Goal: Communication & Community: Answer question/provide support

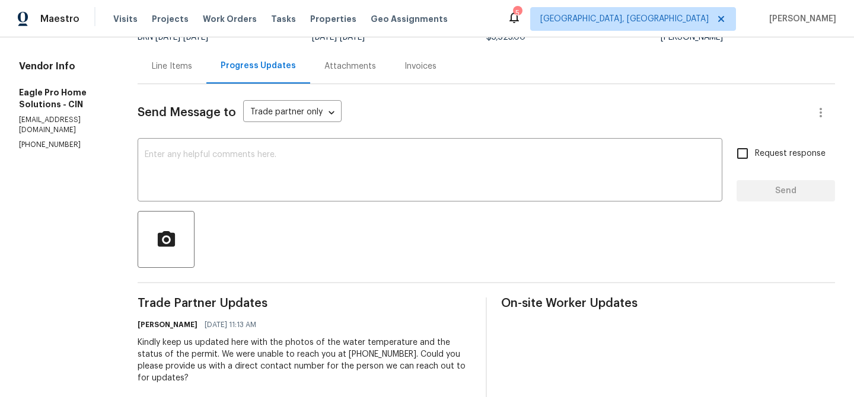
scroll to position [108, 0]
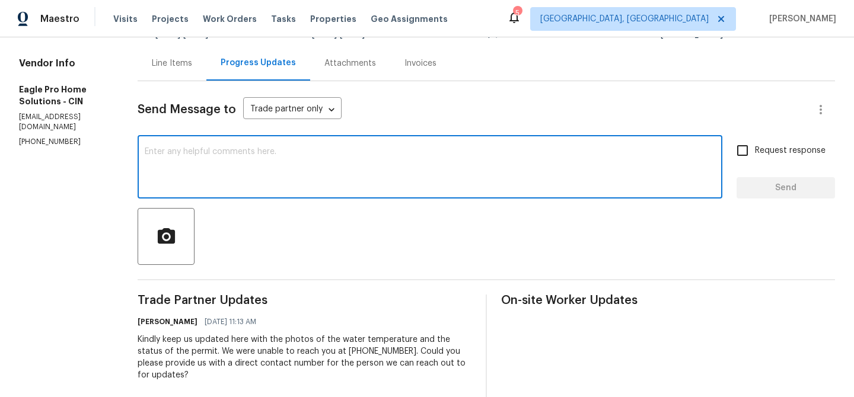
click at [243, 176] on textarea at bounding box center [430, 168] width 570 height 41
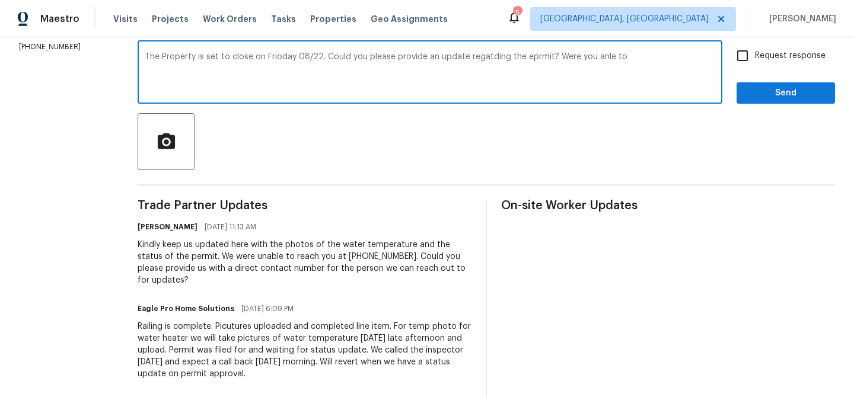
scroll to position [210, 0]
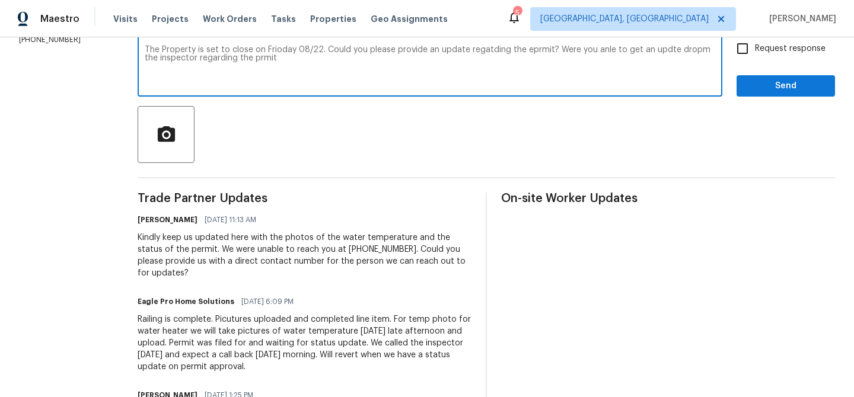
type textarea "The Property is set to close on Frioday 08/22. Could you please provide an upda…"
click at [267, 56] on textarea "The Property is set to close on Frioday 08/22. Could you please provide an upda…" at bounding box center [430, 66] width 570 height 41
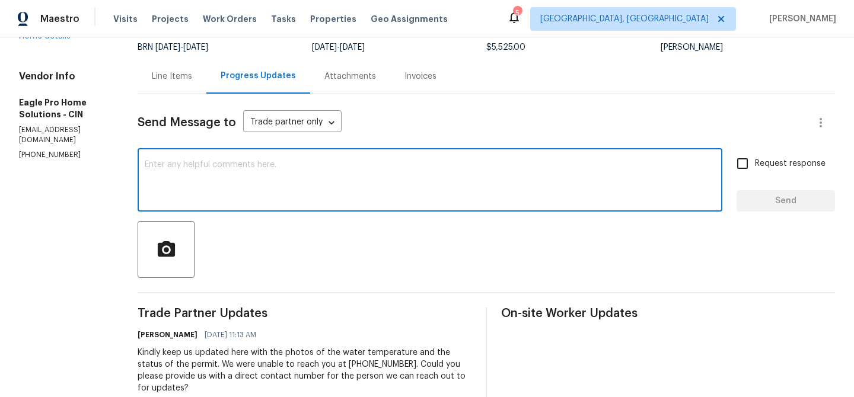
scroll to position [0, 0]
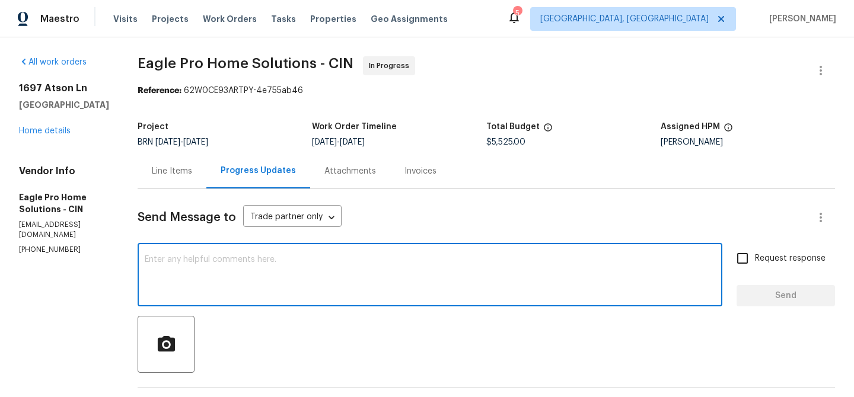
paste textarea "The property is scheduled to close on Friday, 08/22. Could you please provide a…"
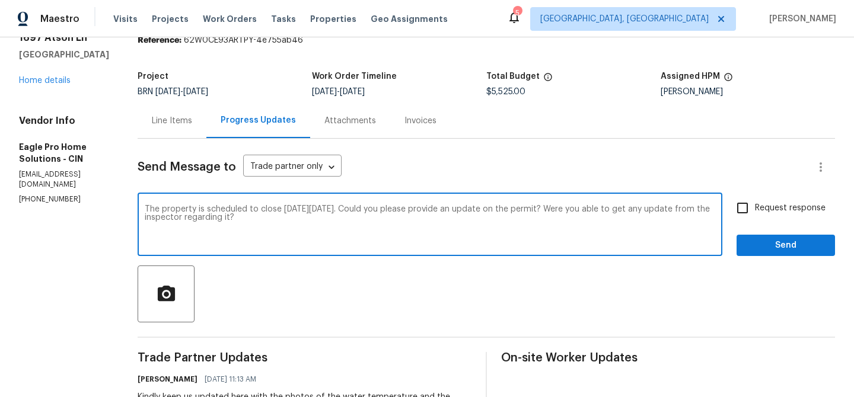
scroll to position [55, 0]
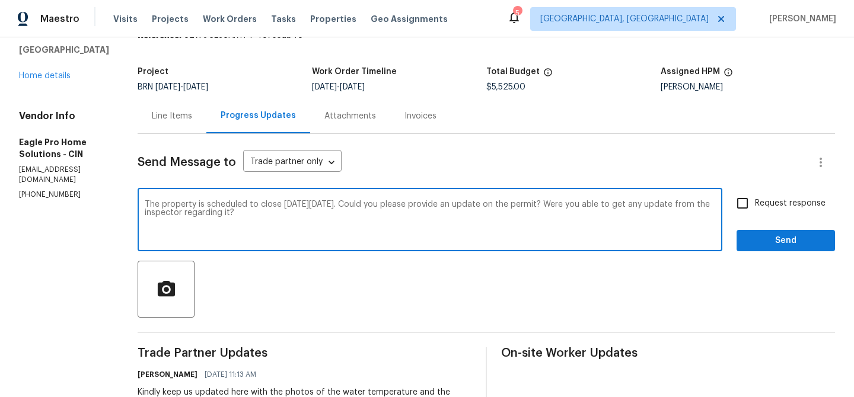
type textarea "The property is scheduled to close on Friday, 08/22. Could you please provide a…"
click at [744, 200] on input "Request response" at bounding box center [742, 203] width 25 height 25
checkbox input "true"
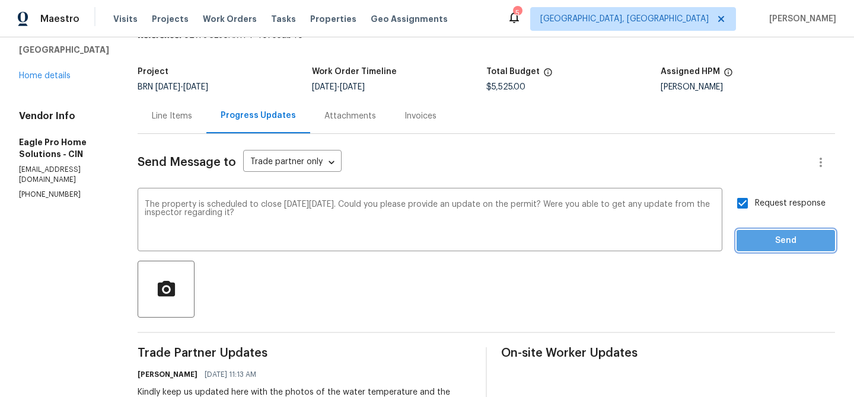
click at [746, 235] on button "Send" at bounding box center [785, 241] width 98 height 22
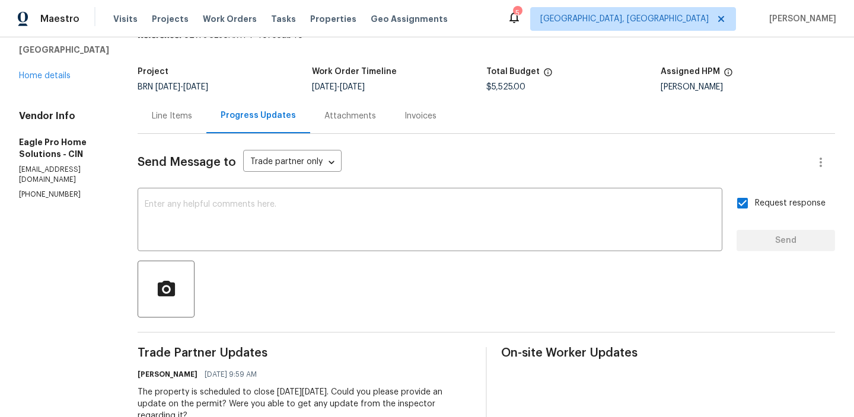
scroll to position [0, 0]
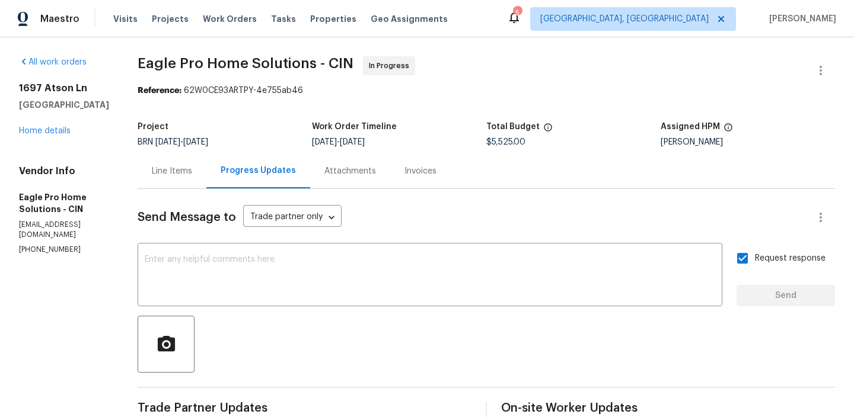
click at [46, 245] on p "(614) 696-5556" at bounding box center [64, 250] width 90 height 10
copy p "(614) 696-5556"
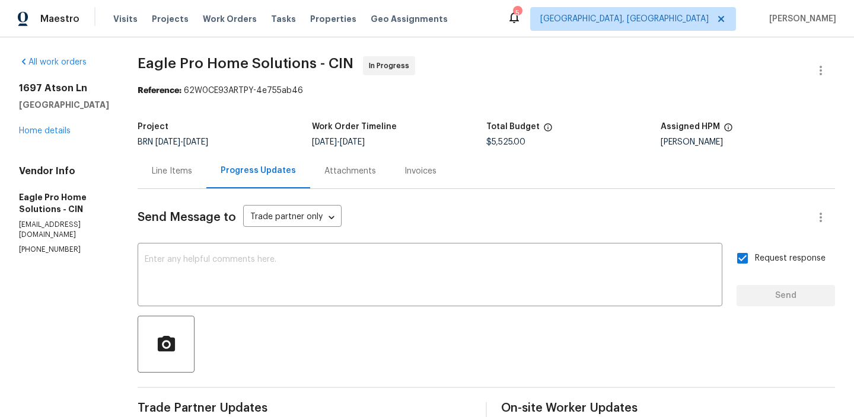
click at [192, 170] on div "Line Items" at bounding box center [172, 171] width 40 height 12
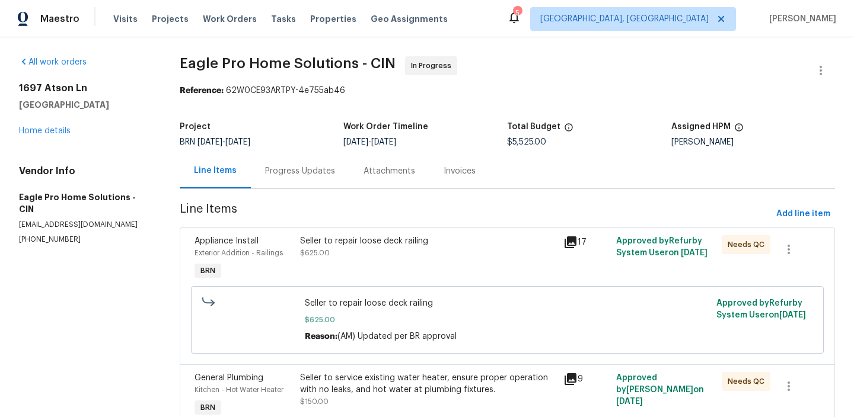
click at [283, 156] on div "Progress Updates" at bounding box center [300, 171] width 98 height 35
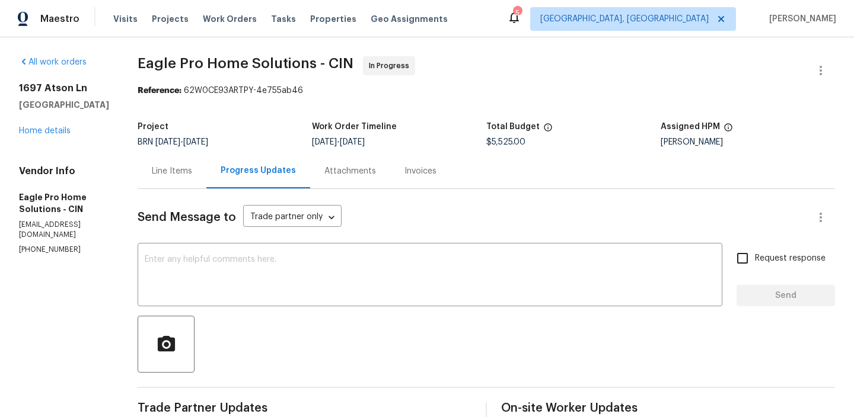
click at [206, 177] on div "Line Items" at bounding box center [172, 171] width 69 height 35
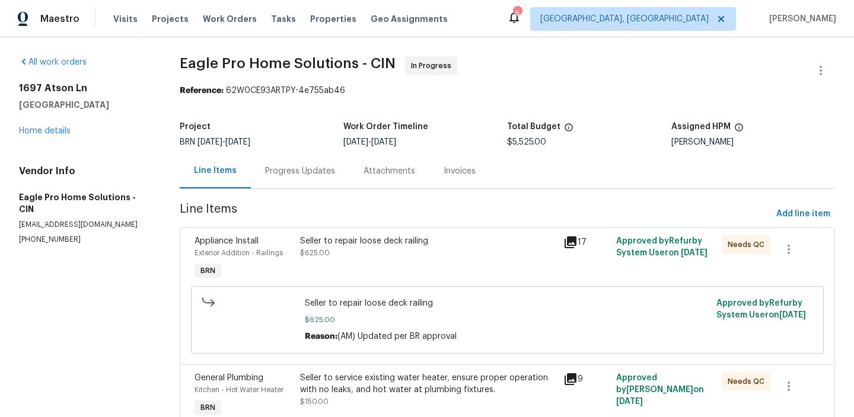
scroll to position [298, 0]
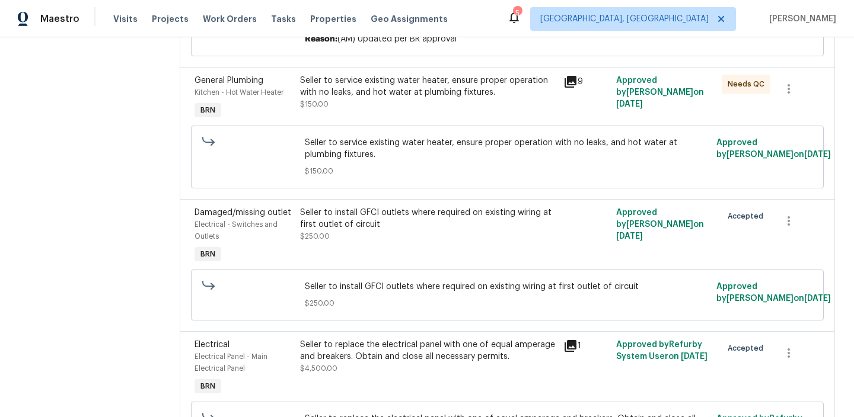
click at [389, 72] on div "Seller to service existing water heater, ensure proper operation with no leaks,…" at bounding box center [428, 98] width 264 height 55
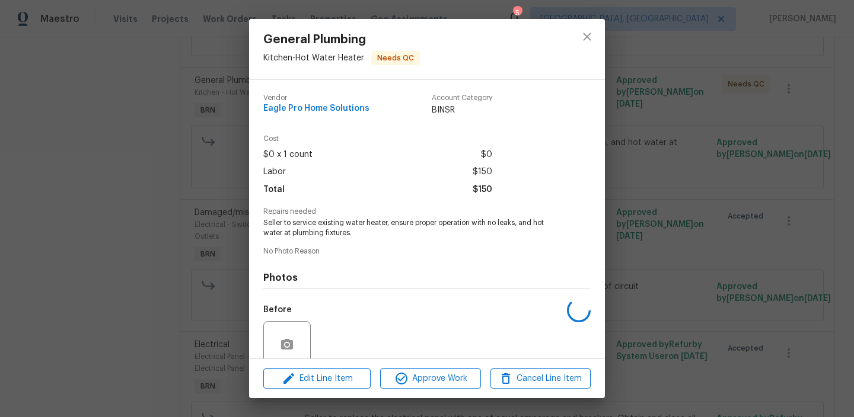
scroll to position [98, 0]
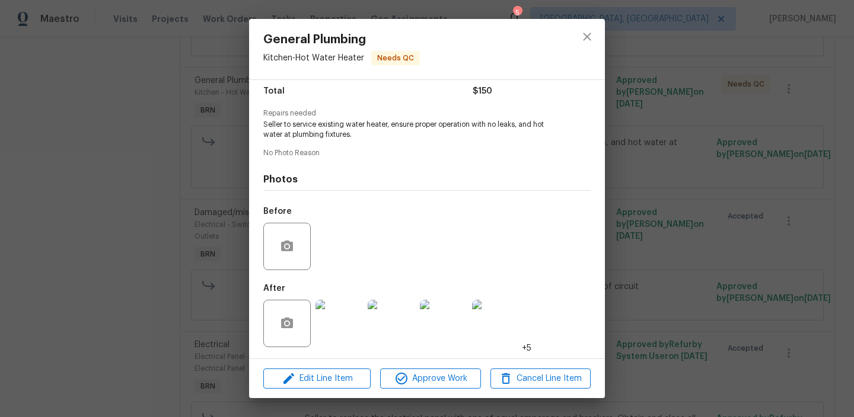
click at [108, 327] on div "General Plumbing Kitchen - Hot Water Heater Needs QC Vendor Eagle Pro Home Solu…" at bounding box center [427, 208] width 854 height 417
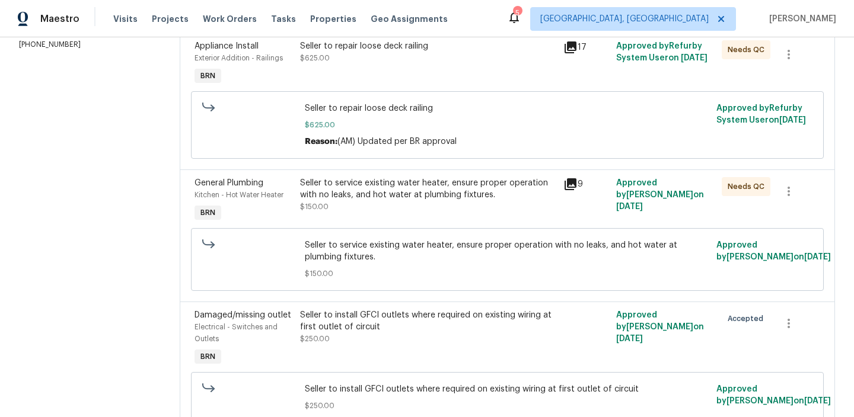
scroll to position [0, 0]
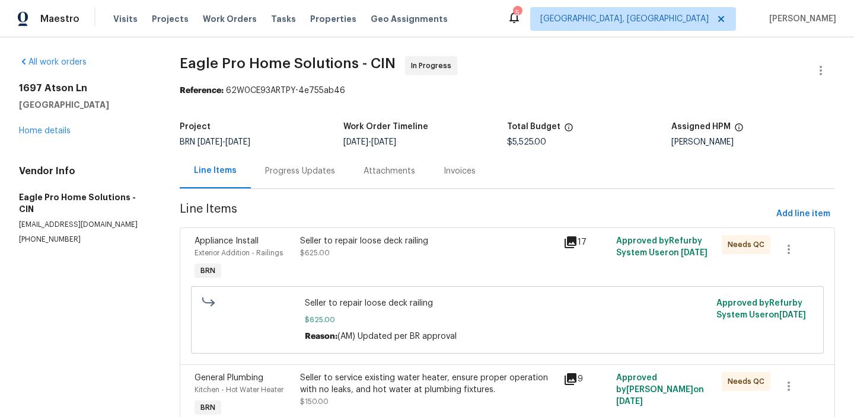
click at [339, 250] on div "Seller to repair loose deck railing $625.00" at bounding box center [428, 247] width 257 height 24
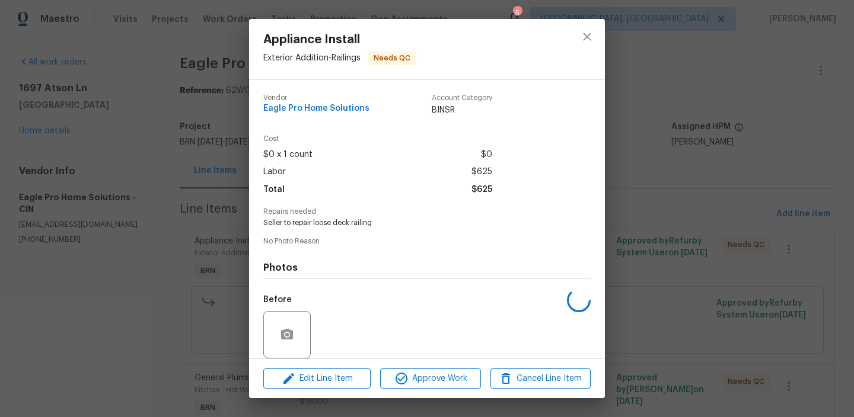
scroll to position [88, 0]
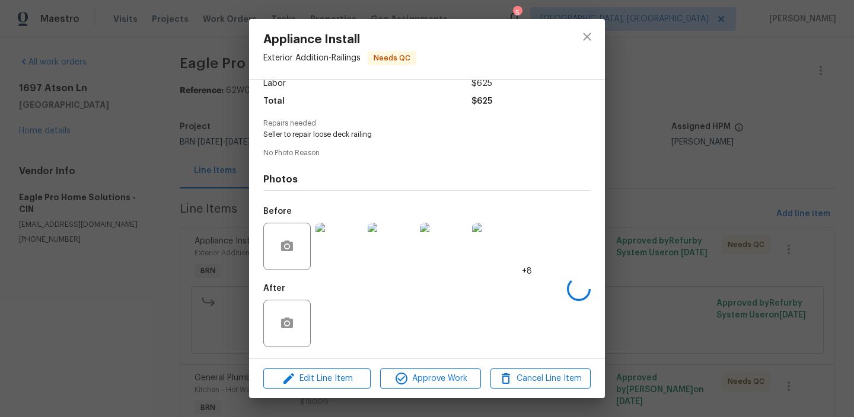
click at [121, 289] on div "Appliance Install Exterior Addition - Railings Needs QC Vendor Eagle Pro Home S…" at bounding box center [427, 208] width 854 height 417
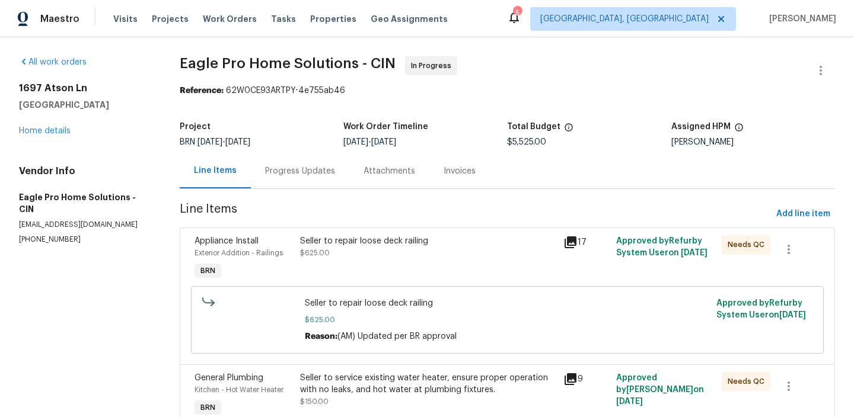
click at [306, 174] on div "Progress Updates" at bounding box center [300, 171] width 70 height 12
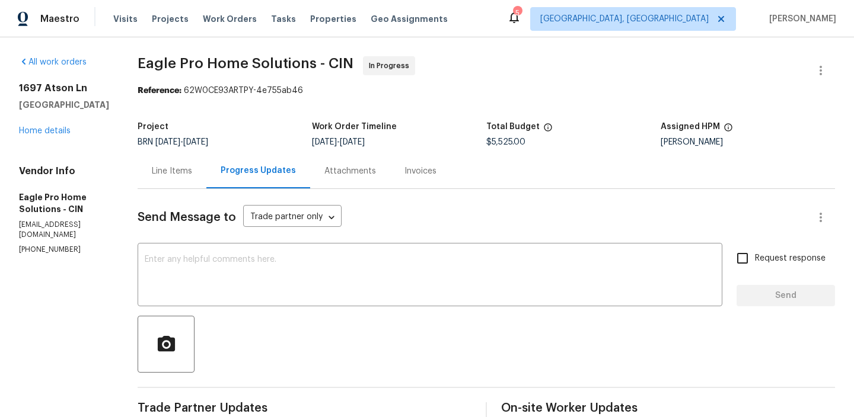
click at [193, 180] on div "Line Items" at bounding box center [172, 171] width 69 height 35
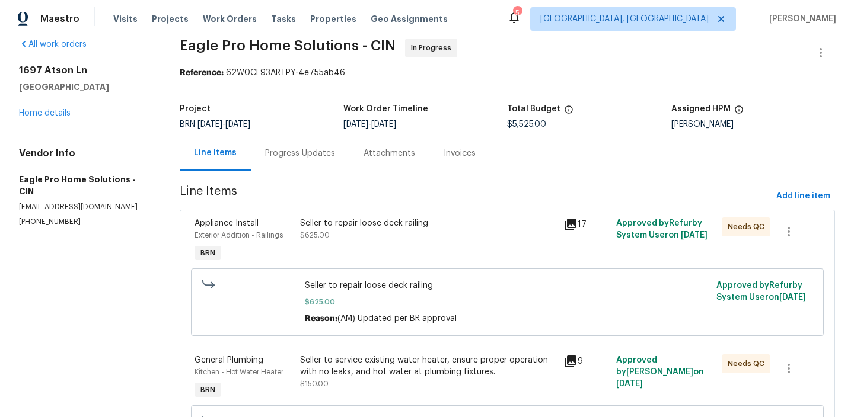
scroll to position [33, 0]
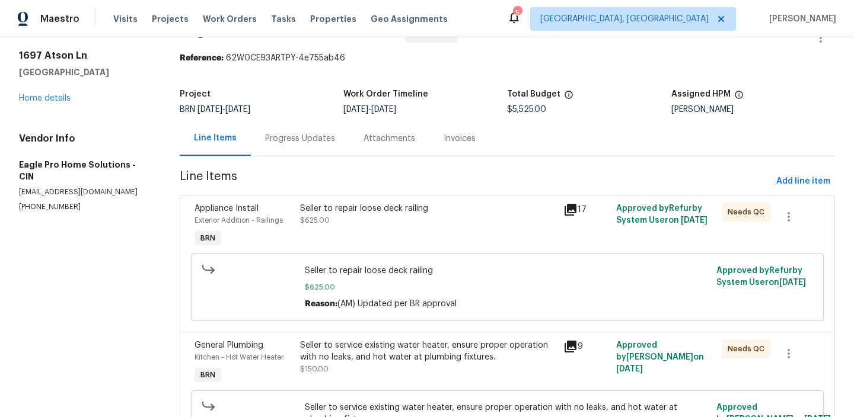
click at [347, 356] on div "Seller to service existing water heater, ensure proper operation with no leaks,…" at bounding box center [428, 352] width 257 height 24
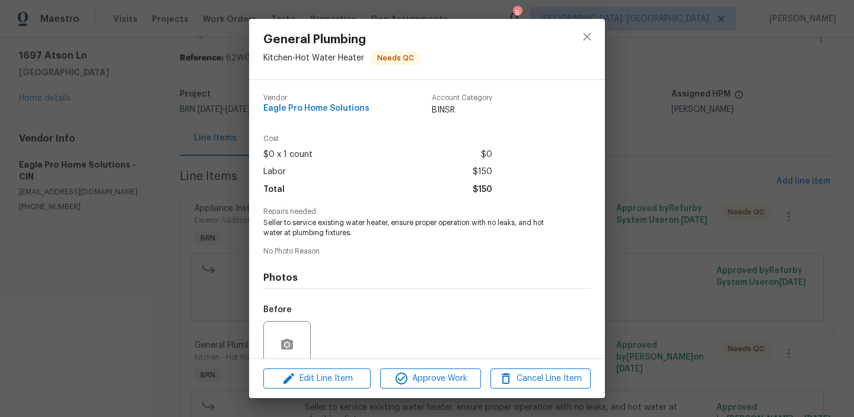
scroll to position [98, 0]
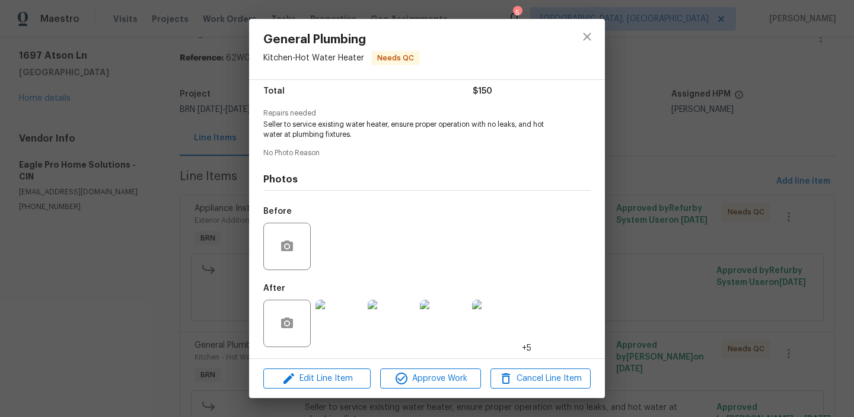
click at [335, 322] on img at bounding box center [338, 323] width 47 height 47
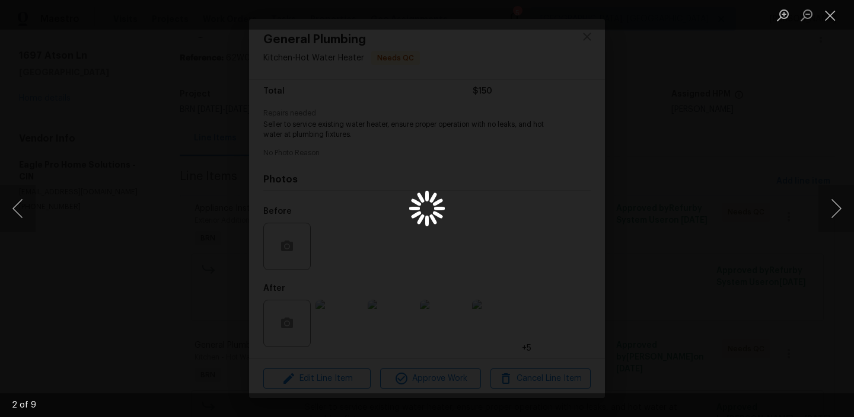
click at [78, 241] on div "Lightbox" at bounding box center [427, 208] width 854 height 417
click at [832, 6] on button "Close lightbox" at bounding box center [830, 15] width 24 height 21
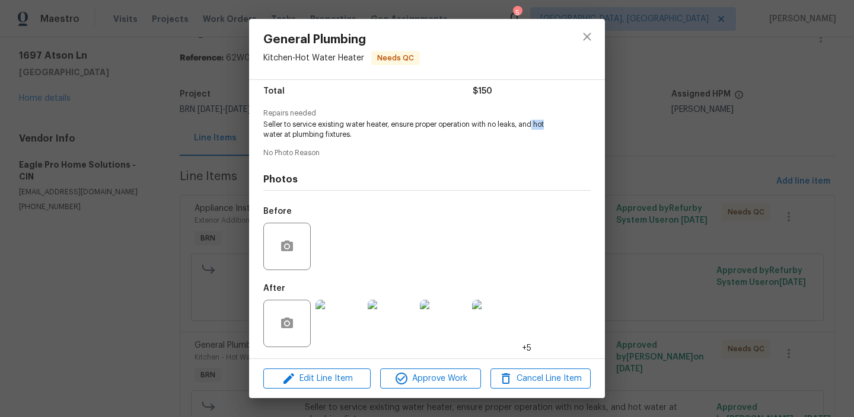
drag, startPoint x: 535, startPoint y: 124, endPoint x: 548, endPoint y: 129, distance: 14.4
click at [548, 129] on span "Seller to service existing water heater, ensure proper operation with no leaks,…" at bounding box center [410, 130] width 295 height 20
click at [133, 168] on div "General Plumbing Kitchen - Hot Water Heater Needs QC Vendor Eagle Pro Home Solu…" at bounding box center [427, 208] width 854 height 417
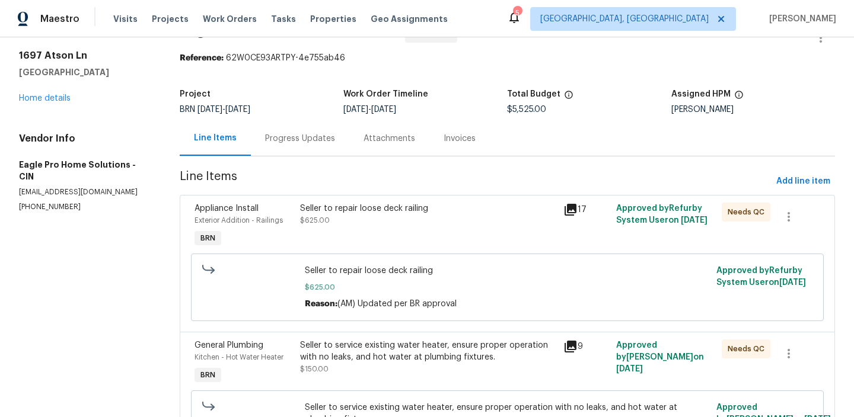
click at [370, 356] on div "Seller to service existing water heater, ensure proper operation with no leaks,…" at bounding box center [428, 352] width 257 height 24
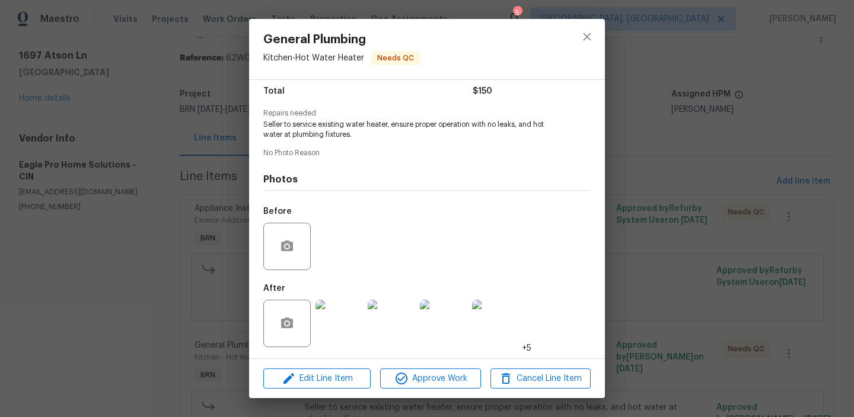
click at [180, 304] on div "General Plumbing Kitchen - Hot Water Heater Needs QC Vendor Eagle Pro Home Solu…" at bounding box center [427, 208] width 854 height 417
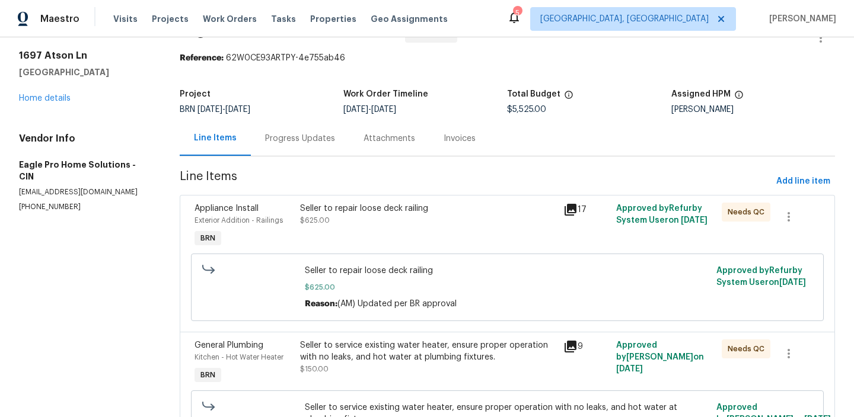
click at [363, 226] on div "Seller to repair loose deck railing $625.00" at bounding box center [428, 215] width 257 height 24
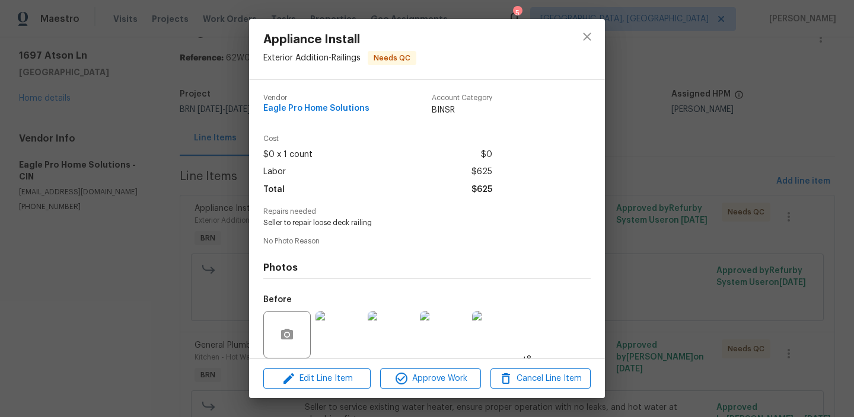
scroll to position [88, 0]
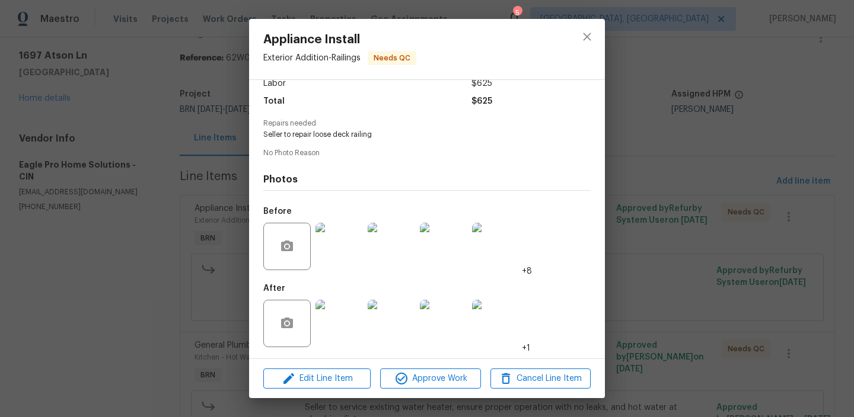
click at [338, 331] on img at bounding box center [338, 323] width 47 height 47
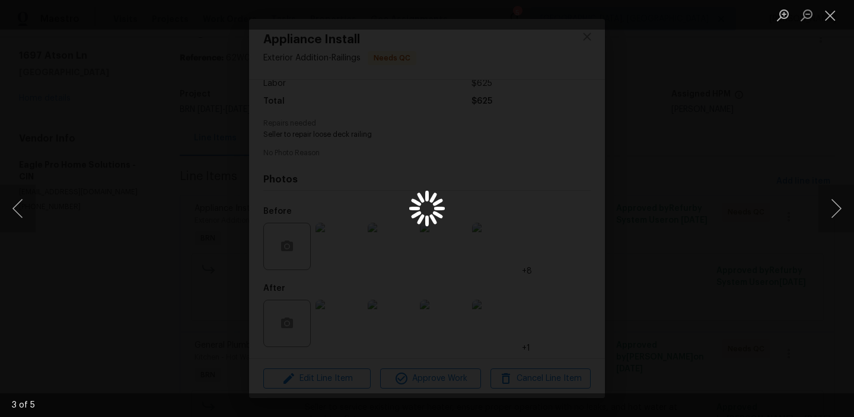
click at [70, 235] on div "Lightbox" at bounding box center [427, 208] width 854 height 417
click at [108, 228] on div "Lightbox" at bounding box center [427, 208] width 854 height 417
click at [831, 15] on button "Close lightbox" at bounding box center [830, 15] width 24 height 21
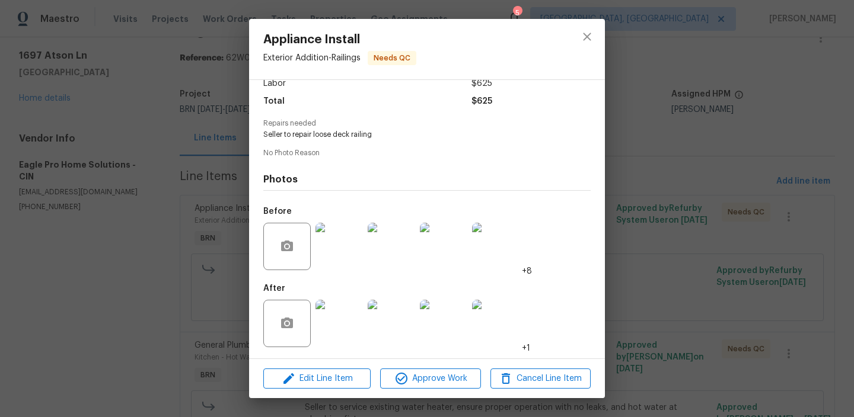
click at [698, 74] on div "Appliance Install Exterior Addition - Railings Needs QC Vendor Eagle Pro Home S…" at bounding box center [427, 208] width 854 height 417
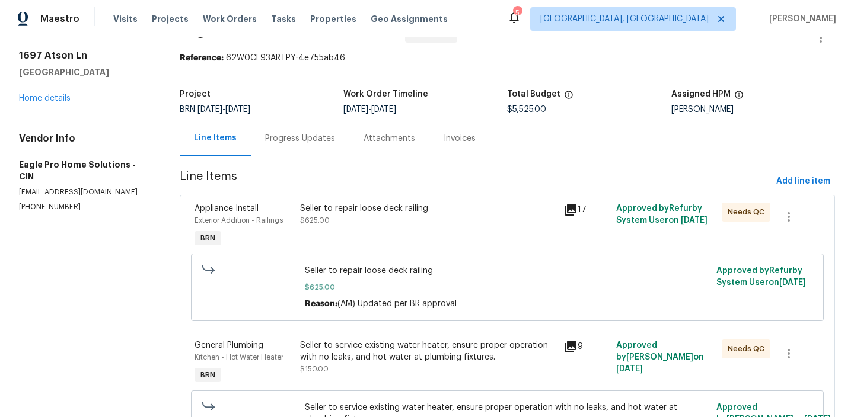
scroll to position [415, 0]
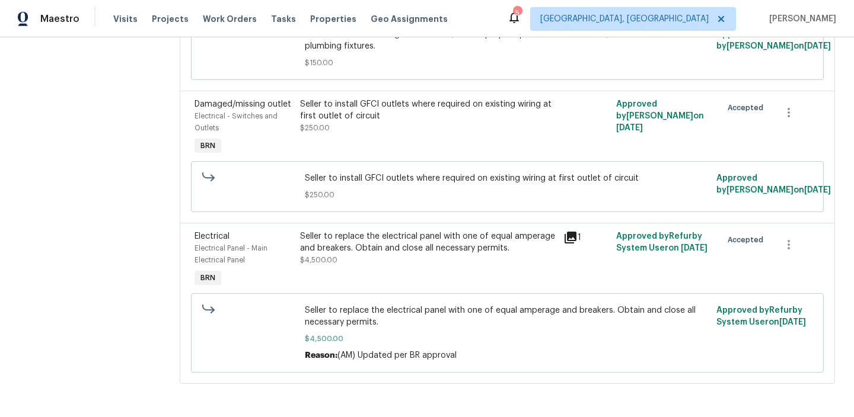
click at [379, 259] on div "Seller to replace the electrical panel with one of equal amperage and breakers.…" at bounding box center [428, 249] width 257 height 36
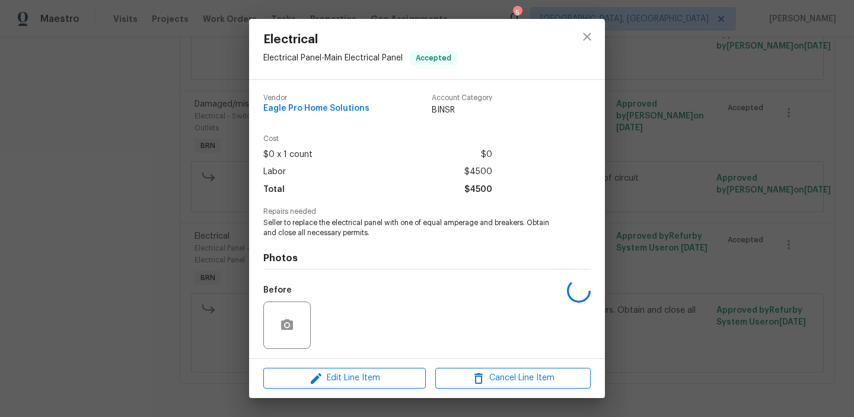
scroll to position [79, 0]
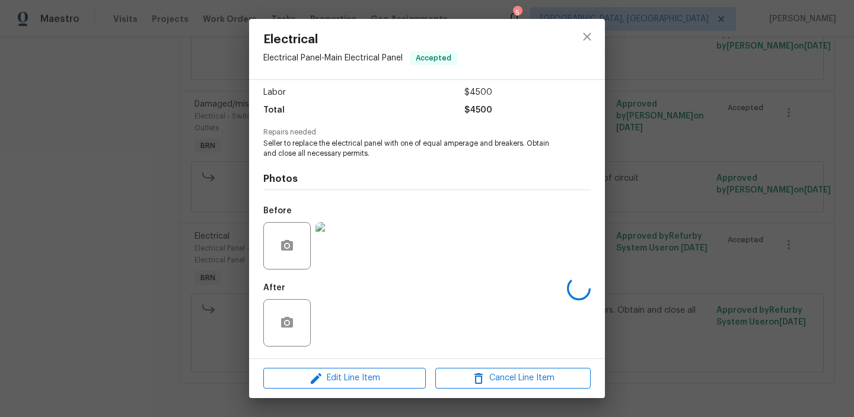
click at [337, 257] on img at bounding box center [338, 245] width 47 height 47
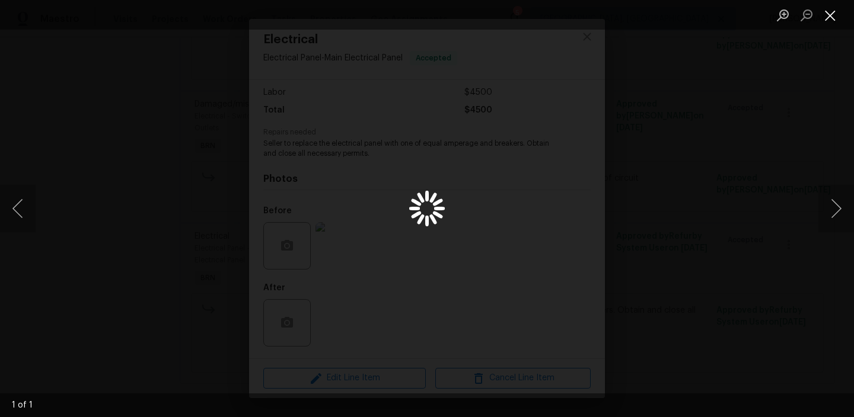
click at [831, 13] on button "Close lightbox" at bounding box center [830, 15] width 24 height 21
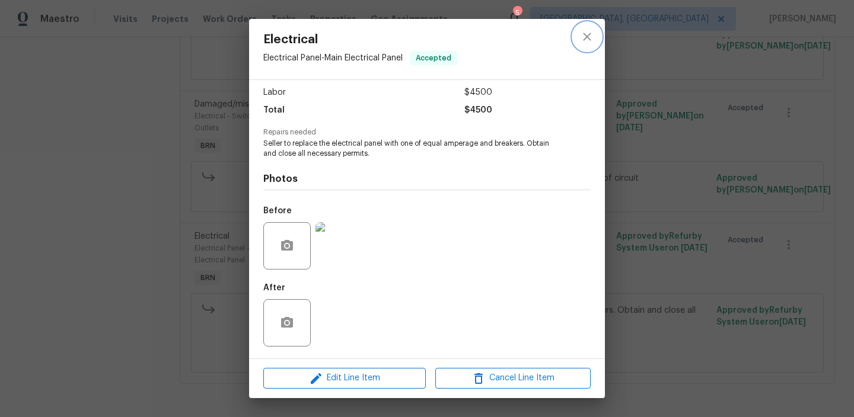
click at [587, 40] on icon "close" at bounding box center [587, 37] width 14 height 14
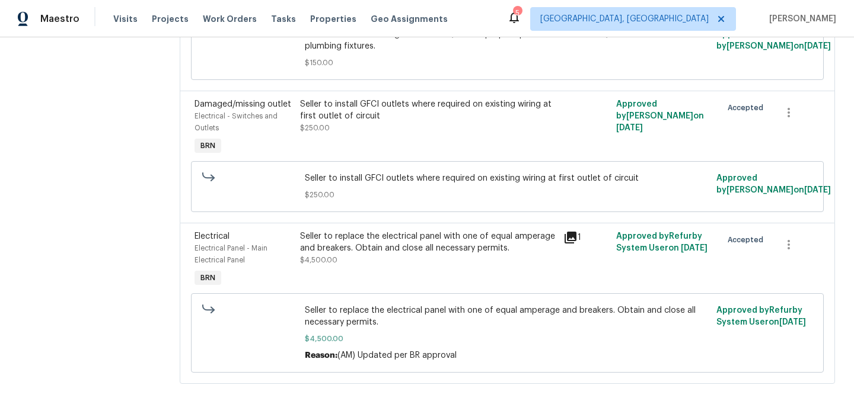
scroll to position [0, 0]
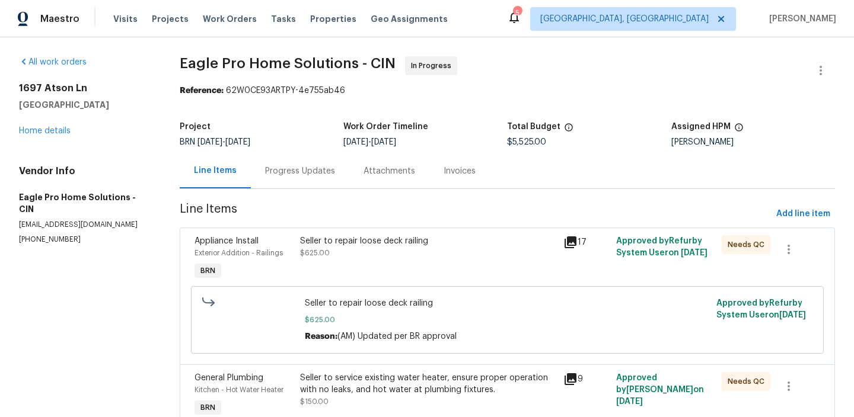
click at [258, 175] on div "Progress Updates" at bounding box center [300, 171] width 98 height 35
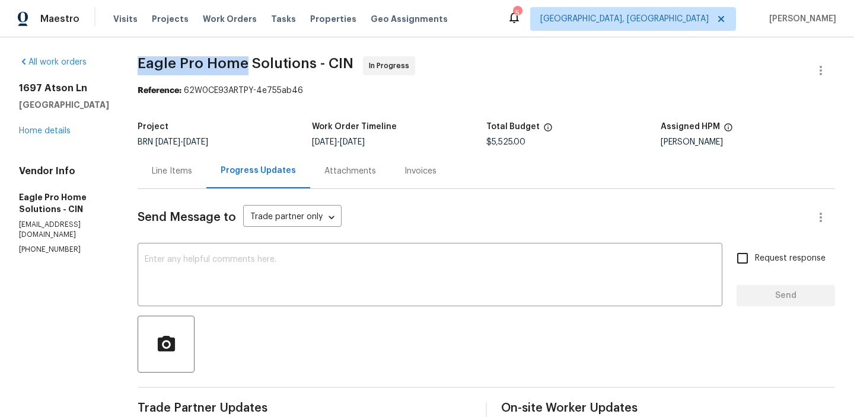
drag, startPoint x: 156, startPoint y: 56, endPoint x: 273, endPoint y: 56, distance: 116.2
copy span "Eagle Pro Home"
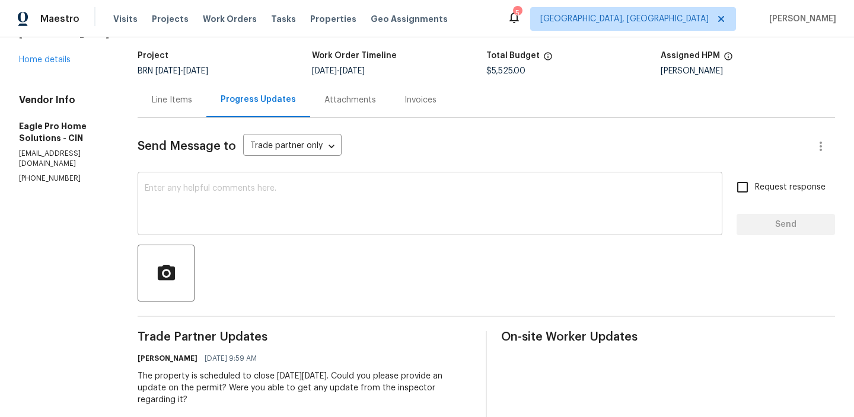
click at [219, 203] on textarea at bounding box center [430, 204] width 570 height 41
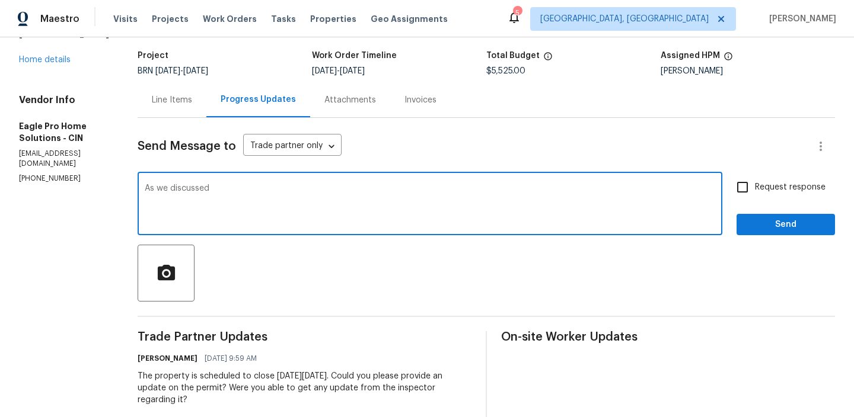
click at [53, 162] on div "Vendor Info Eagle Pro Home Solutions - CIN rehab@eagleprohomesolutions.com (614…" at bounding box center [64, 138] width 90 height 89
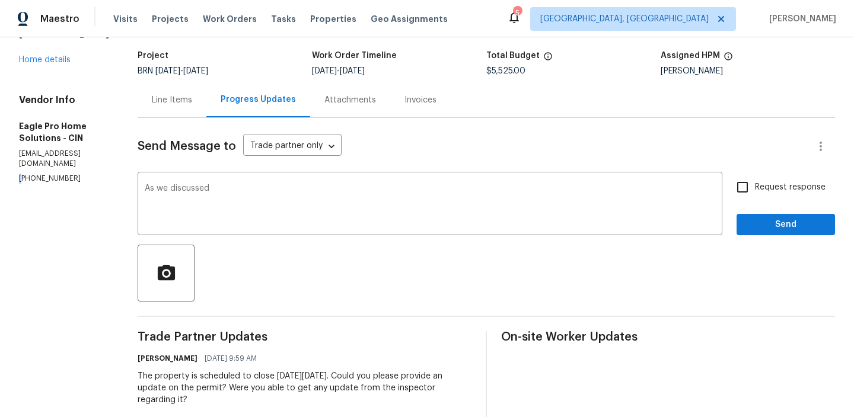
click at [53, 162] on div "Vendor Info Eagle Pro Home Solutions - CIN rehab@eagleprohomesolutions.com (614…" at bounding box center [64, 138] width 90 height 89
copy p "(614) 696-5556"
click at [268, 193] on textarea "As we discussed" at bounding box center [430, 204] width 570 height 41
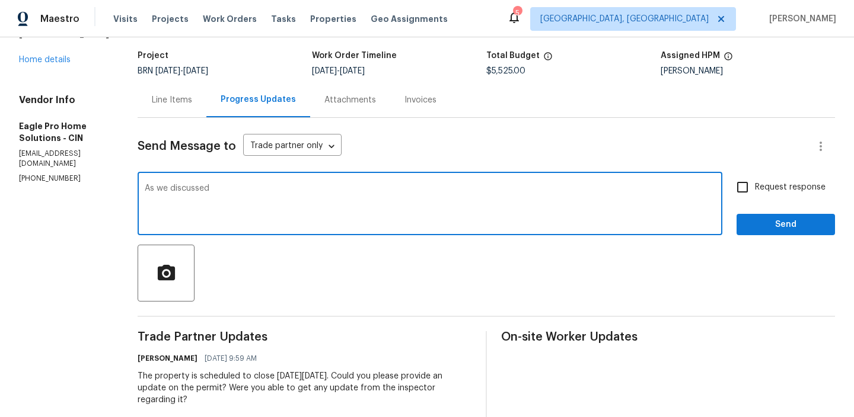
paste textarea "(614) 696-5556"
drag, startPoint x: 331, startPoint y: 189, endPoint x: 497, endPoint y: 189, distance: 166.6
click at [496, 189] on textarea "As we discussed (614) 696-5556, Kindly ensure to" at bounding box center [430, 204] width 570 height 41
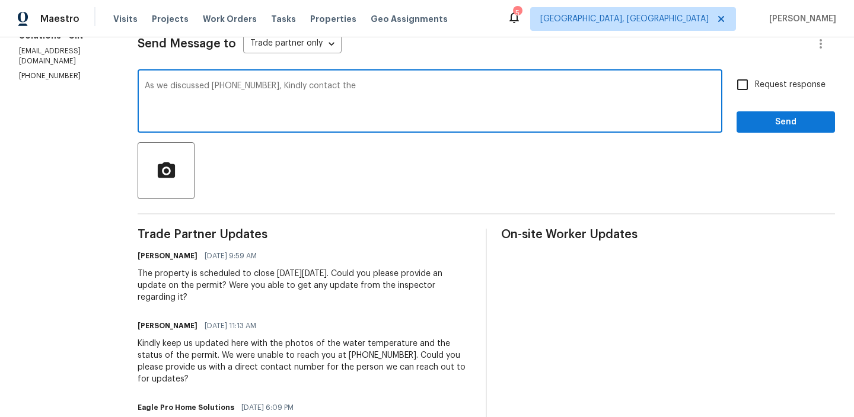
scroll to position [183, 0]
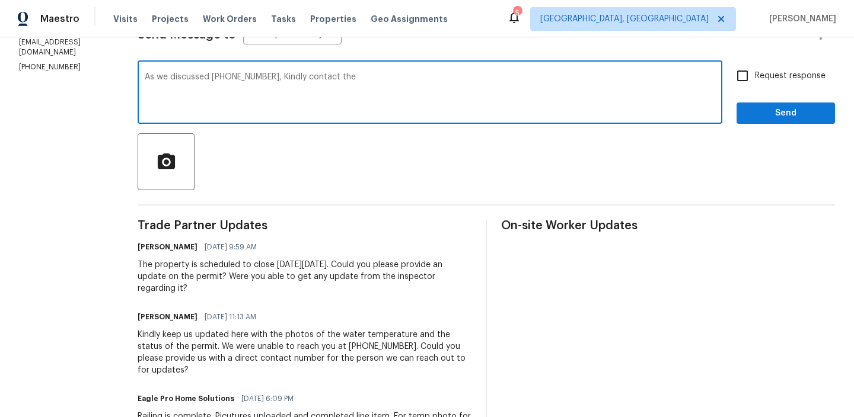
click at [424, 281] on div "The property is scheduled to close on Friday, 08/22. Could you please provide a…" at bounding box center [305, 277] width 334 height 36
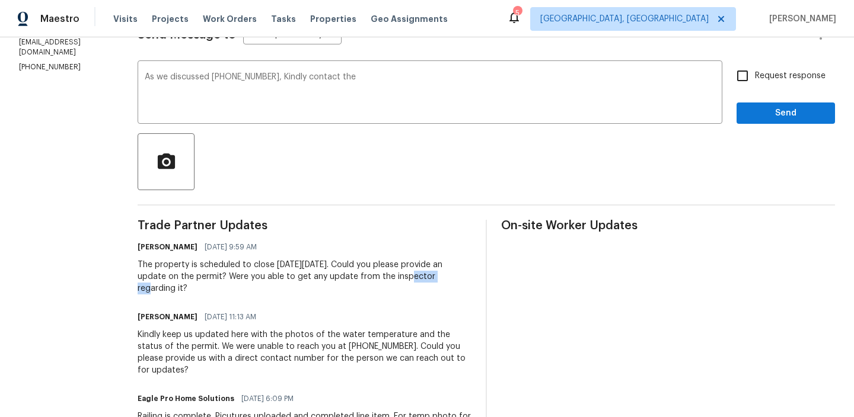
click at [424, 281] on div "The property is scheduled to close on Friday, 08/22. Could you please provide a…" at bounding box center [305, 277] width 334 height 36
copy div "inspector"
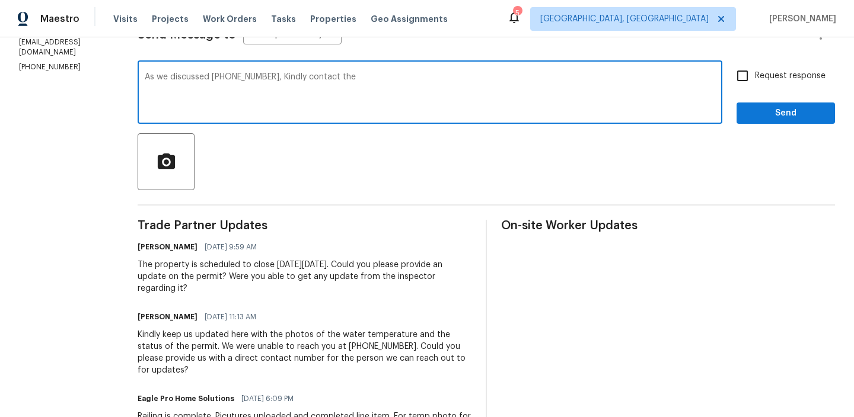
click at [417, 87] on textarea "As we discussed (614) 696-5556, Kindly contact the" at bounding box center [430, 93] width 570 height 41
paste textarea "inspector"
type textarea "As we discussed (614) 696-5556, Kindly contact the inspector and provide an det…"
click at [741, 73] on input "Request response" at bounding box center [742, 75] width 25 height 25
checkbox input "true"
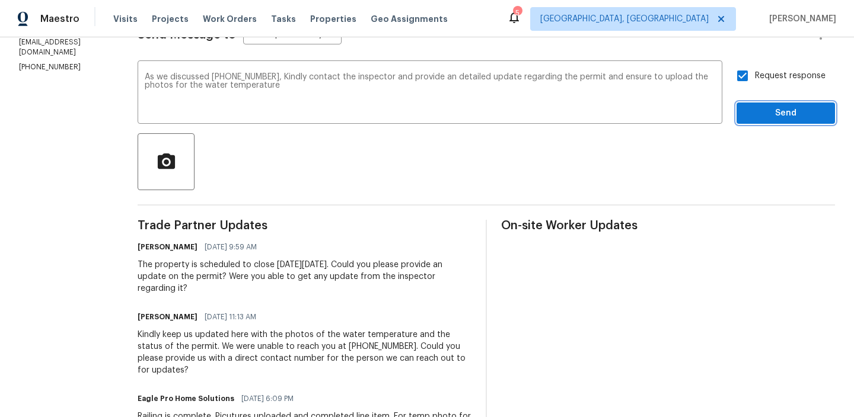
click at [749, 111] on span "Send" at bounding box center [785, 113] width 79 height 15
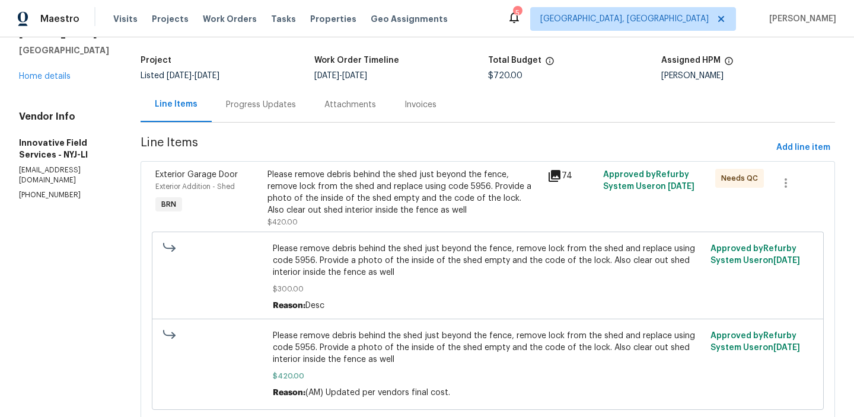
click at [271, 97] on div "Progress Updates" at bounding box center [261, 104] width 98 height 35
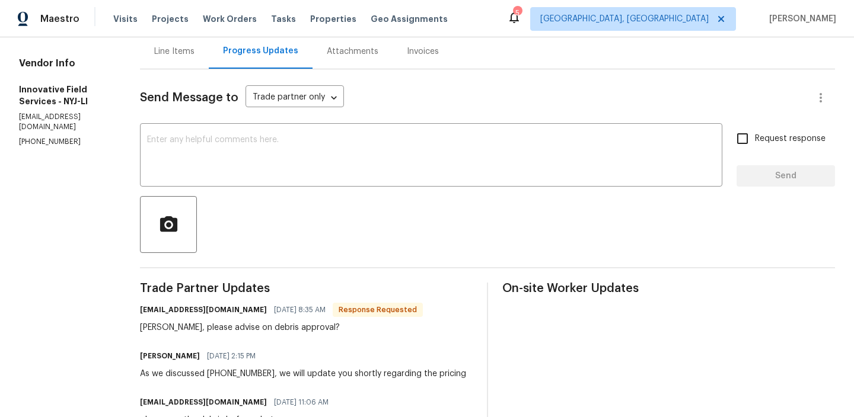
click at [175, 58] on div "Line Items" at bounding box center [174, 51] width 69 height 35
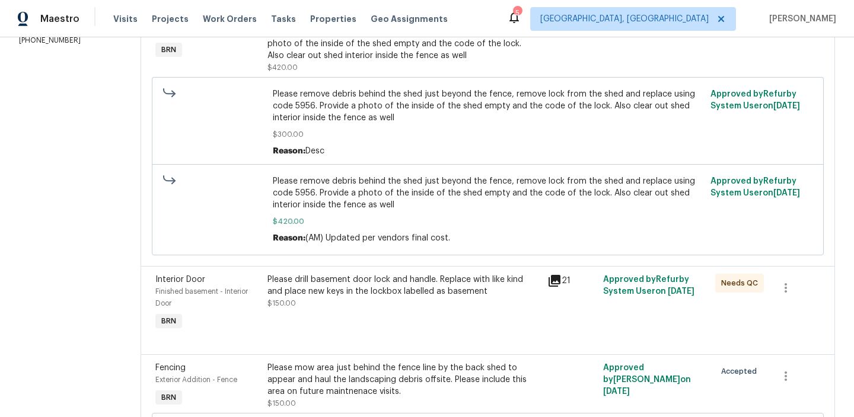
scroll to position [326, 0]
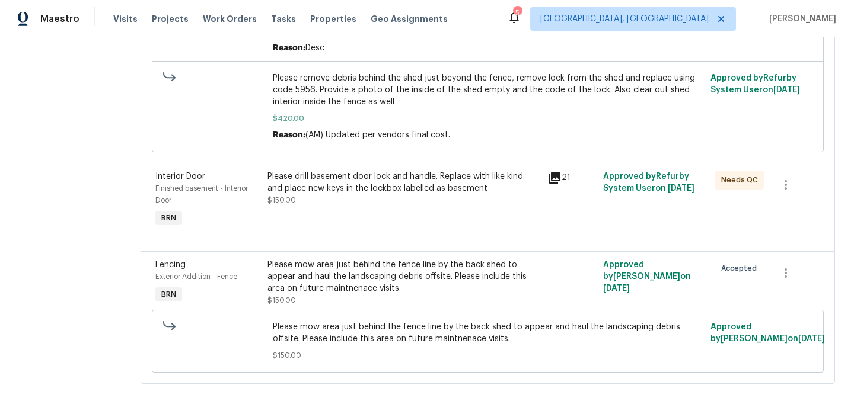
click at [347, 200] on div "Please drill basement door lock and handle. Replace with like kind and place ne…" at bounding box center [403, 189] width 273 height 36
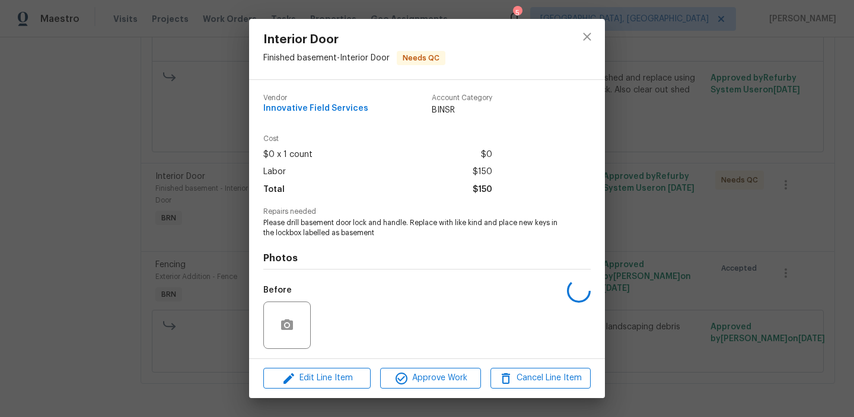
scroll to position [79, 0]
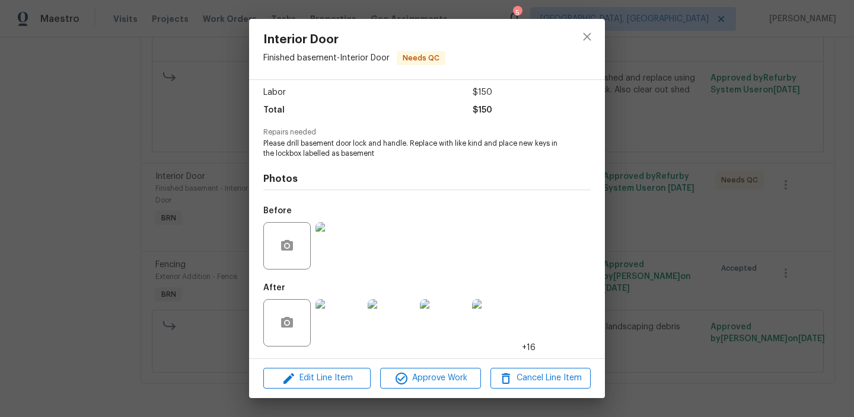
click at [343, 315] on img at bounding box center [338, 322] width 47 height 47
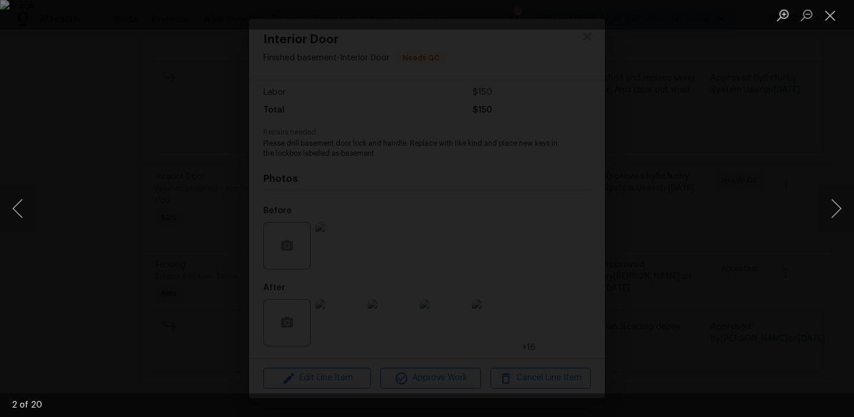
click at [165, 162] on div "Lightbox" at bounding box center [427, 208] width 854 height 417
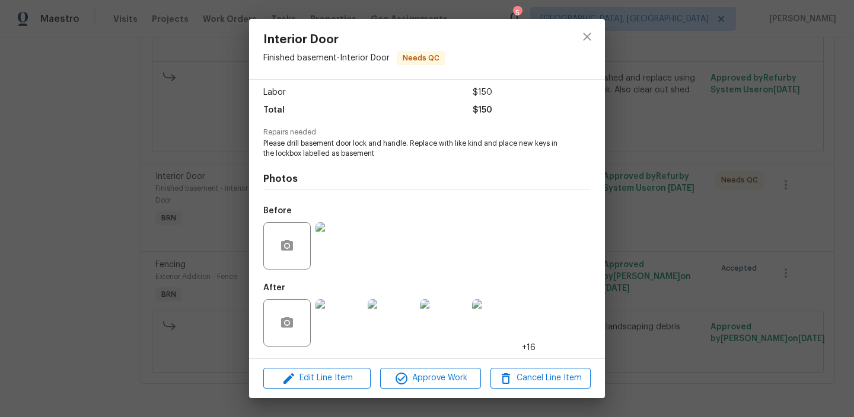
click at [154, 183] on div "Interior Door Finished basement - Interior Door Needs QC Vendor Innovative Fiel…" at bounding box center [427, 208] width 854 height 417
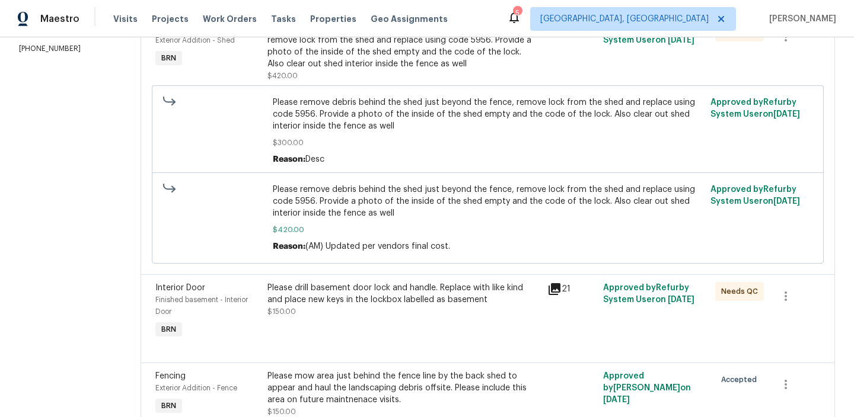
click at [344, 120] on span "Please remove debris behind the shed just beyond the fence, remove lock from th…" at bounding box center [488, 115] width 430 height 36
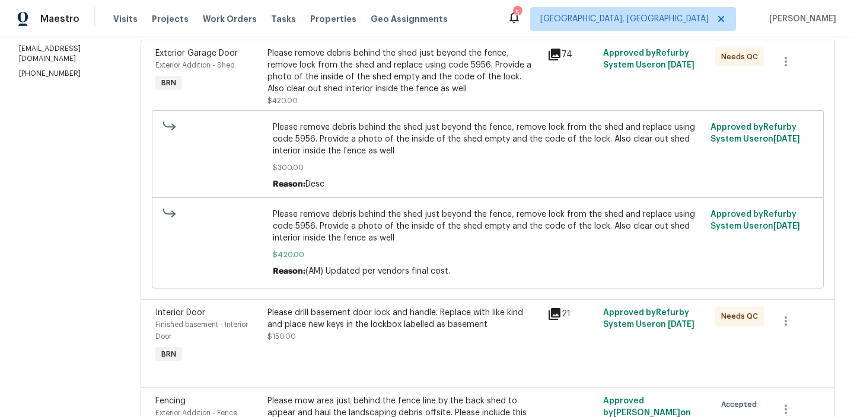
scroll to position [170, 0]
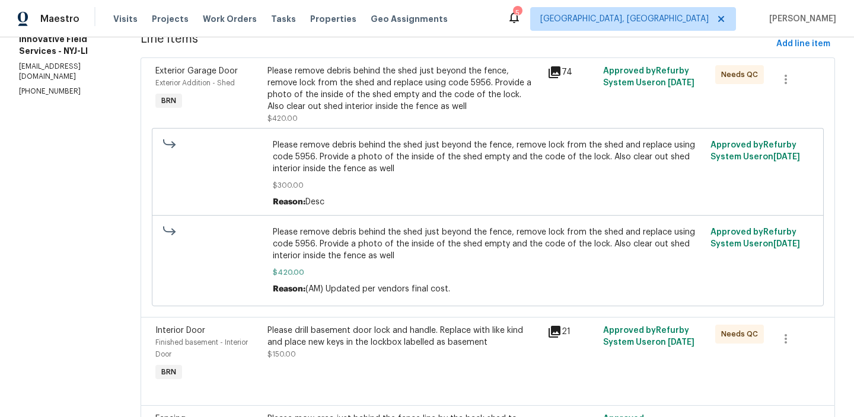
click at [325, 95] on div "Please remove debris behind the shed just beyond the fence, remove lock from th…" at bounding box center [403, 88] width 273 height 47
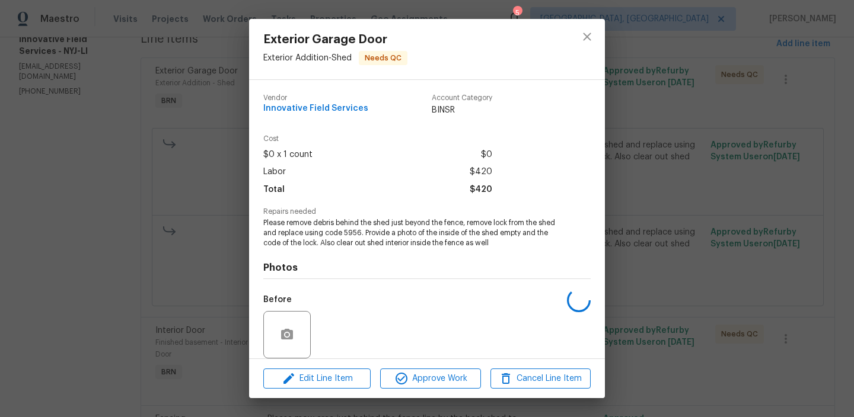
scroll to position [89, 0]
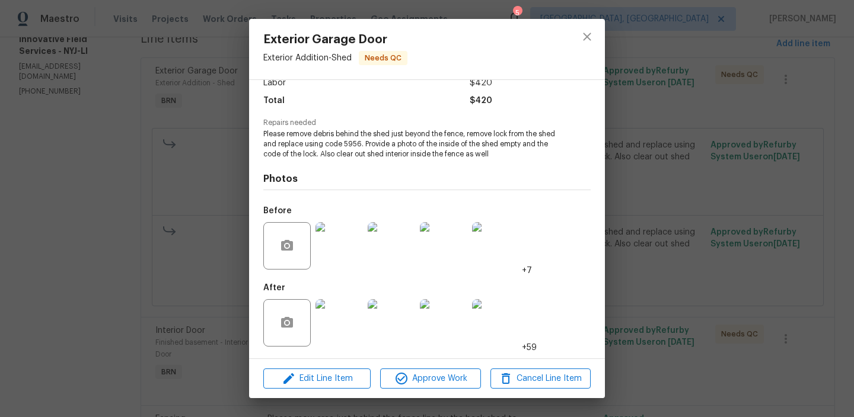
click at [336, 322] on img at bounding box center [338, 322] width 47 height 47
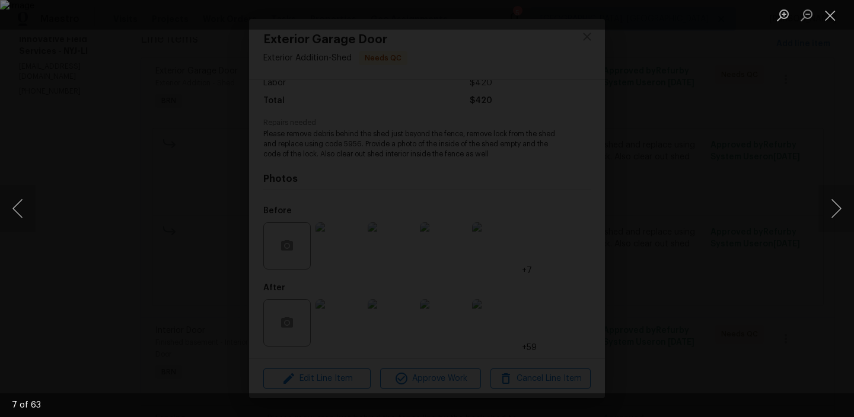
click at [123, 164] on div "Lightbox" at bounding box center [427, 208] width 854 height 417
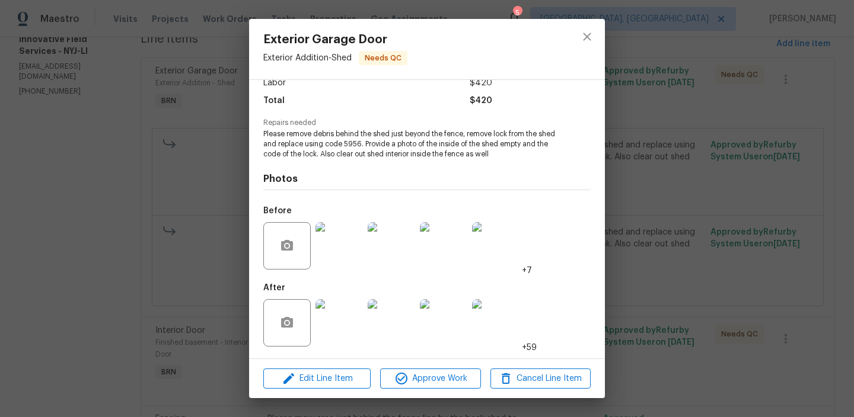
click at [75, 158] on div "Exterior Garage Door Exterior Addition - Shed Needs QC Vendor Innovative Field …" at bounding box center [427, 208] width 854 height 417
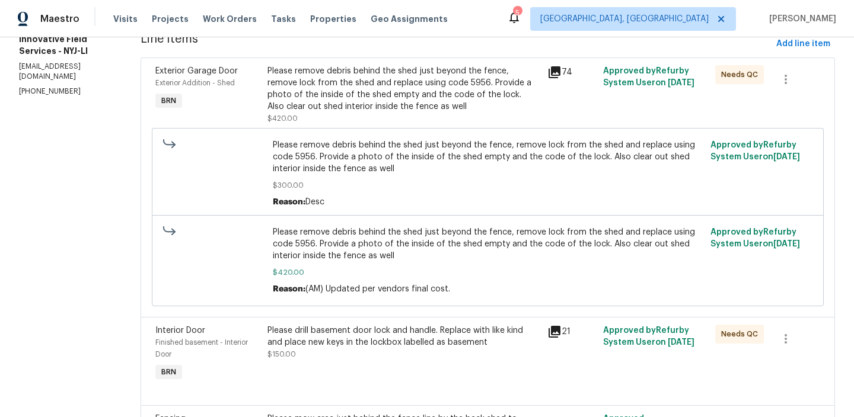
click at [36, 87] on p "[PHONE_NUMBER]" at bounding box center [65, 92] width 93 height 10
copy p "[PHONE_NUMBER]"
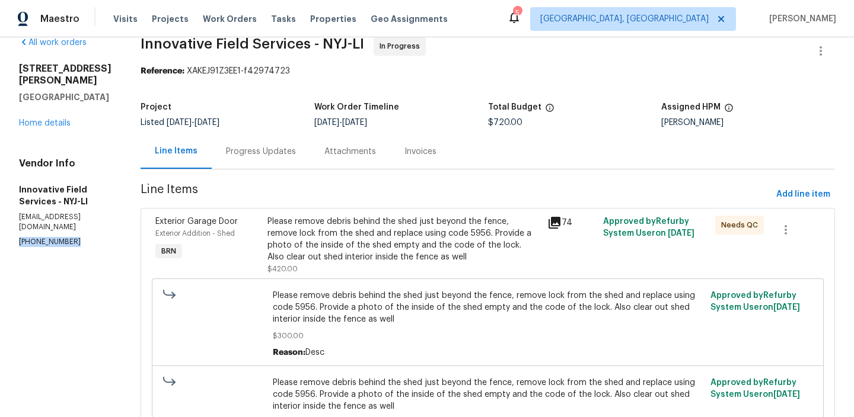
scroll to position [0, 0]
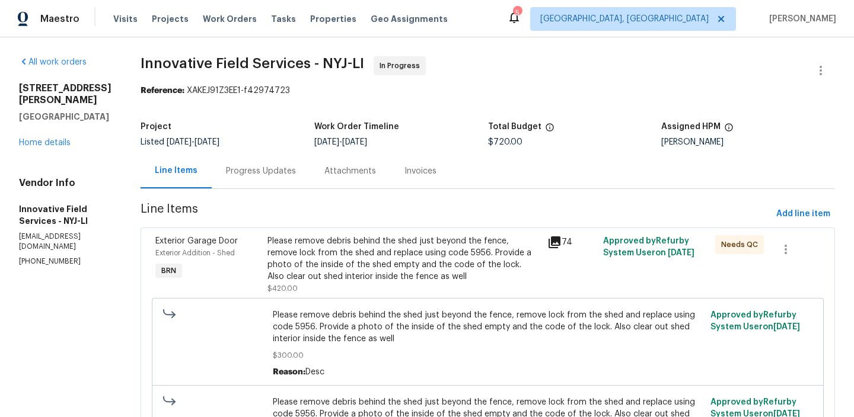
click at [251, 167] on div "Progress Updates" at bounding box center [261, 171] width 70 height 12
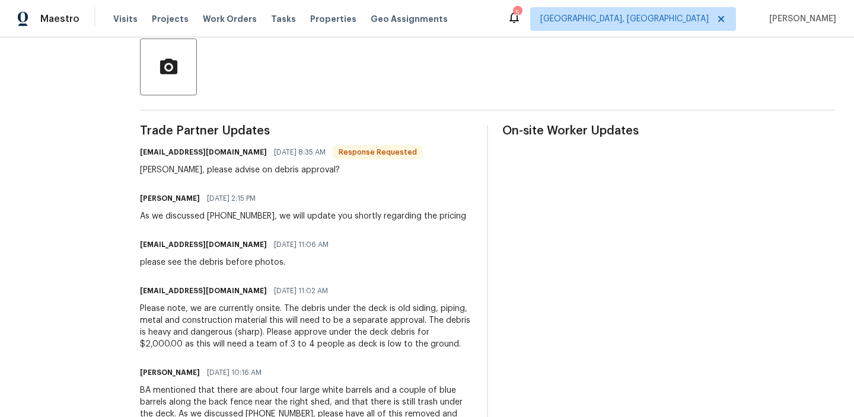
scroll to position [278, 0]
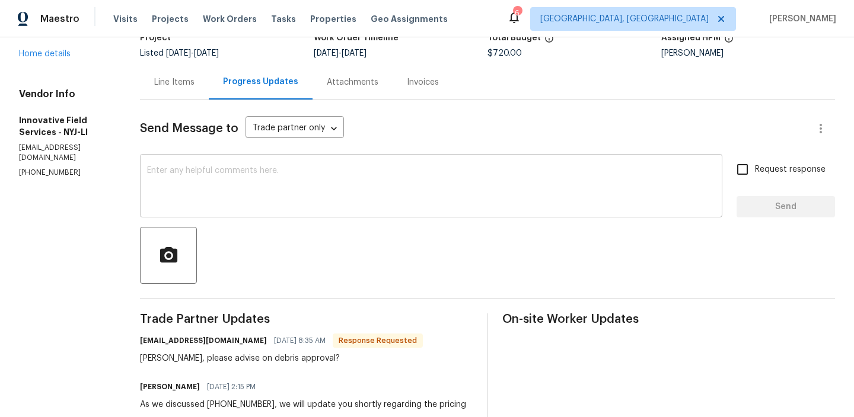
scroll to position [94, 0]
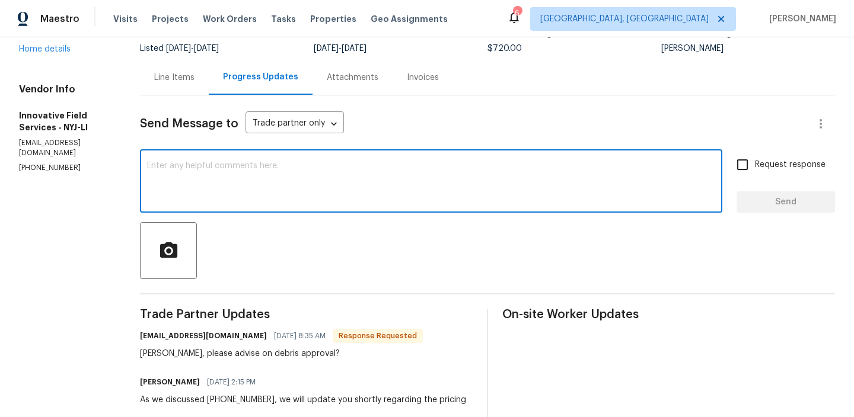
click at [205, 179] on textarea at bounding box center [431, 182] width 568 height 41
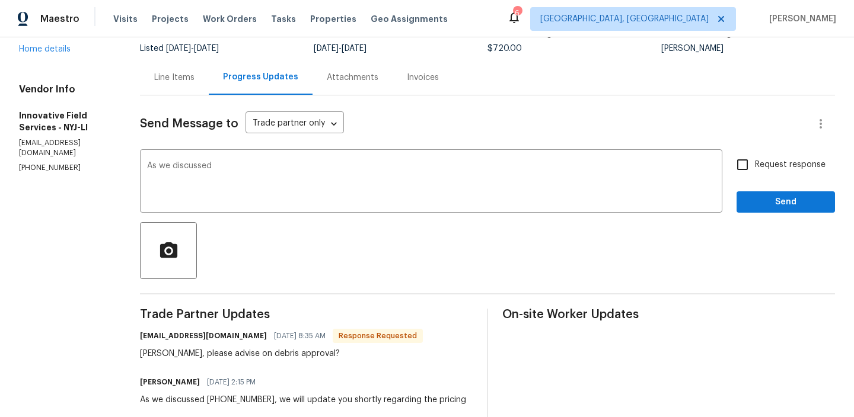
click at [57, 163] on p "(631) 676-4222" at bounding box center [65, 168] width 92 height 10
copy p "(631) 676-4222"
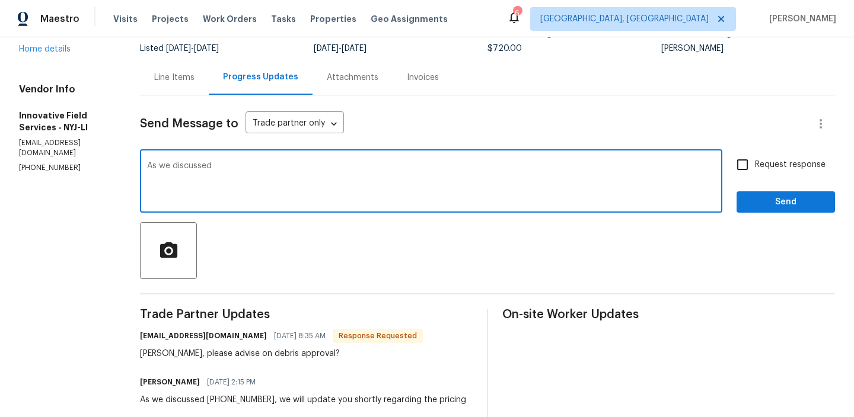
click at [241, 170] on textarea "As we discussed" at bounding box center [431, 182] width 568 height 41
paste textarea "(631) 676-4222"
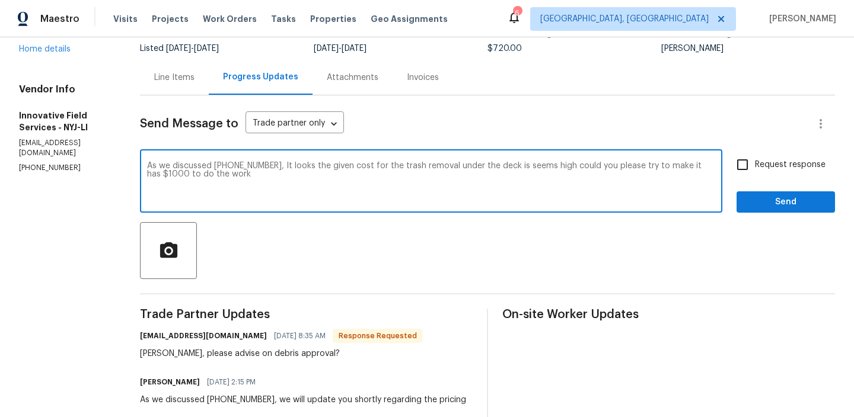
drag, startPoint x: 273, startPoint y: 168, endPoint x: 308, endPoint y: 181, distance: 37.3
click at [308, 181] on textarea "As we discussed (631) 676-4222, It looks the given cost for the trash removal u…" at bounding box center [431, 182] width 568 height 41
paste textarea "The quoted cost for trash removal under the deck seems high. Could you please a…"
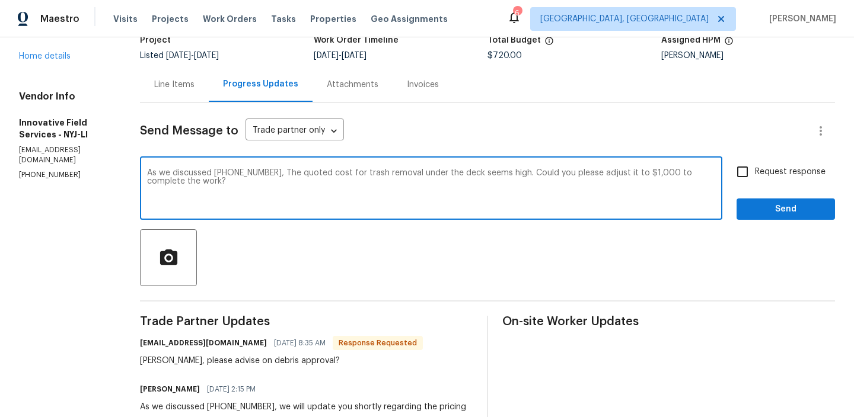
type textarea "As we discussed (631) 676-4222, The quoted cost for trash removal under the dec…"
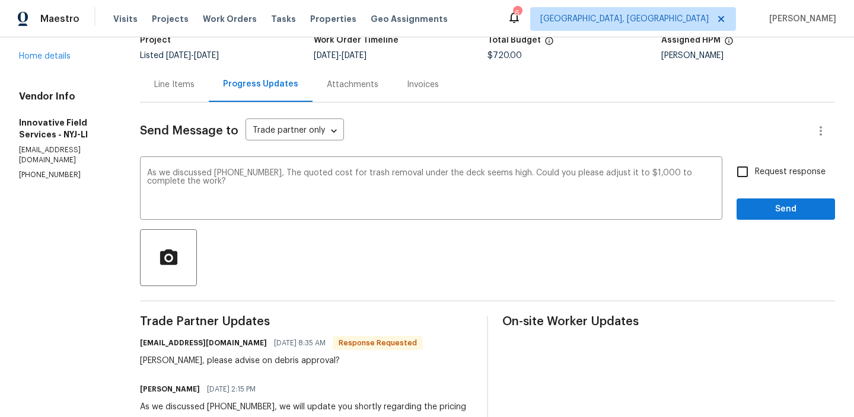
click at [758, 177] on span "Request response" at bounding box center [790, 172] width 71 height 12
click at [755, 177] on input "Request response" at bounding box center [742, 171] width 25 height 25
checkbox input "true"
click at [751, 209] on span "Send" at bounding box center [785, 209] width 79 height 15
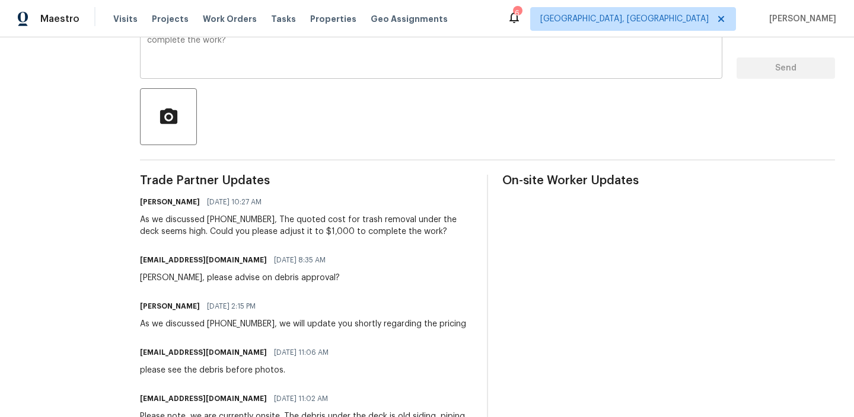
scroll to position [0, 0]
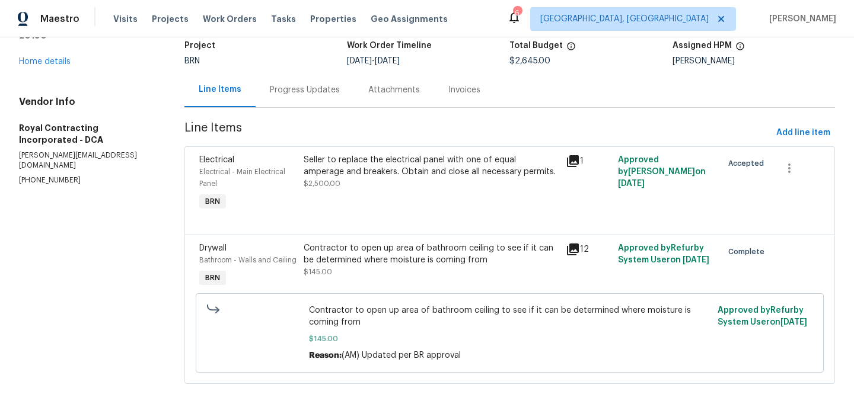
click at [285, 95] on div "Progress Updates" at bounding box center [304, 89] width 98 height 35
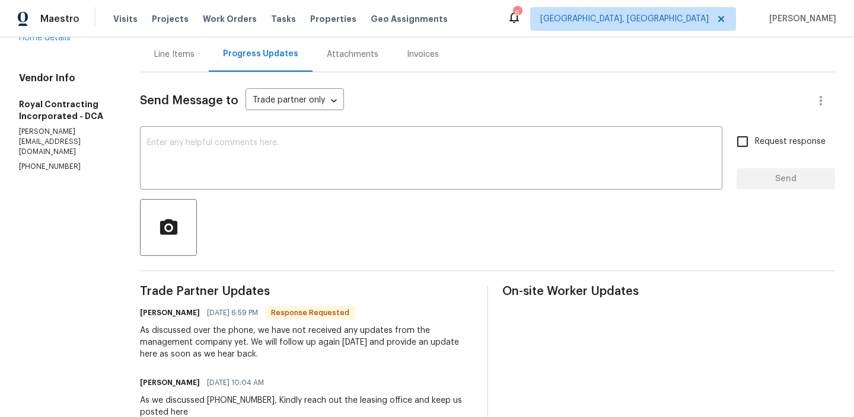
scroll to position [126, 0]
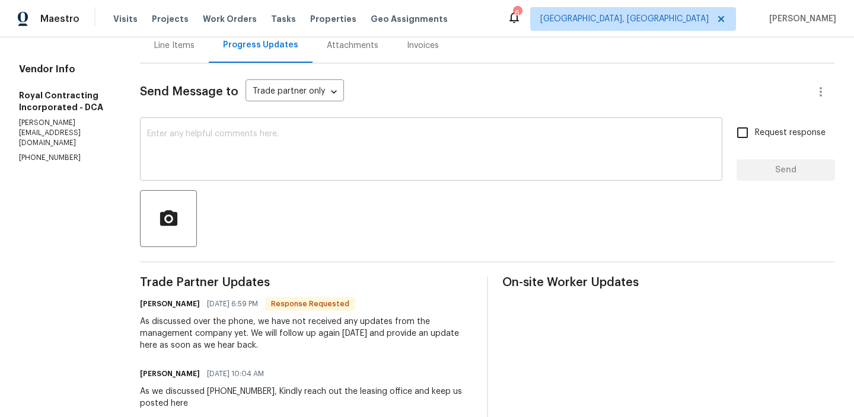
click at [247, 171] on textarea at bounding box center [431, 150] width 568 height 41
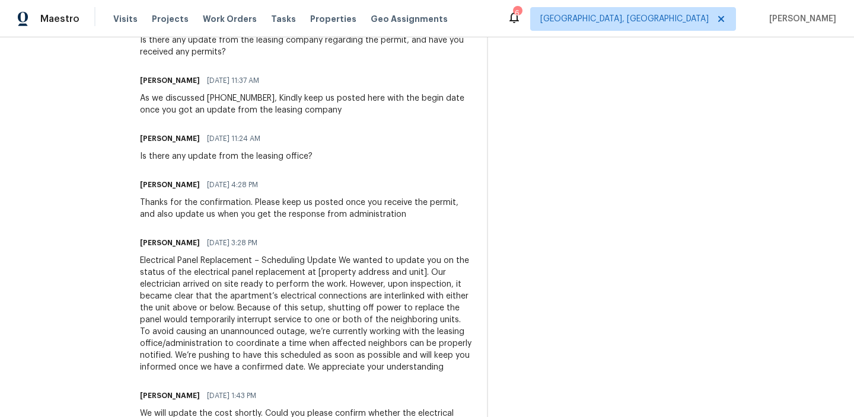
scroll to position [538, 0]
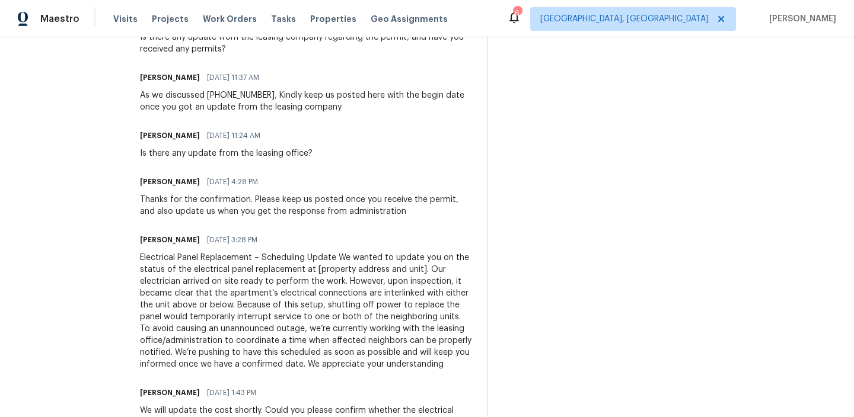
click at [449, 320] on div "Electrical Panel Replacement – Scheduling Update We wanted to update you on the…" at bounding box center [306, 311] width 333 height 119
copy div "units"
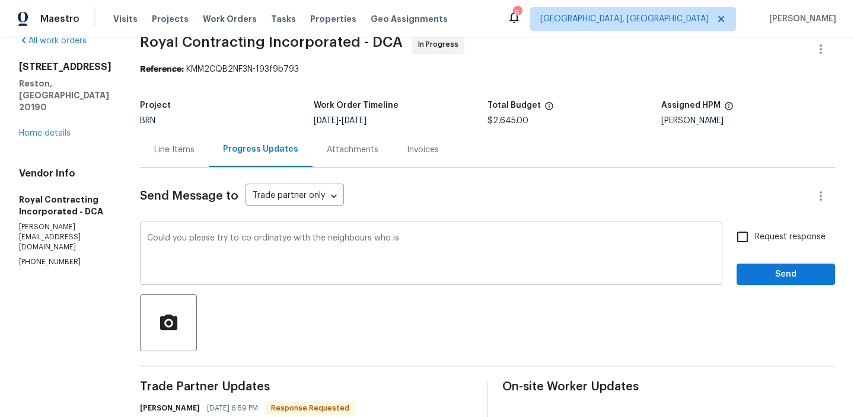
scroll to position [0, 0]
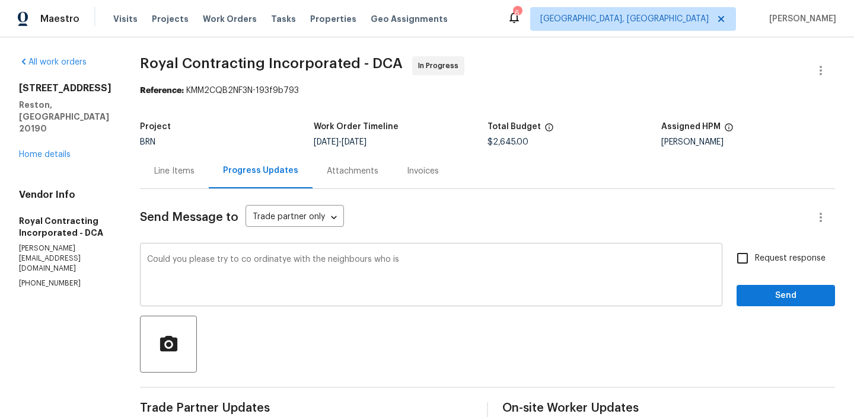
click at [403, 258] on textarea "Could you please try to co ordinatye with the neighbours who is" at bounding box center [431, 275] width 568 height 41
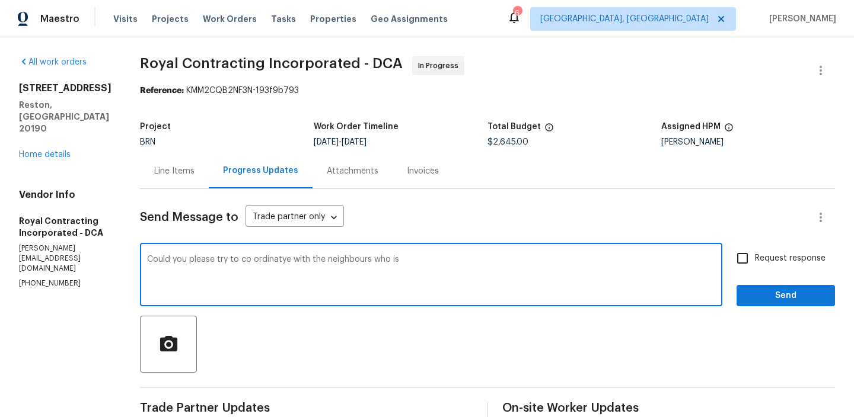
click at [411, 260] on textarea "Could you please try to co ordinatye with the neighbours who is" at bounding box center [431, 275] width 568 height 41
paste textarea "units"
type textarea "Could you please try to co ordinatye with the neighbours who is units are inter…"
click at [361, 264] on textarea "Could you please try to co ordinatye with the neighbours who is units are inter…" at bounding box center [431, 275] width 568 height 41
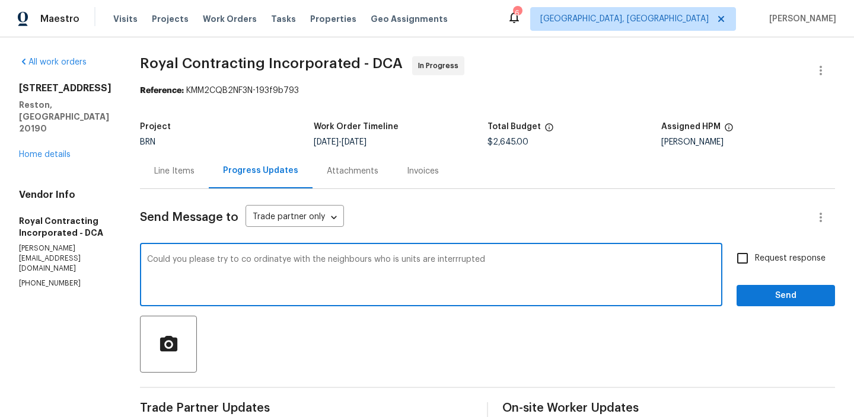
click at [361, 264] on textarea "Could you please try to co ordinatye with the neighbours who is units are inter…" at bounding box center [431, 275] width 568 height 41
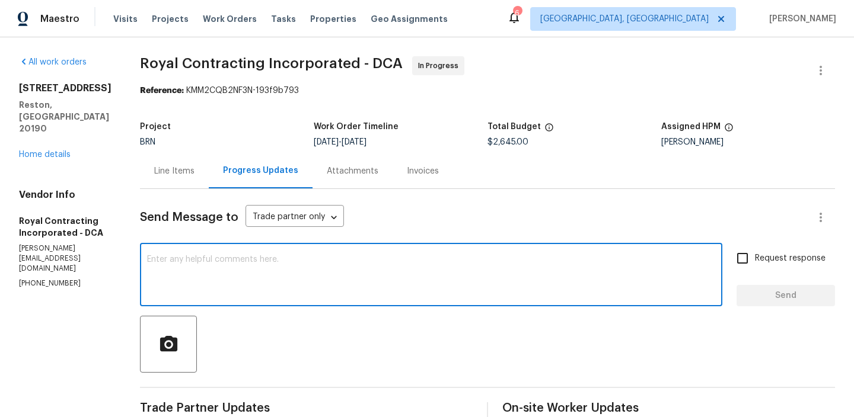
paste textarea "Could you please coordinate with the neighbors whose units are affected?"
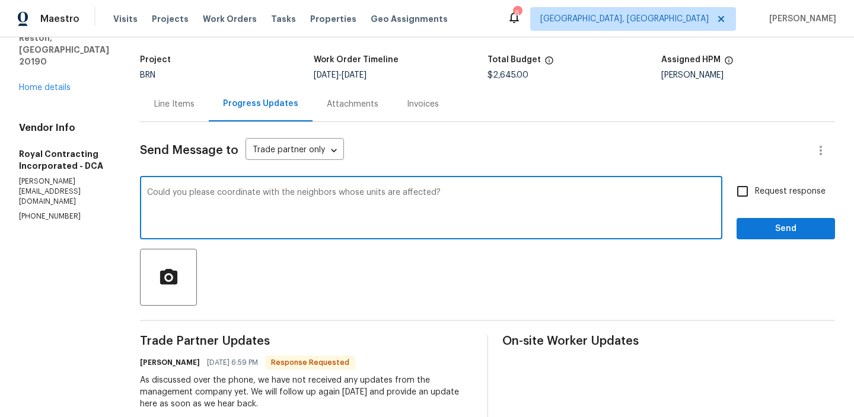
scroll to position [34, 0]
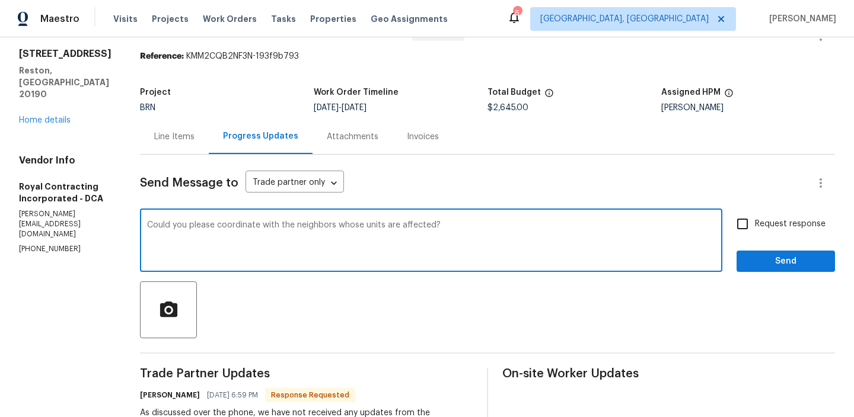
drag, startPoint x: 413, startPoint y: 226, endPoint x: 513, endPoint y: 226, distance: 99.6
click at [514, 226] on textarea "Could you please coordinate with the neighbors whose units are affected?" at bounding box center [431, 241] width 568 height 41
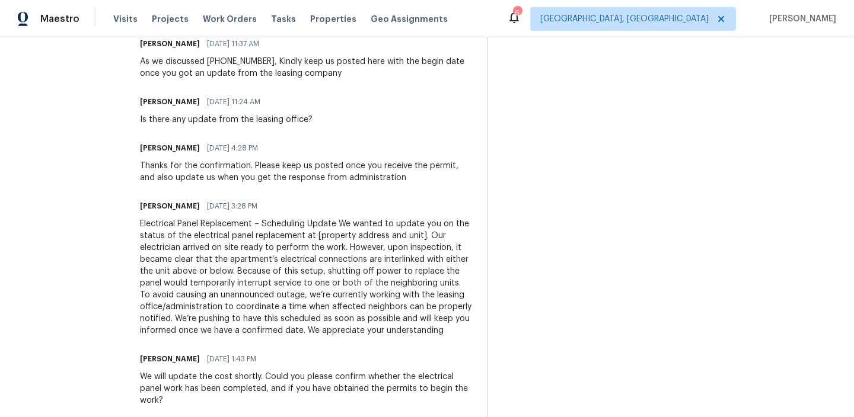
scroll to position [573, 0]
click at [295, 296] on div "Electrical Panel Replacement – Scheduling Update We wanted to update you on the…" at bounding box center [306, 277] width 333 height 119
copy div "outage"
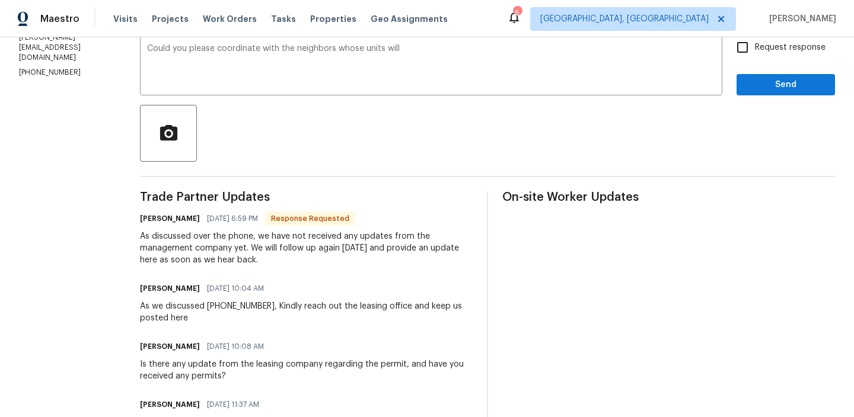
scroll to position [155, 0]
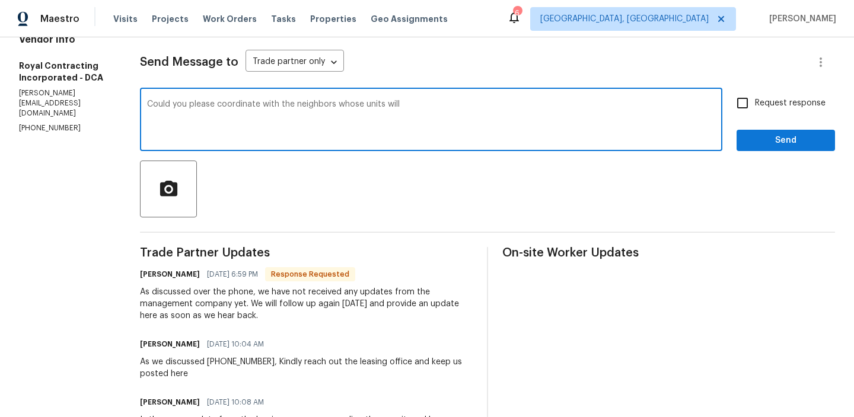
click at [469, 134] on textarea "Could you please coordinate with the neighbors whose units will" at bounding box center [431, 120] width 568 height 41
paste textarea "outage"
type textarea "Could you please coordinate with the neighbors whose units will cause a outage …"
click at [430, 116] on textarea "Could you please coordinate with the neighbors whose units will cause a outage …" at bounding box center [431, 120] width 568 height 41
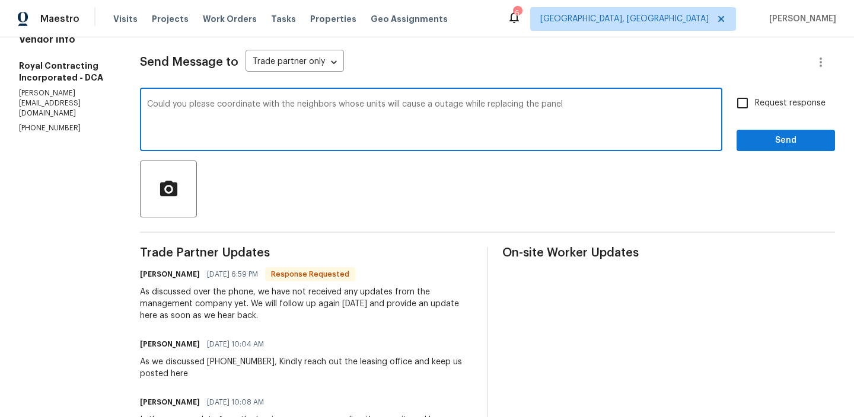
click at [430, 116] on textarea "Could you please coordinate with the neighbors whose units will cause a outage …" at bounding box center [431, 120] width 568 height 41
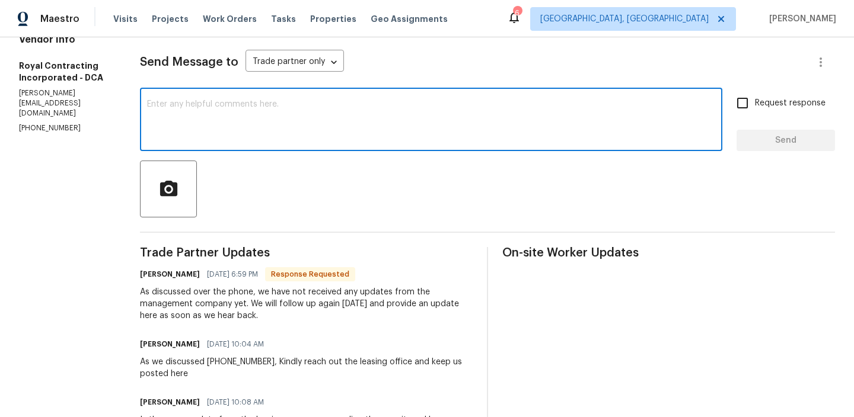
paste textarea "Please coordinate with the neighbors in the affected units, as they will experi…"
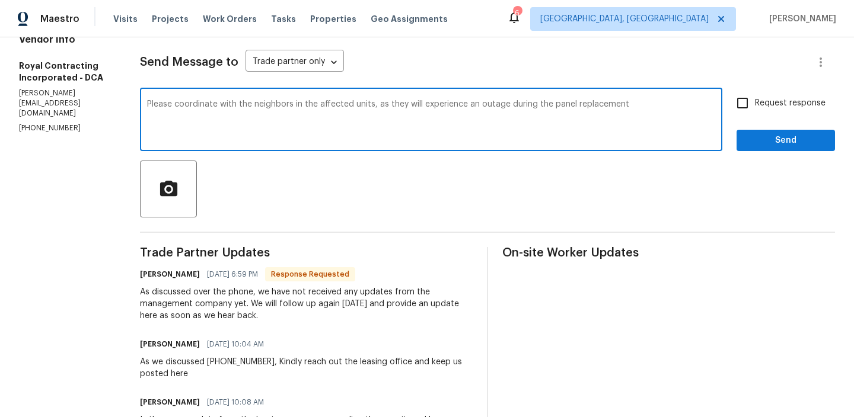
drag, startPoint x: 184, startPoint y: 102, endPoint x: 129, endPoint y: 102, distance: 55.7
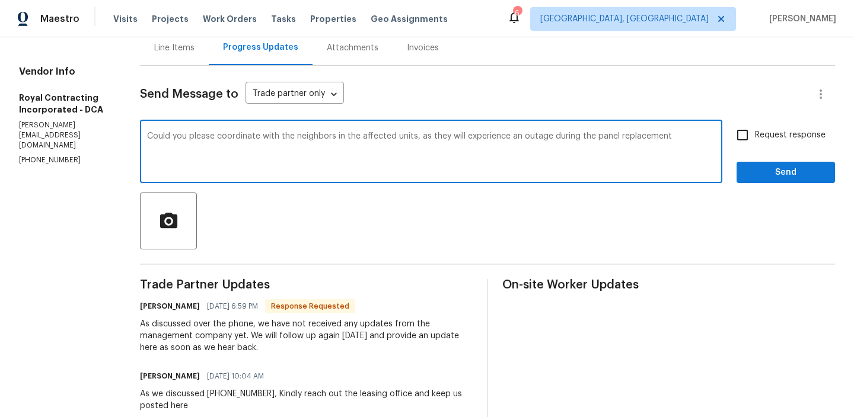
scroll to position [119, 0]
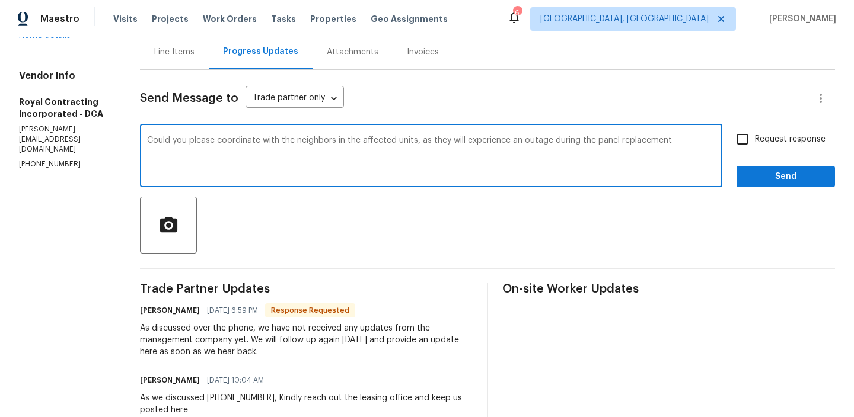
drag, startPoint x: 349, startPoint y: 142, endPoint x: 671, endPoint y: 146, distance: 322.5
click at [671, 146] on textarea "Could you please coordinate with the neighbors in the affected units, as they w…" at bounding box center [431, 156] width 568 height 41
type textarea "Could you please coordinate with the neighbors ?"
click at [800, 130] on label "Request response" at bounding box center [777, 139] width 95 height 25
click at [755, 130] on input "Request response" at bounding box center [742, 139] width 25 height 25
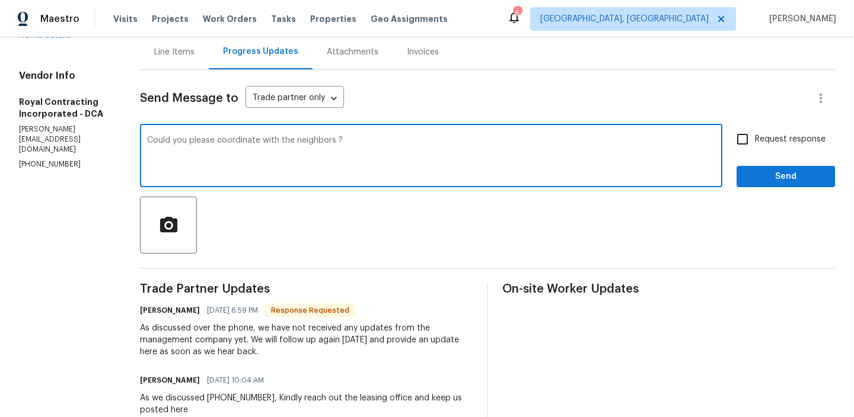
checkbox input "true"
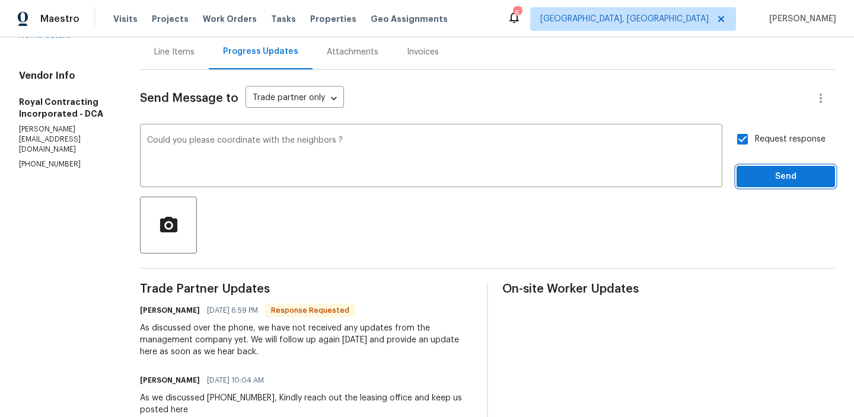
click at [771, 185] on button "Send" at bounding box center [785, 177] width 98 height 22
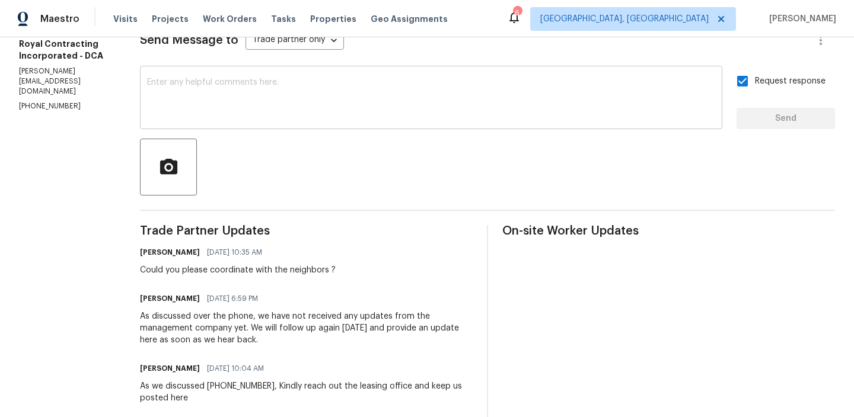
scroll to position [122, 0]
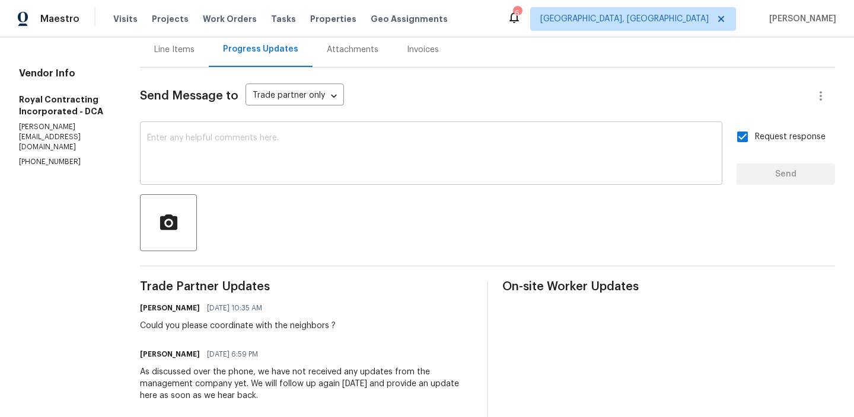
click at [213, 147] on textarea at bounding box center [431, 154] width 568 height 41
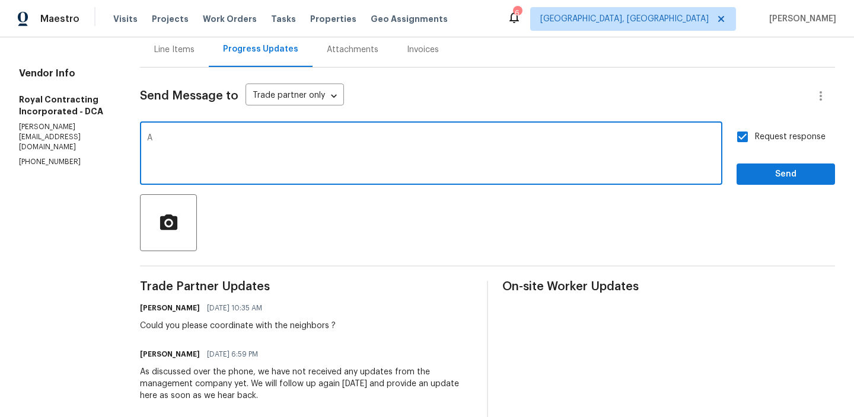
type textarea "As"
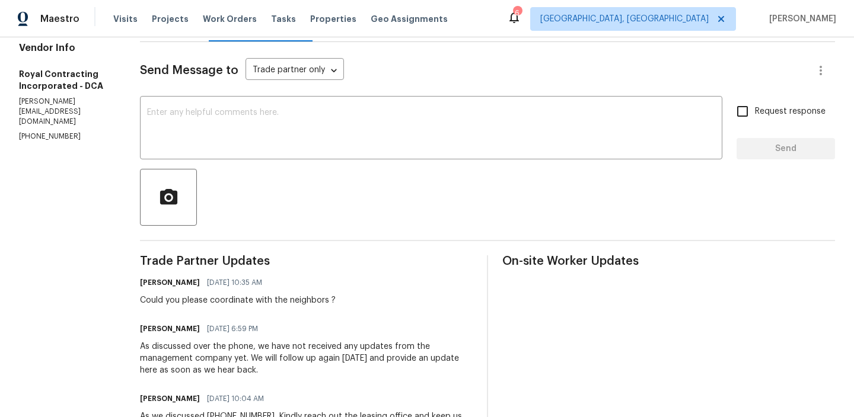
scroll to position [153, 0]
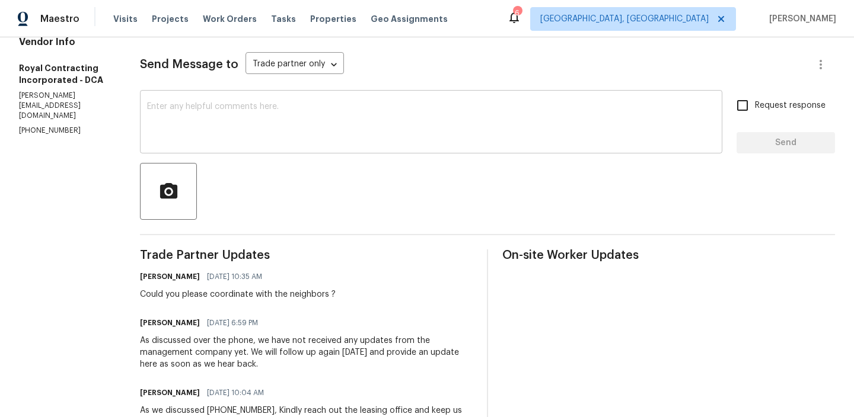
click at [189, 122] on textarea at bounding box center [431, 123] width 568 height 41
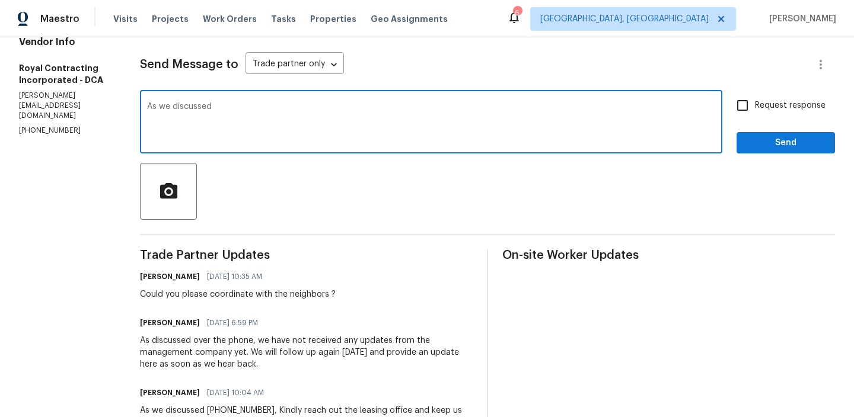
paste textarea "[PHONE_NUMBER]"
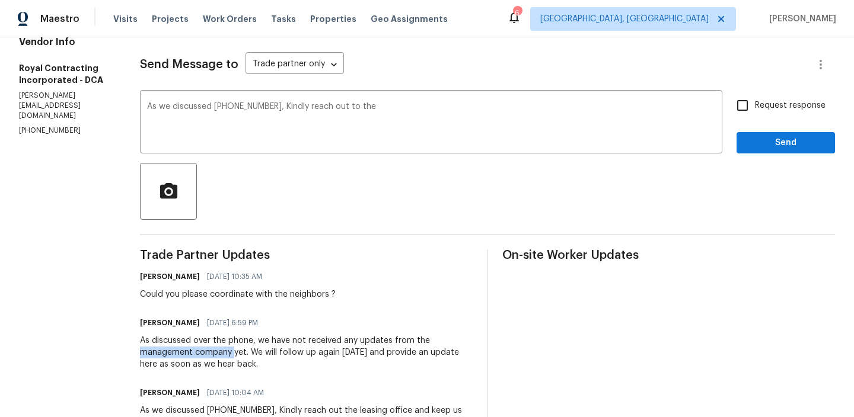
drag, startPoint x: 146, startPoint y: 354, endPoint x: 243, endPoint y: 353, distance: 96.6
copy div "management company"
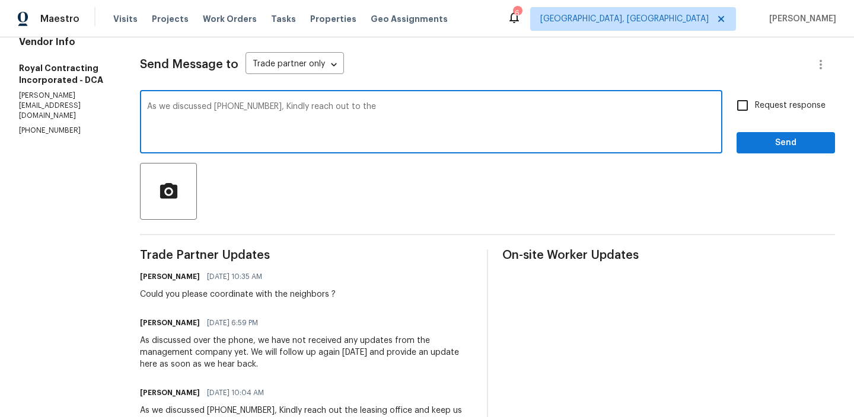
click at [398, 116] on textarea "As we discussed [PHONE_NUMBER], Kindly reach out to the" at bounding box center [431, 123] width 568 height 41
paste textarea "management company"
type textarea "As we discussed [PHONE_NUMBER], Kindly reach out to the management company and …"
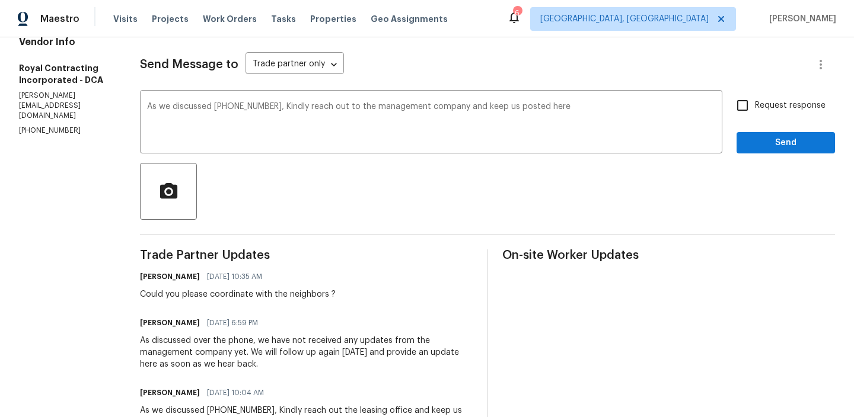
click at [797, 104] on span "Request response" at bounding box center [790, 106] width 71 height 12
click at [755, 104] on input "Request response" at bounding box center [742, 105] width 25 height 25
checkbox input "true"
click at [770, 145] on span "Send" at bounding box center [785, 143] width 79 height 15
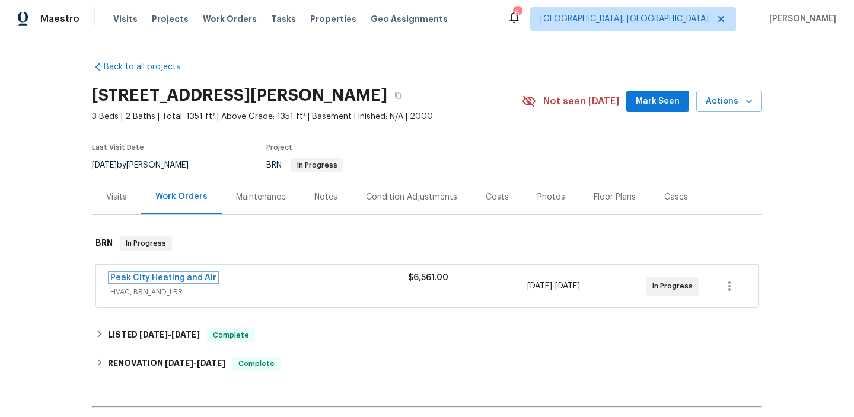
click at [139, 279] on link "Peak City Heating and Air" at bounding box center [163, 278] width 106 height 8
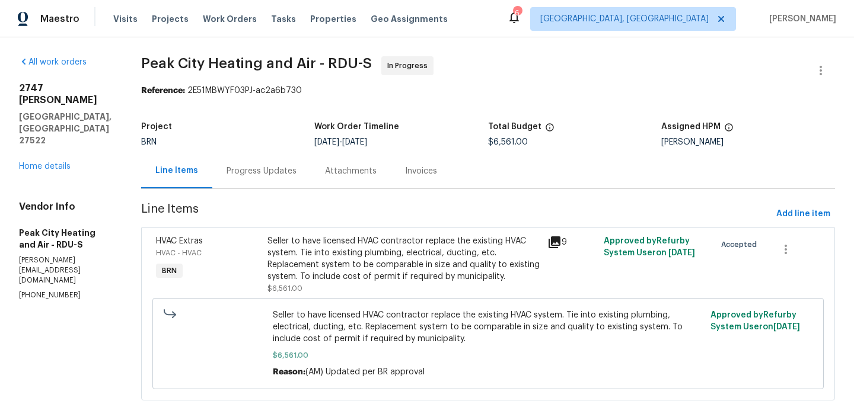
click at [271, 159] on div "Progress Updates" at bounding box center [261, 171] width 98 height 35
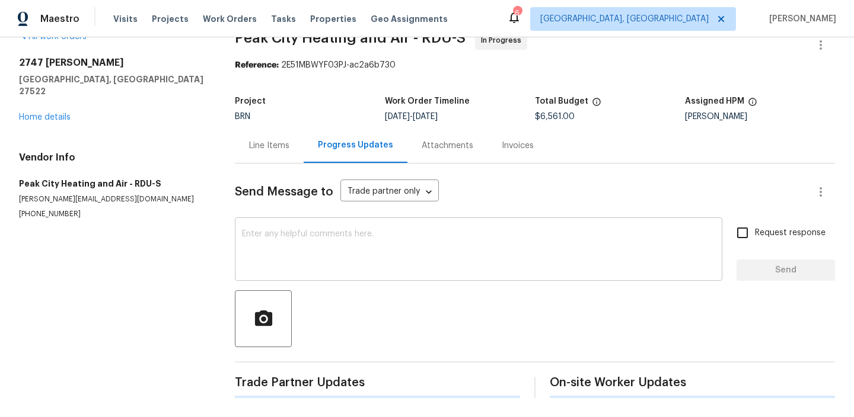
scroll to position [33, 0]
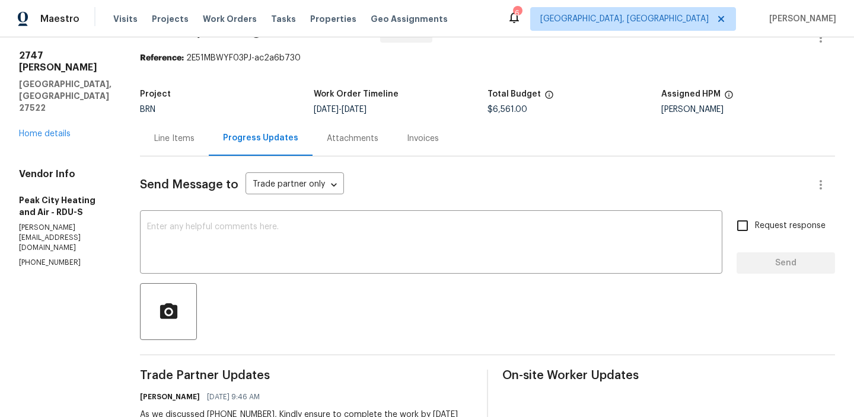
click at [49, 258] on p "[PHONE_NUMBER]" at bounding box center [65, 263] width 92 height 10
copy p "[PHONE_NUMBER]"
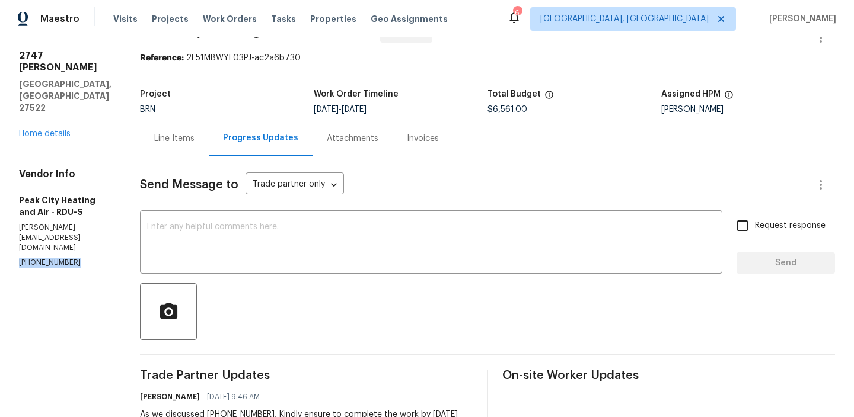
copy p "[PHONE_NUMBER]"
click at [512, 266] on div "x ​" at bounding box center [431, 243] width 582 height 60
paste textarea "Could you please confirm if this is on schedule for Today?"
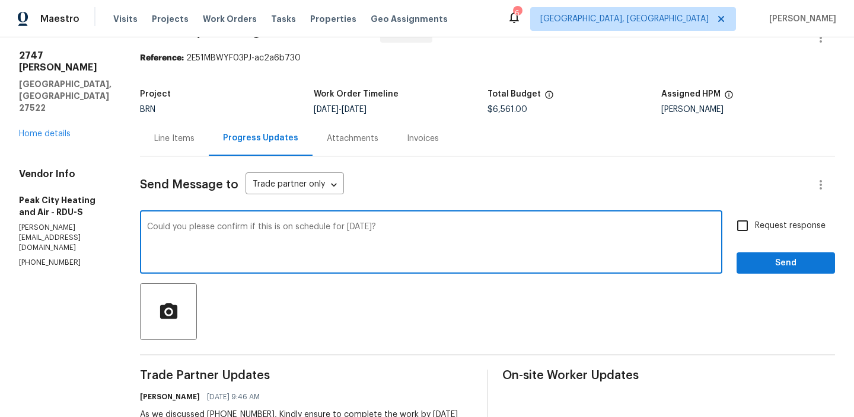
type textarea "Could you please confirm if this is on schedule for Today?"
click at [730, 234] on input "Request response" at bounding box center [742, 225] width 25 height 25
checkbox input "true"
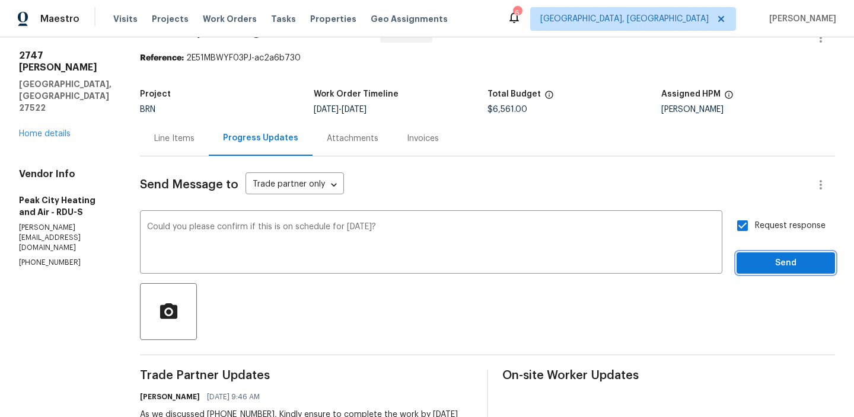
click at [749, 258] on span "Send" at bounding box center [785, 263] width 79 height 15
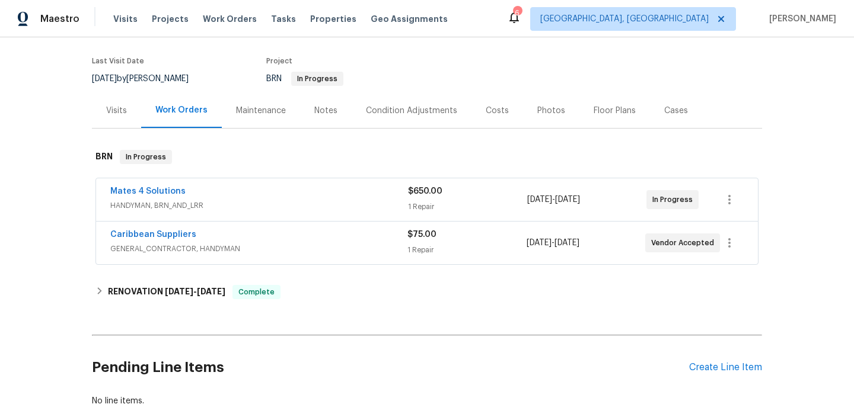
scroll to position [110, 0]
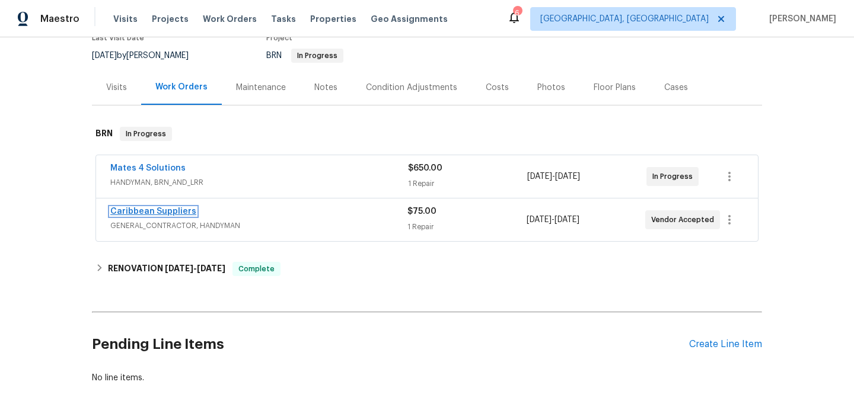
click at [135, 213] on link "Caribbean Suppliers" at bounding box center [153, 211] width 86 height 8
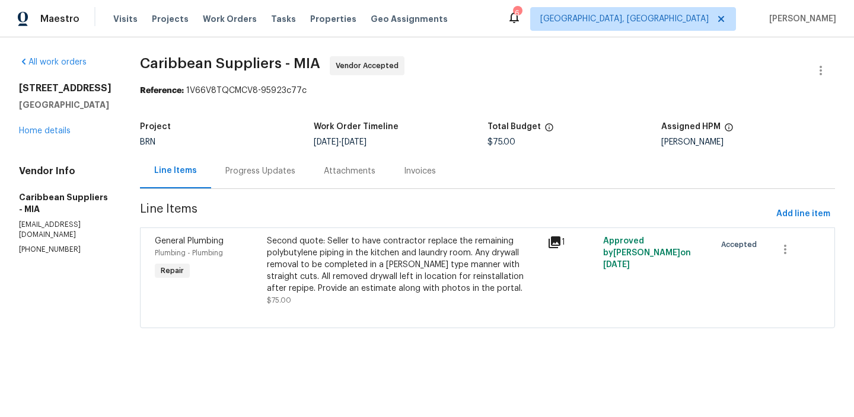
click at [270, 184] on div "Progress Updates" at bounding box center [260, 171] width 98 height 35
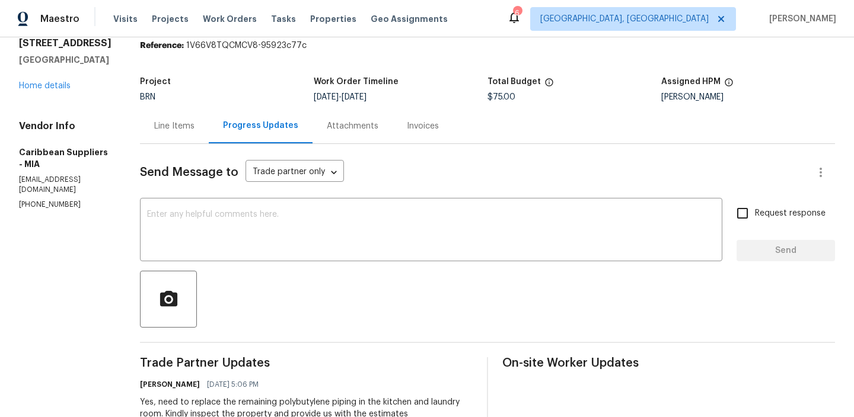
scroll to position [76, 0]
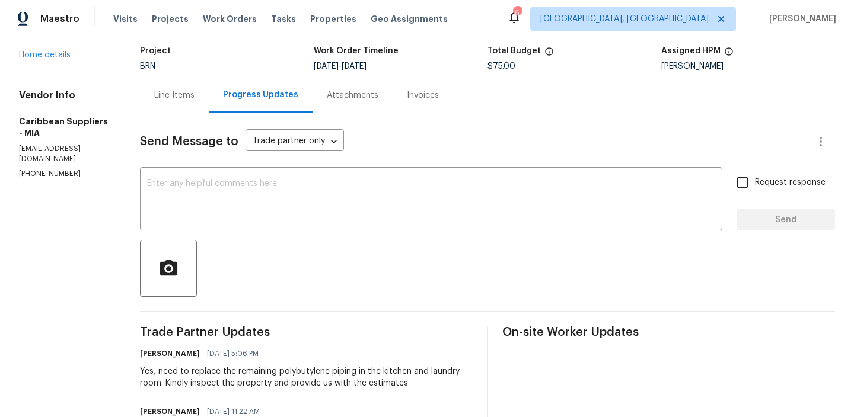
click at [35, 143] on div "Vendor Info Caribbean Suppliers - MIA [EMAIL_ADDRESS][DOMAIN_NAME] [PHONE_NUMBE…" at bounding box center [65, 133] width 92 height 89
copy p "[PHONE_NUMBER]"
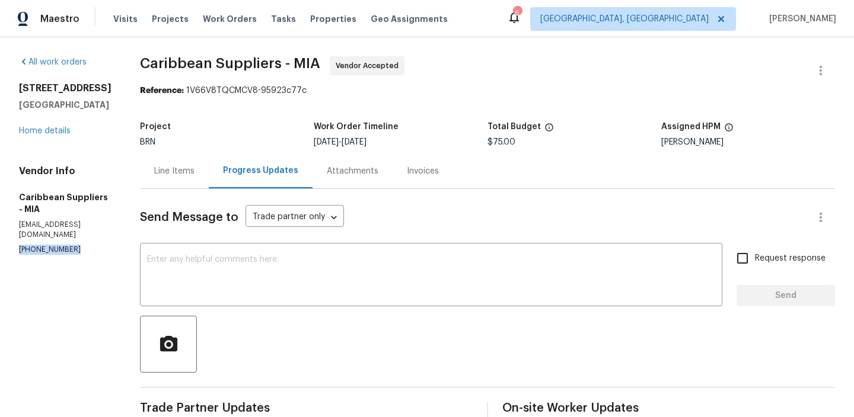
scroll to position [9, 0]
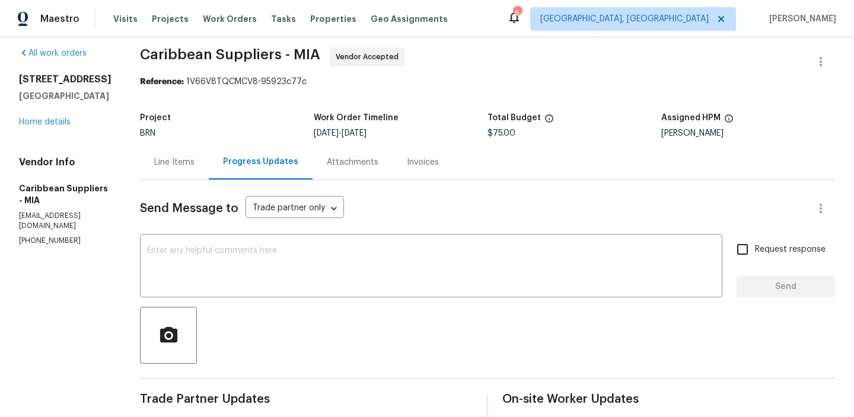
click at [78, 209] on div "Vendor Info Caribbean Suppliers - MIA [EMAIL_ADDRESS][DOMAIN_NAME] [PHONE_NUMBE…" at bounding box center [65, 200] width 92 height 89
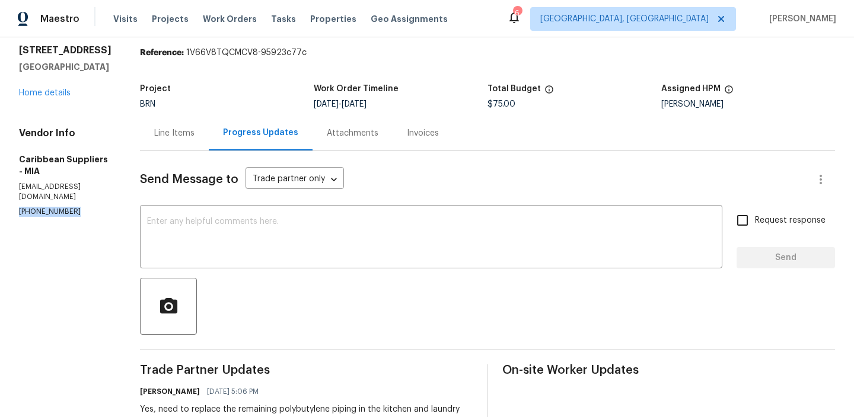
scroll to position [46, 0]
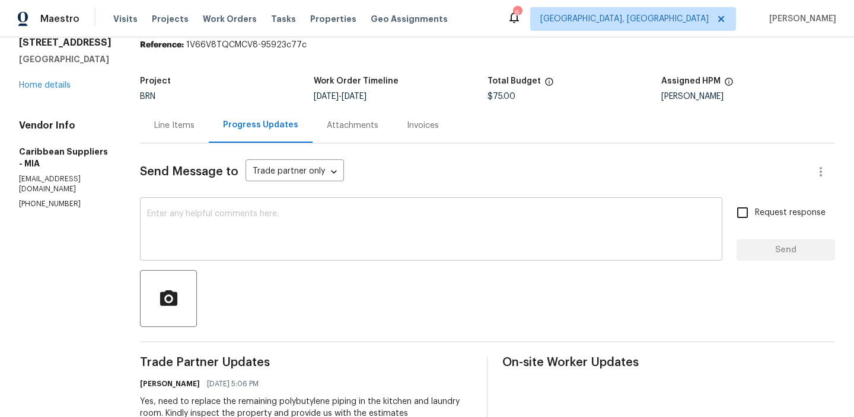
click at [198, 204] on div "x ​" at bounding box center [431, 230] width 582 height 60
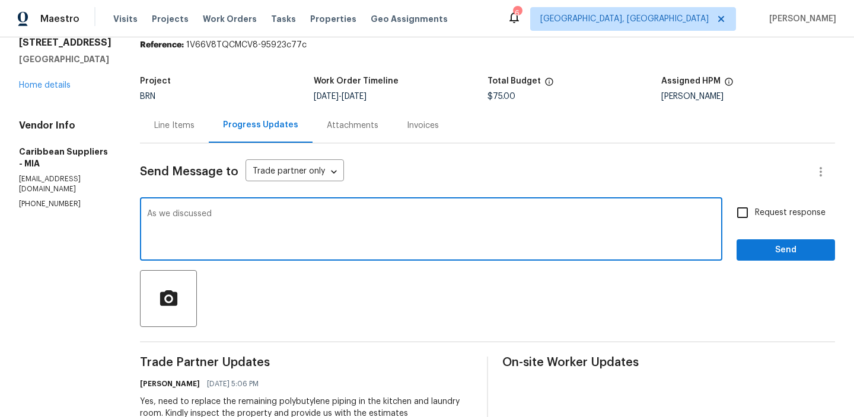
click at [39, 199] on p "[PHONE_NUMBER]" at bounding box center [65, 204] width 92 height 10
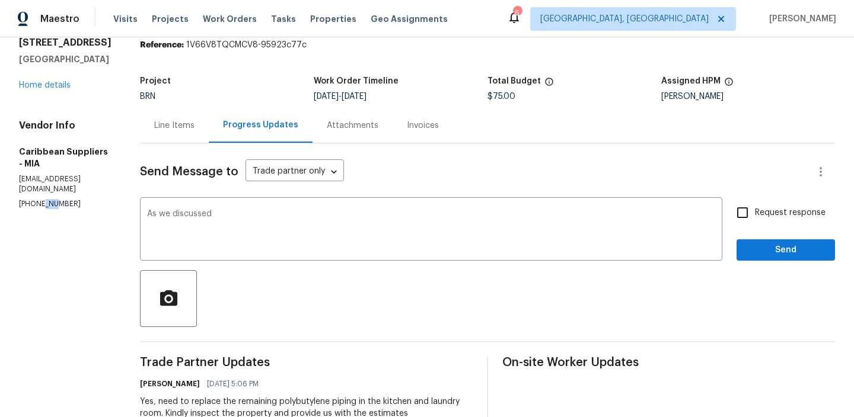
click at [39, 199] on p "[PHONE_NUMBER]" at bounding box center [65, 204] width 92 height 10
copy p "(305) 491-6091"
click at [290, 219] on textarea "As we discussed" at bounding box center [431, 230] width 568 height 41
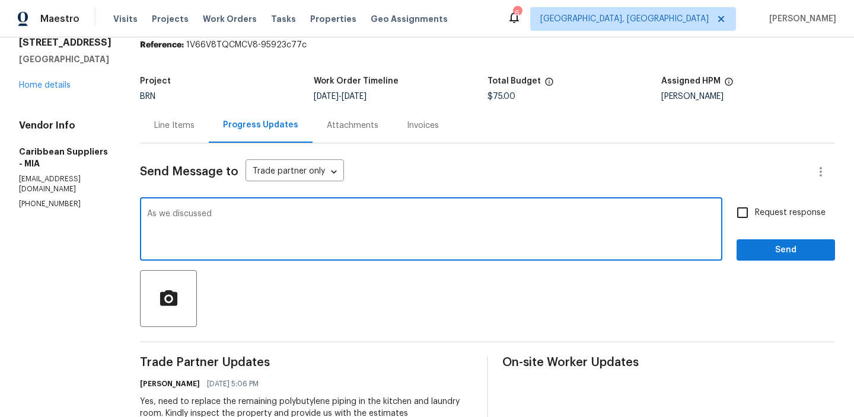
paste textarea "(305) 491-6091"
type textarea "As we discussed (305) 491-6091, we will cancel the WO shortly"
click at [756, 213] on span "Request response" at bounding box center [790, 213] width 71 height 12
click at [755, 213] on input "Request response" at bounding box center [742, 212] width 25 height 25
checkbox input "true"
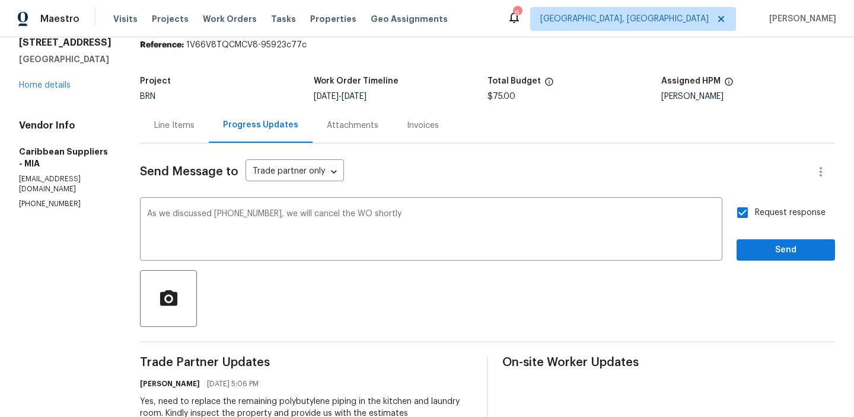
click at [756, 263] on div "Send Message to Trade partner only Trade partner only ​ As we discussed (305) 4…" at bounding box center [487, 387] width 695 height 488
click at [753, 244] on span "Send" at bounding box center [785, 250] width 79 height 15
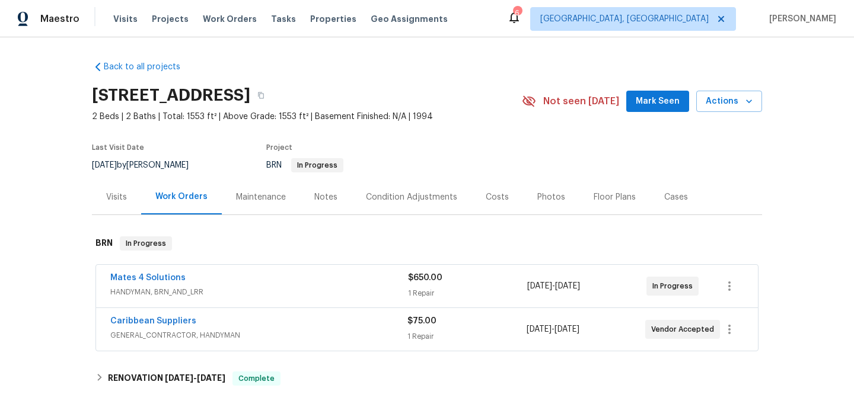
click at [158, 272] on span "Mates 4 Solutions" at bounding box center [147, 278] width 75 height 12
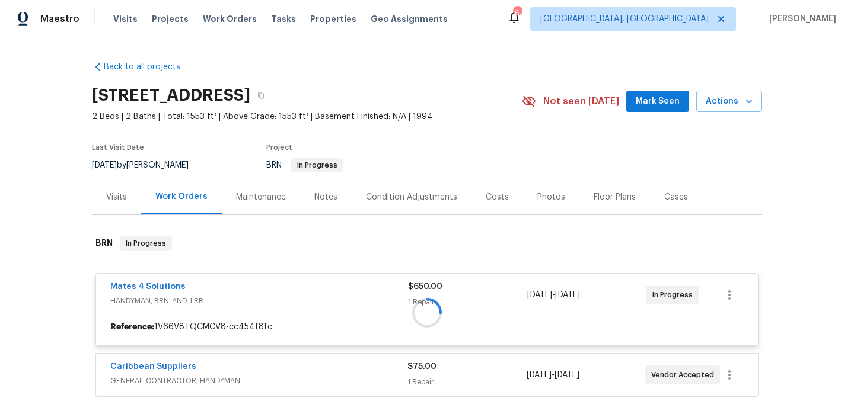
click at [140, 283] on div at bounding box center [427, 313] width 670 height 176
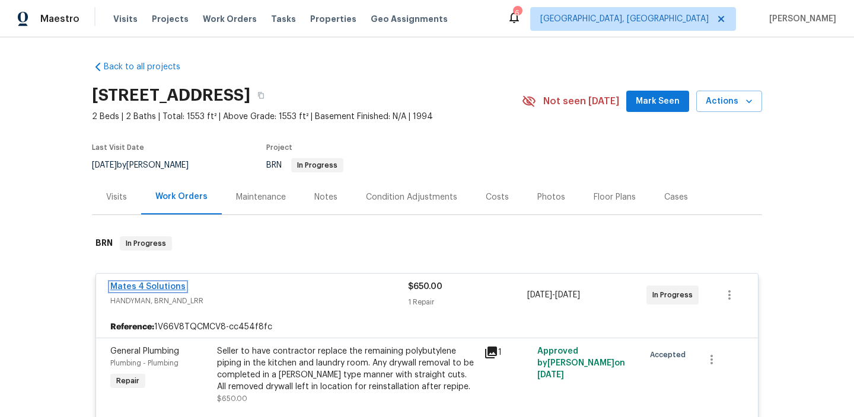
click at [138, 289] on link "Mates 4 Solutions" at bounding box center [147, 287] width 75 height 8
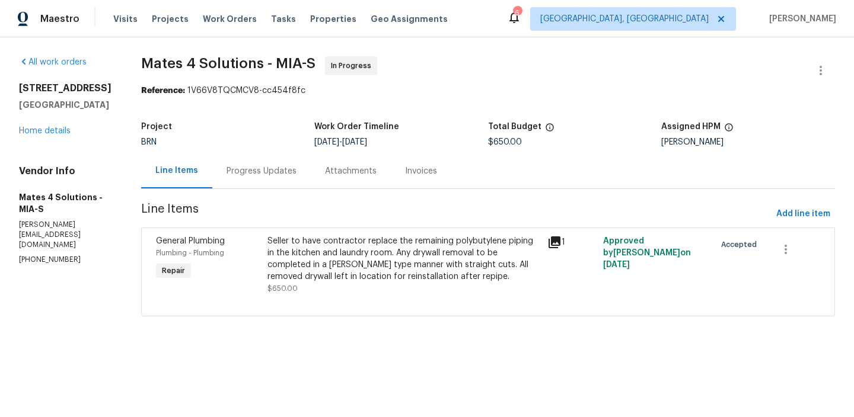
click at [265, 173] on div "Progress Updates" at bounding box center [261, 171] width 70 height 12
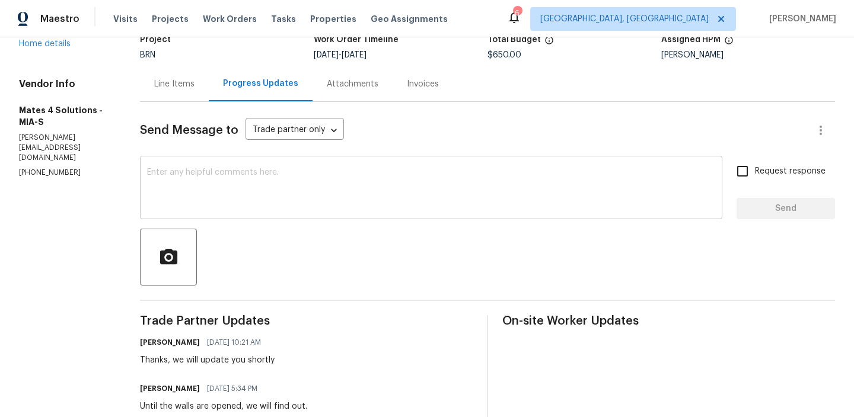
scroll to position [94, 0]
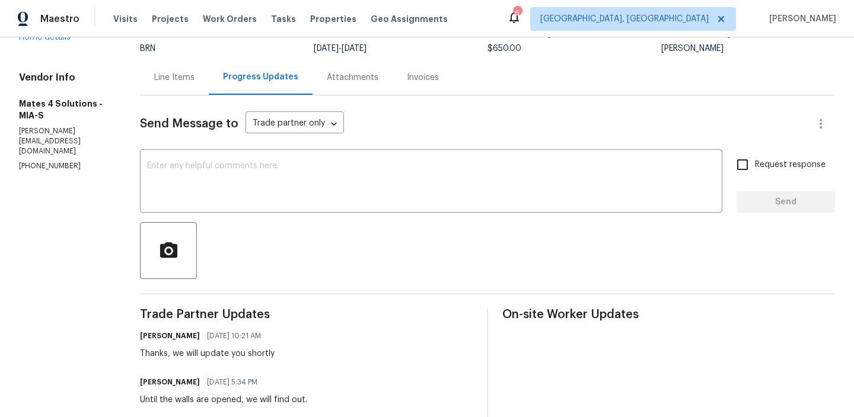
click at [56, 161] on p "(626) 977-4373" at bounding box center [65, 166] width 92 height 10
copy p "(626) 977-4373"
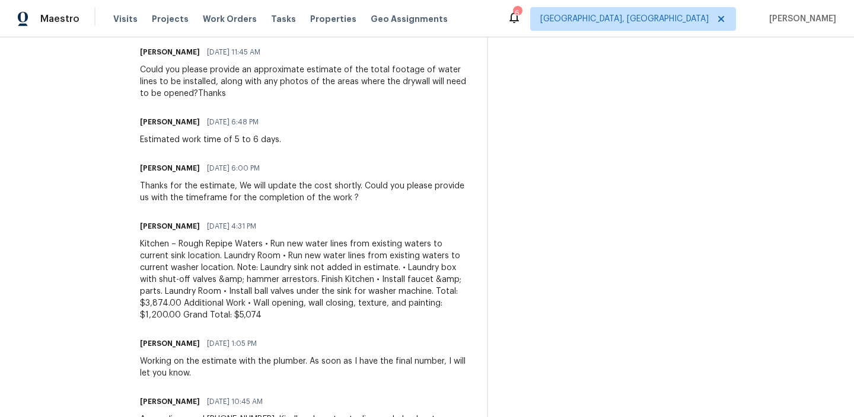
scroll to position [0, 0]
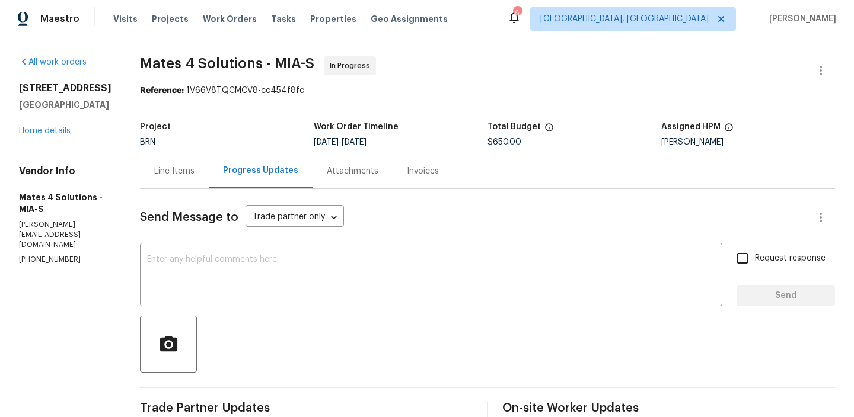
drag, startPoint x: 140, startPoint y: 57, endPoint x: 206, endPoint y: 60, distance: 65.9
copy span "Mates 4"
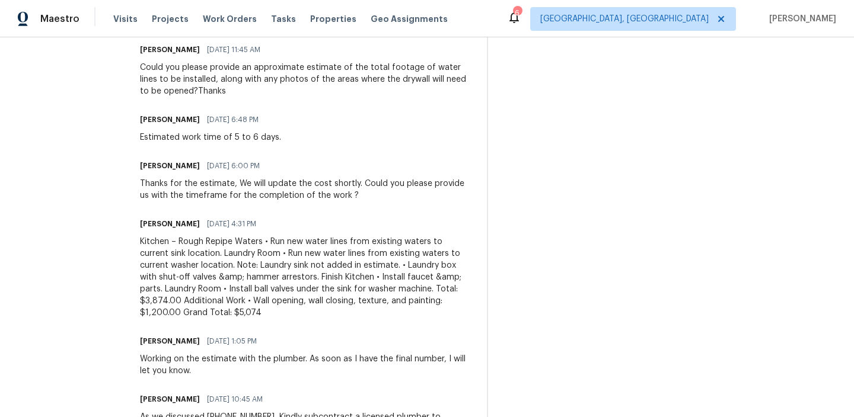
scroll to position [479, 0]
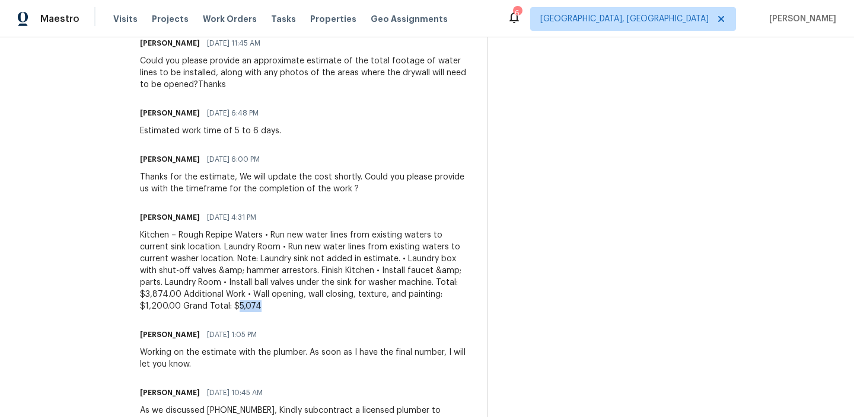
drag, startPoint x: 245, startPoint y: 307, endPoint x: 286, endPoint y: 307, distance: 41.5
click at [286, 307] on div "Kitchen – Rough Repipe Waters • Run new water lines from existing waters to cur…" at bounding box center [306, 270] width 333 height 83
copy div "5,074"
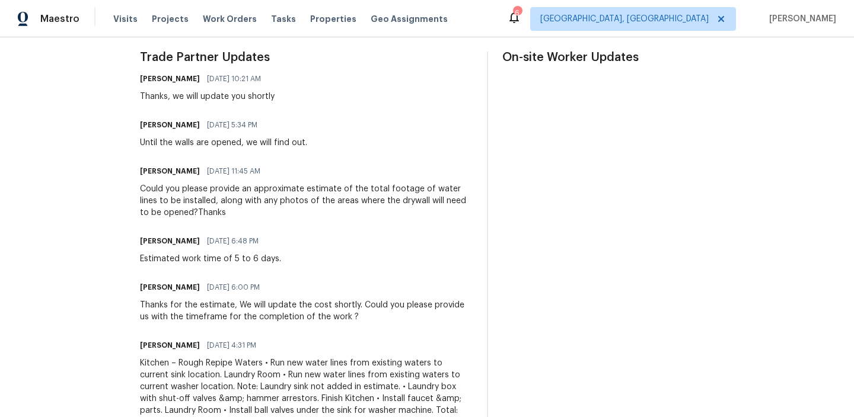
scroll to position [347, 0]
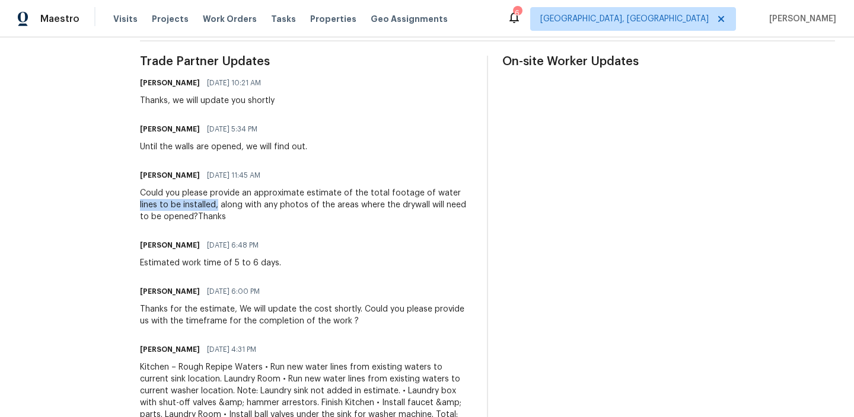
drag, startPoint x: 143, startPoint y: 207, endPoint x: 227, endPoint y: 206, distance: 84.2
click at [227, 206] on div "All work orders 7789 SE Spicewood Cir Hobe Sound, FL 33455 Home details Vendor …" at bounding box center [427, 189] width 854 height 997
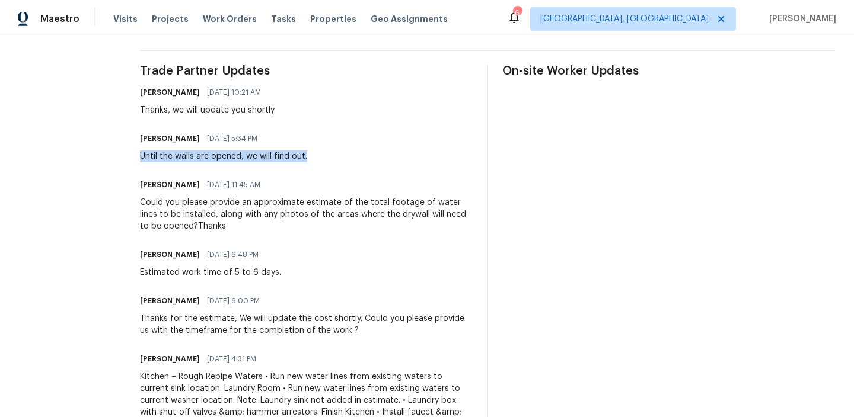
drag, startPoint x: 145, startPoint y: 158, endPoint x: 328, endPoint y: 152, distance: 183.2
click at [329, 152] on div "All work orders 7789 SE Spicewood Cir Hobe Sound, FL 33455 Home details Vendor …" at bounding box center [427, 198] width 854 height 997
copy div "Until the walls are opened, we will find out."
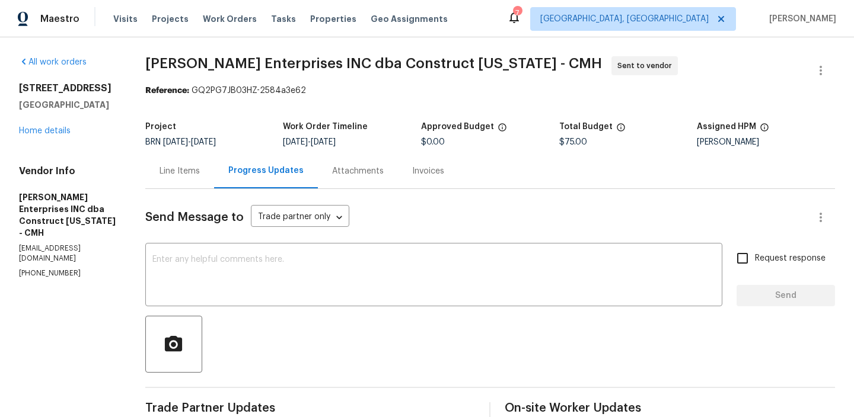
scroll to position [105, 0]
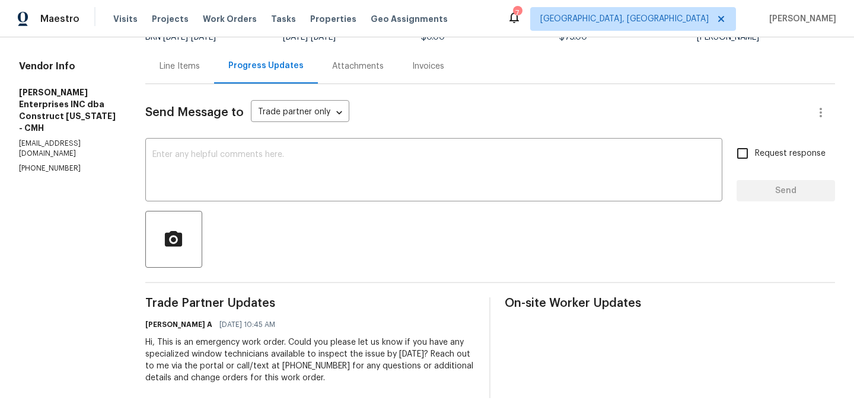
click at [49, 164] on p "[PHONE_NUMBER]" at bounding box center [68, 169] width 98 height 10
copy p "[PHONE_NUMBER]"
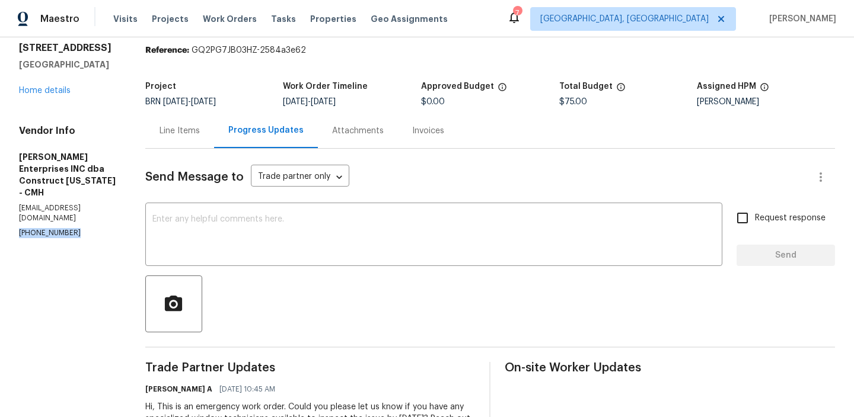
scroll to position [21, 0]
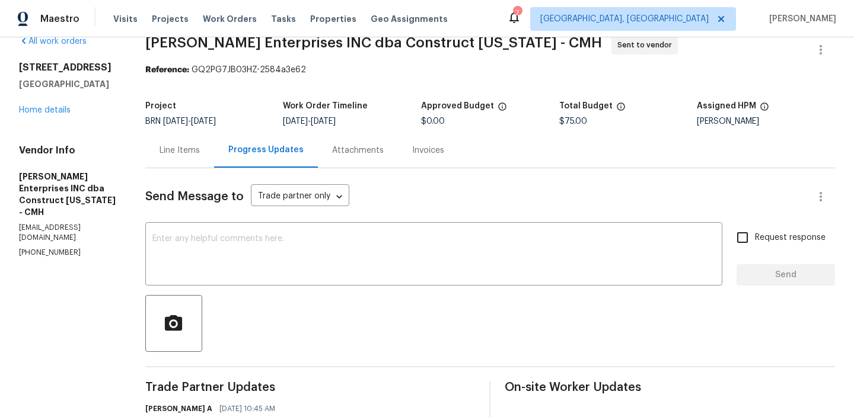
click at [175, 151] on div "Line Items" at bounding box center [179, 151] width 40 height 12
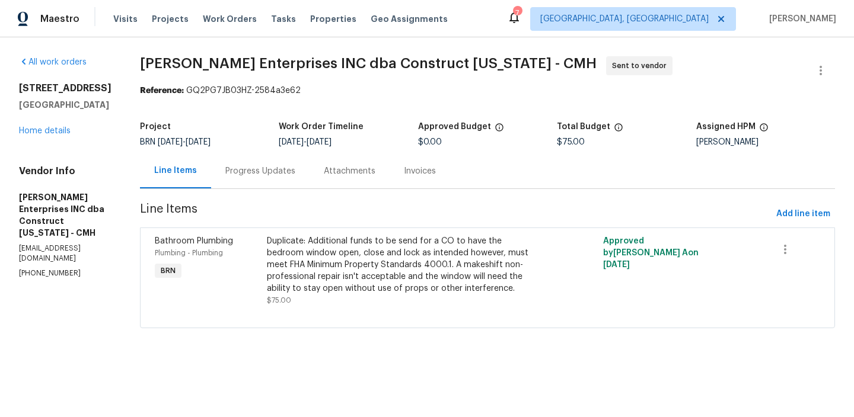
click at [36, 268] on p "[PHONE_NUMBER]" at bounding box center [65, 273] width 92 height 10
copy p "[PHONE_NUMBER]"
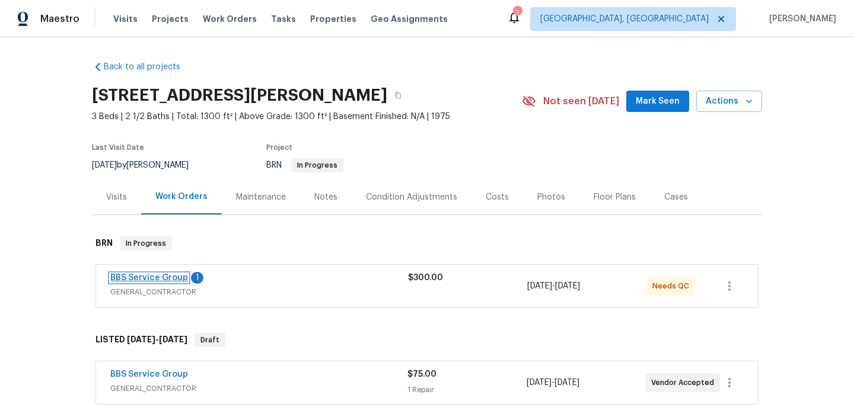
click at [148, 274] on link "BBS Service Group" at bounding box center [149, 278] width 78 height 8
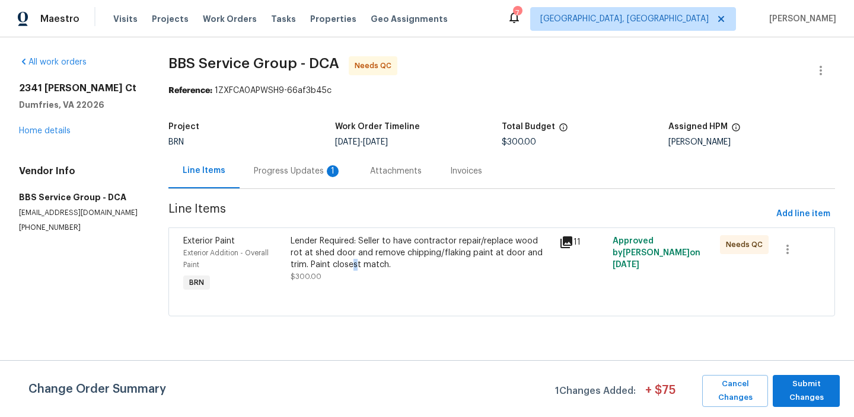
click at [333, 262] on div "Lender Required: Seller to have contractor repair/replace wood rot at shed door…" at bounding box center [420, 253] width 261 height 36
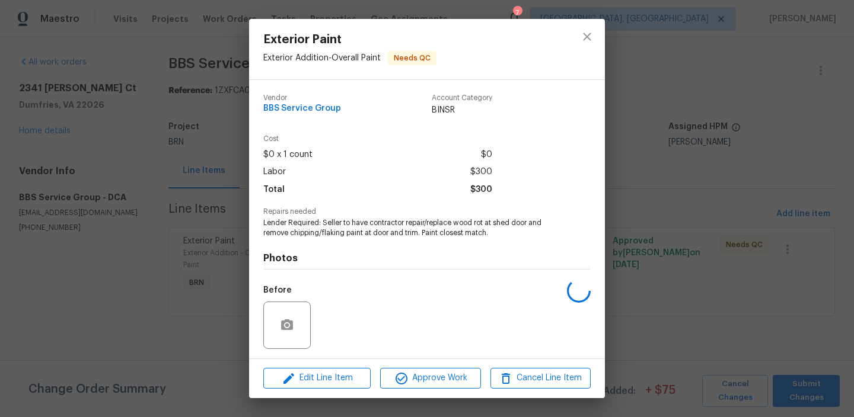
scroll to position [79, 0]
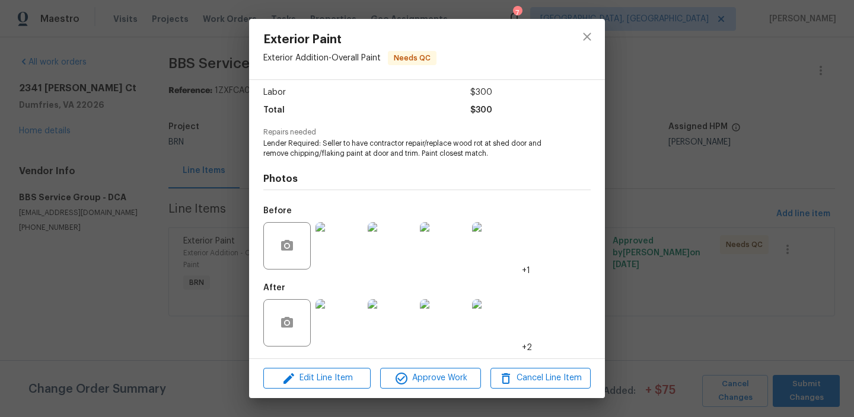
click at [346, 238] on img at bounding box center [338, 245] width 47 height 47
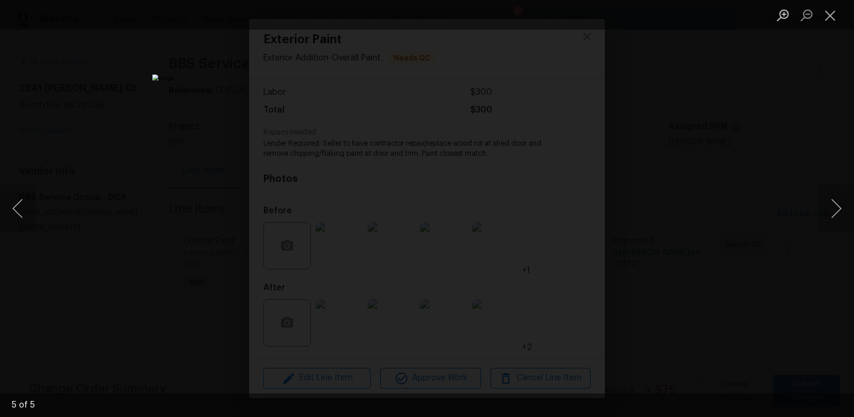
click at [148, 178] on div "Lightbox" at bounding box center [427, 208] width 854 height 417
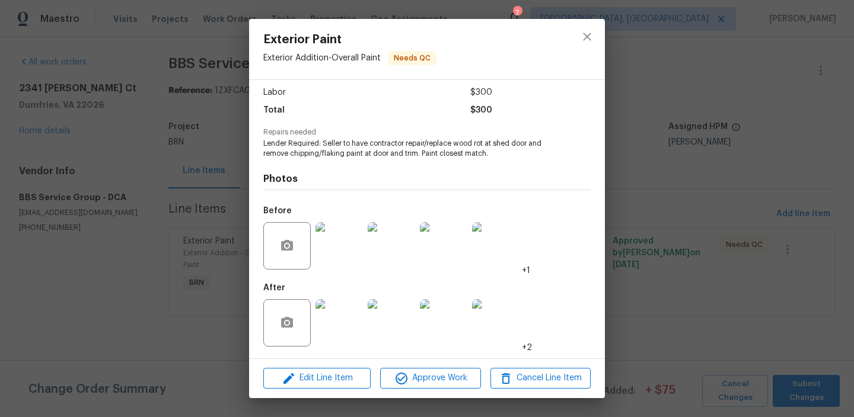
click at [337, 238] on img at bounding box center [338, 245] width 47 height 47
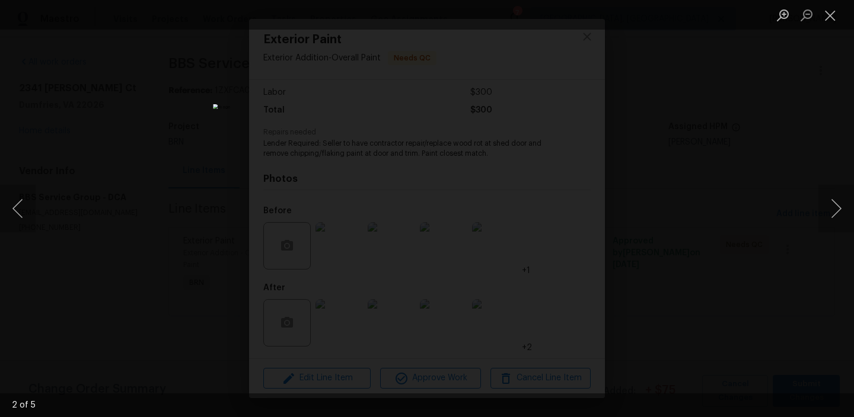
click at [167, 205] on div "Lightbox" at bounding box center [427, 208] width 854 height 417
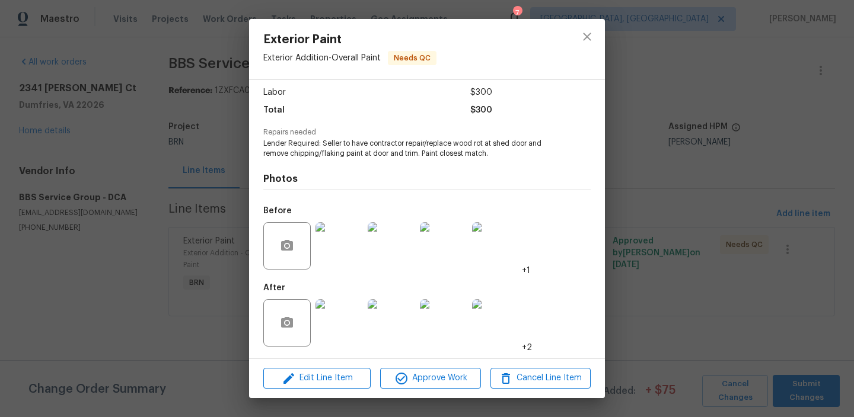
click at [347, 314] on img at bounding box center [338, 322] width 47 height 47
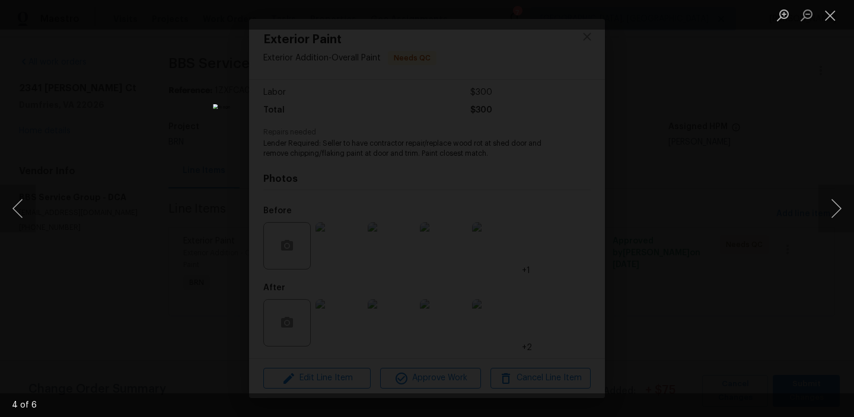
click at [382, 170] on img "Lightbox" at bounding box center [427, 208] width 428 height 209
click at [382, 170] on img "Lightbox" at bounding box center [471, 247] width 859 height 420
click at [140, 177] on div "Lightbox" at bounding box center [427, 208] width 854 height 417
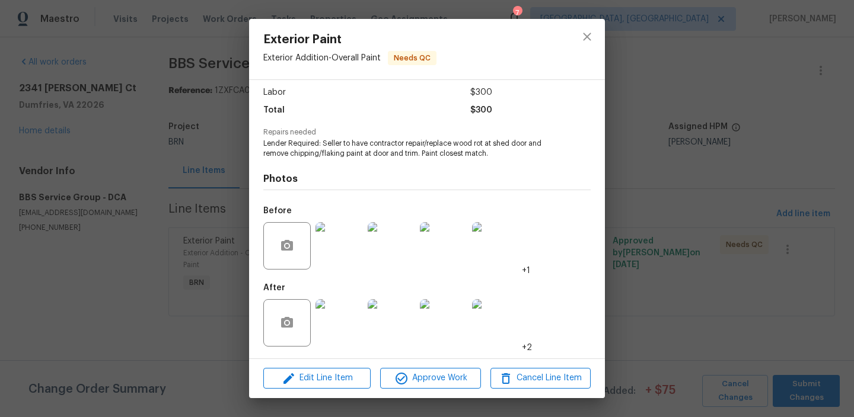
click at [337, 316] on img at bounding box center [338, 322] width 47 height 47
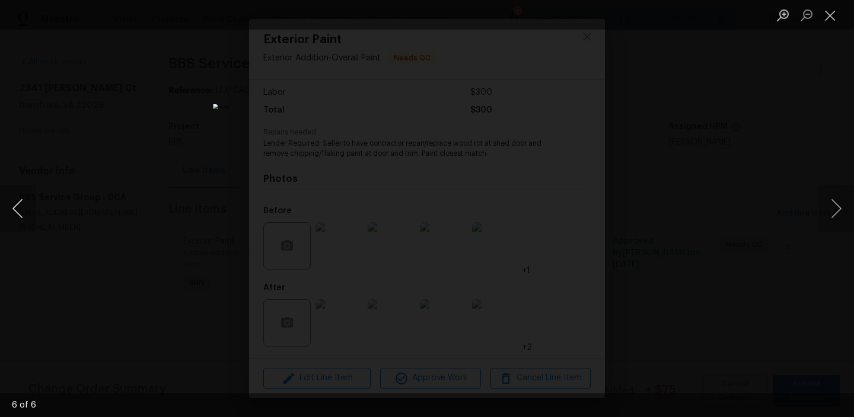
click at [8, 200] on button "Previous image" at bounding box center [18, 208] width 36 height 47
click at [9, 217] on button "Previous image" at bounding box center [18, 208] width 36 height 47
click at [413, 161] on img "Lightbox" at bounding box center [427, 208] width 428 height 209
click at [413, 161] on img "Lightbox" at bounding box center [440, 257] width 859 height 420
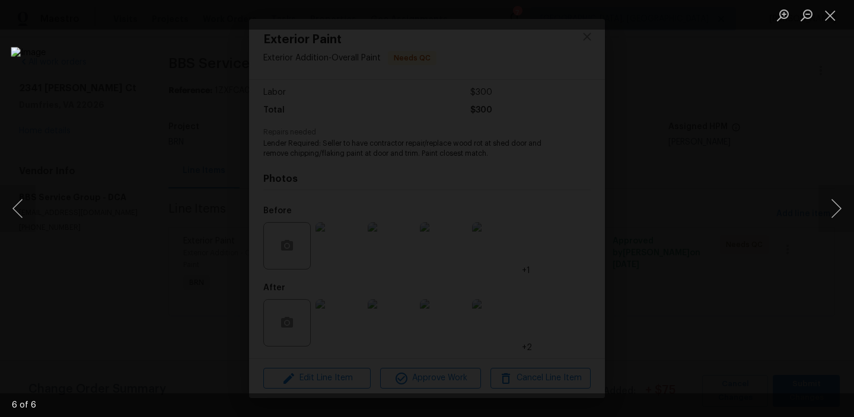
click at [413, 161] on img "Lightbox" at bounding box center [440, 257] width 859 height 420
click at [130, 101] on div "Lightbox" at bounding box center [427, 208] width 854 height 417
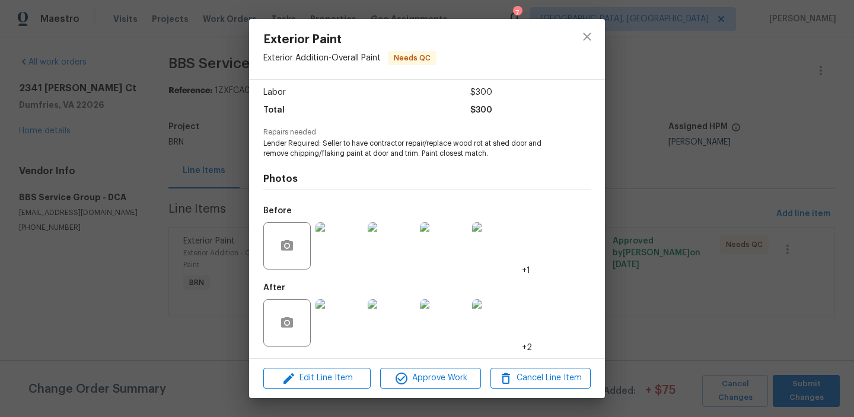
click at [191, 108] on div "Exterior Paint Exterior Addition - Overall Paint Needs QC Vendor BBS Service Gr…" at bounding box center [427, 208] width 854 height 417
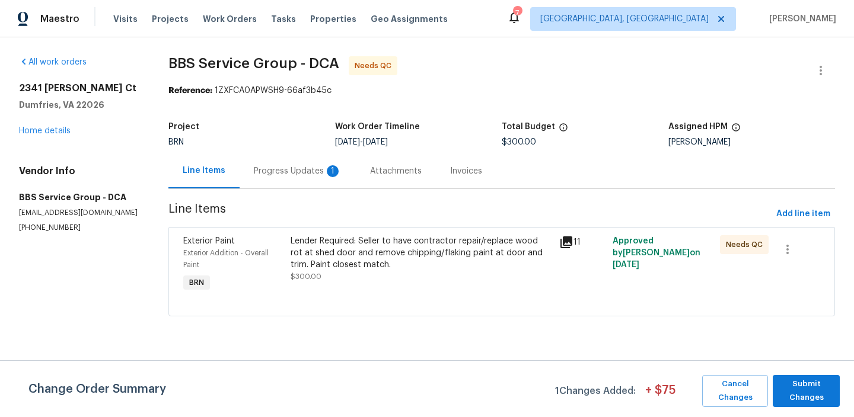
click at [146, 151] on div "All work orders 2341 McClellan Ct Dumfries, VA 22026 Home details Vendor Info B…" at bounding box center [427, 193] width 854 height 312
click at [279, 170] on div "Progress Updates 1" at bounding box center [298, 171] width 88 height 12
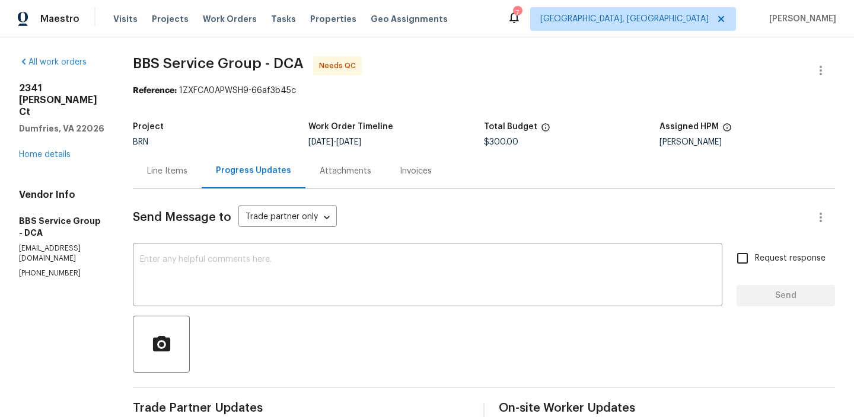
click at [162, 180] on div "Line Items" at bounding box center [167, 171] width 69 height 35
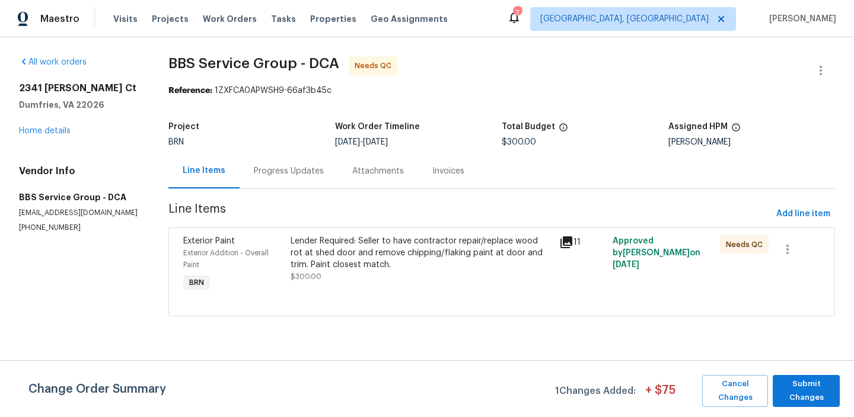
click at [334, 256] on div "Lender Required: Seller to have contractor repair/replace wood rot at shed door…" at bounding box center [420, 253] width 261 height 36
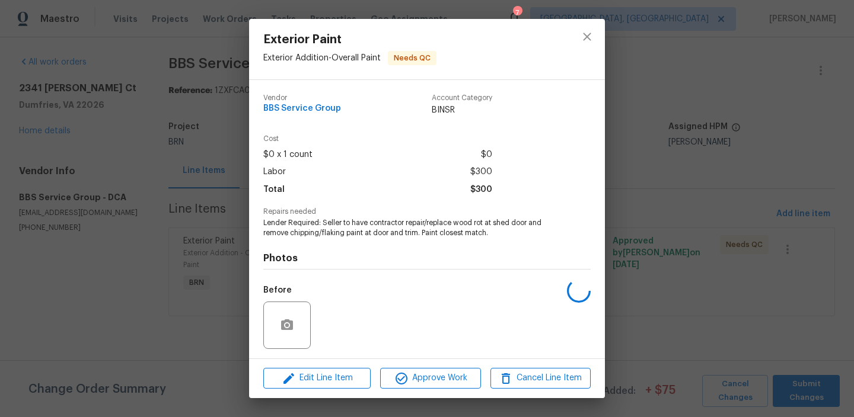
scroll to position [79, 0]
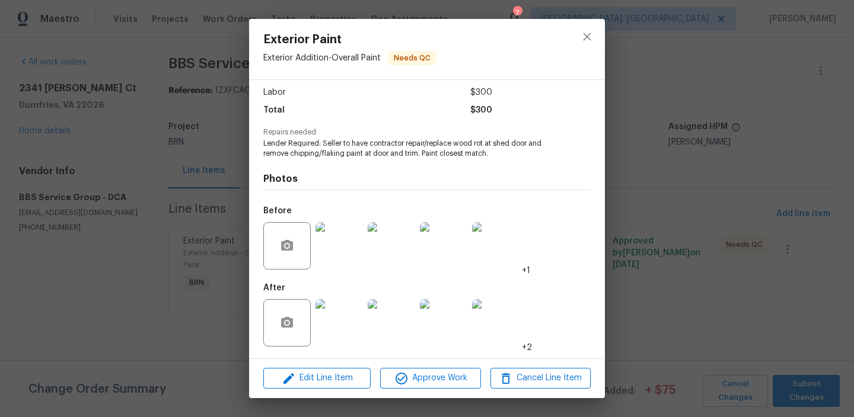
click at [346, 328] on img at bounding box center [338, 322] width 47 height 47
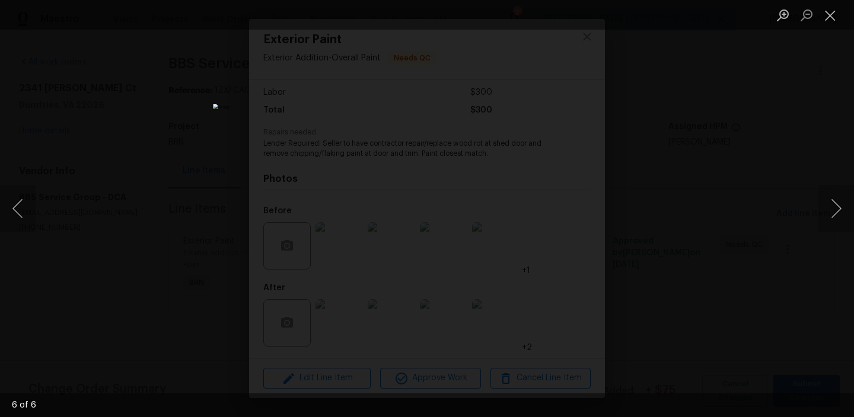
click at [153, 127] on div "Lightbox" at bounding box center [427, 208] width 854 height 417
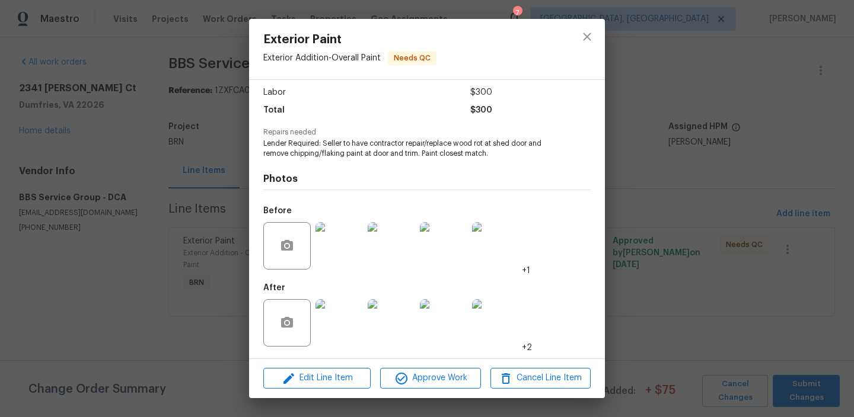
click at [158, 126] on div "Exterior Paint Exterior Addition - Overall Paint Needs QC Vendor BBS Service Gr…" at bounding box center [427, 208] width 854 height 417
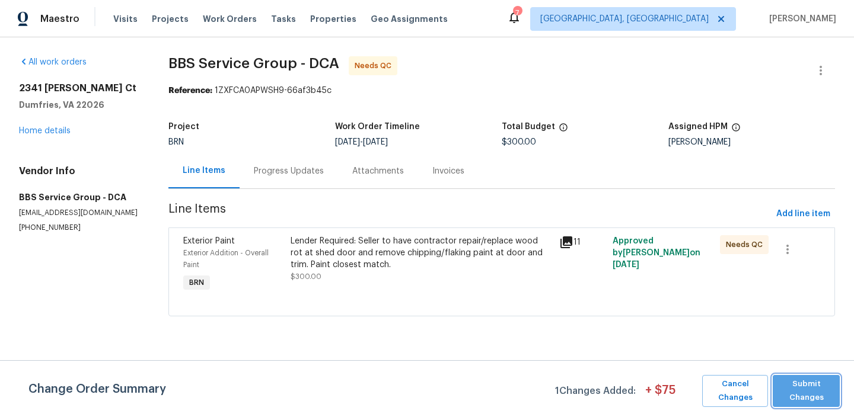
click at [795, 395] on span "Submit Changes" at bounding box center [805, 391] width 55 height 27
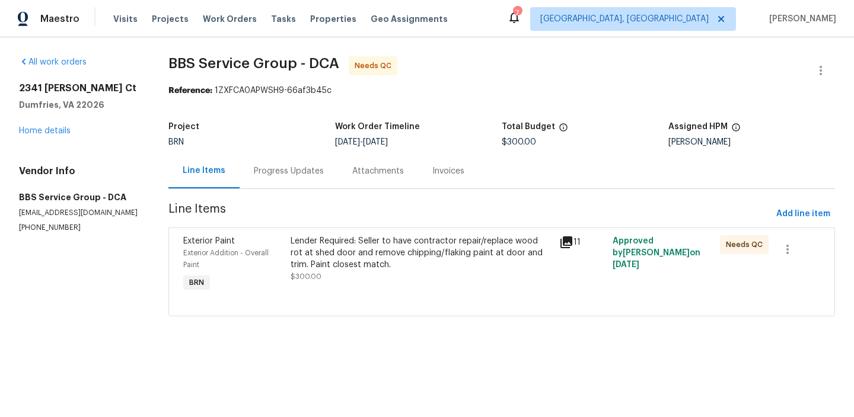
click at [55, 228] on p "(202) 820-2989" at bounding box center [79, 228] width 121 height 10
copy p "(202) 820-2989"
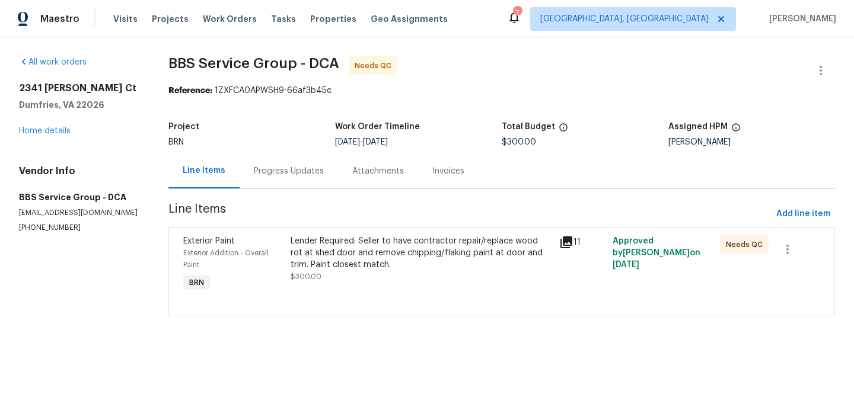
click at [273, 175] on div "Progress Updates" at bounding box center [289, 171] width 70 height 12
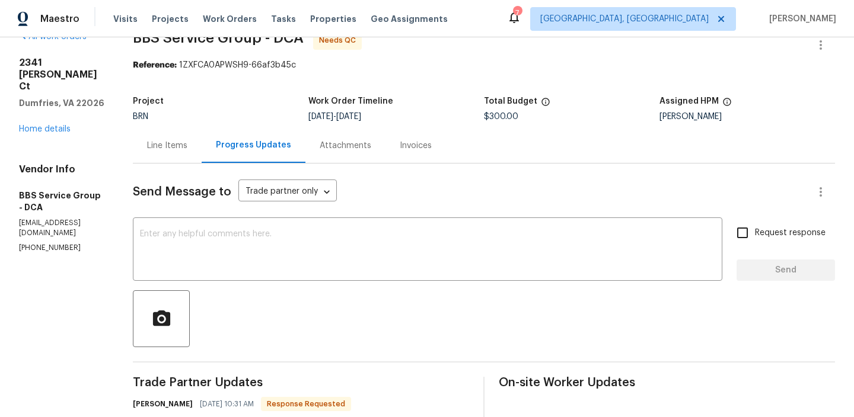
scroll to position [85, 0]
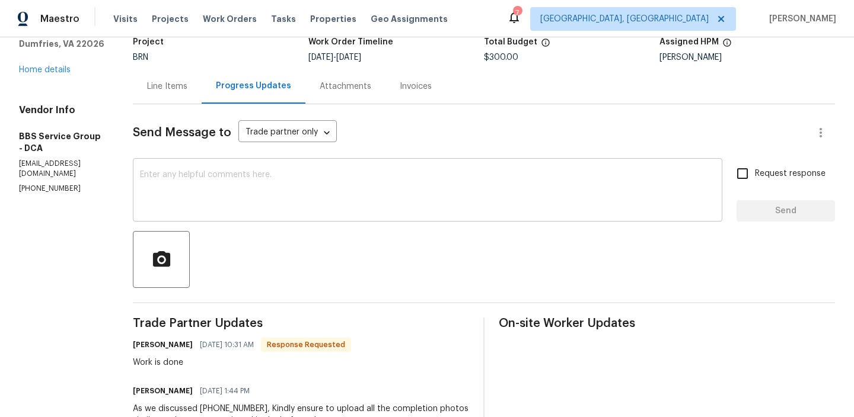
click at [234, 208] on textarea at bounding box center [427, 191] width 575 height 41
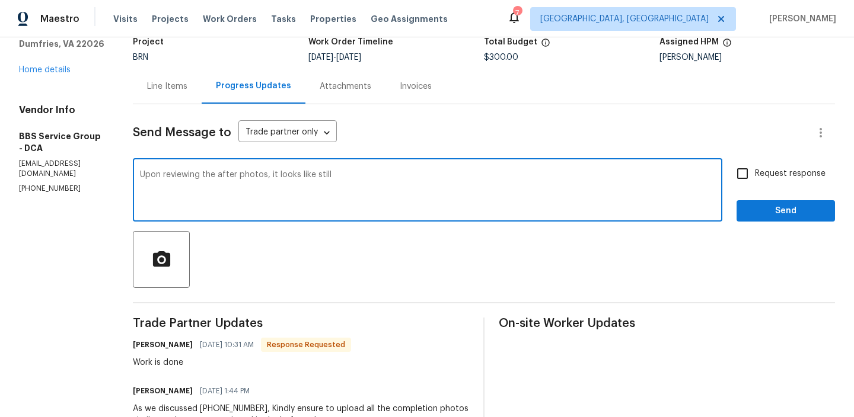
type textarea "Upon reviewing the after photos, it looks like still"
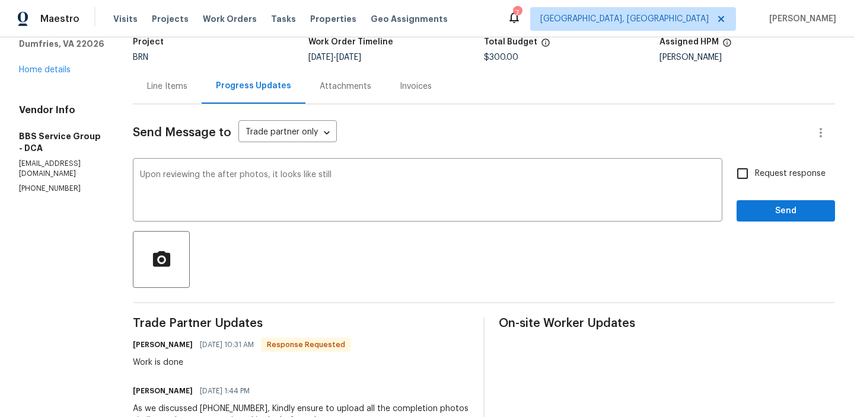
click at [175, 91] on div "Line Items" at bounding box center [167, 87] width 40 height 12
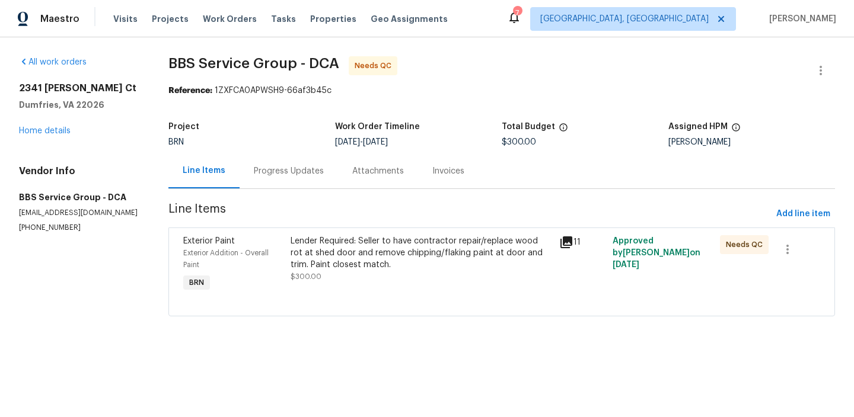
click at [356, 246] on div "Lender Required: Seller to have contractor repair/replace wood rot at shed door…" at bounding box center [420, 253] width 261 height 36
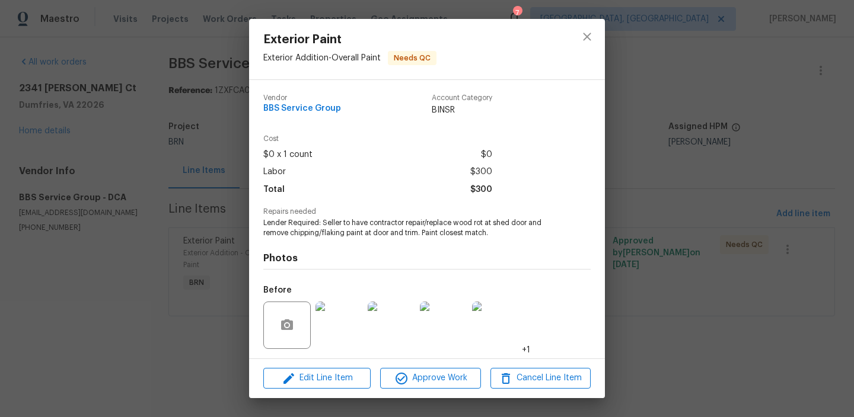
scroll to position [79, 0]
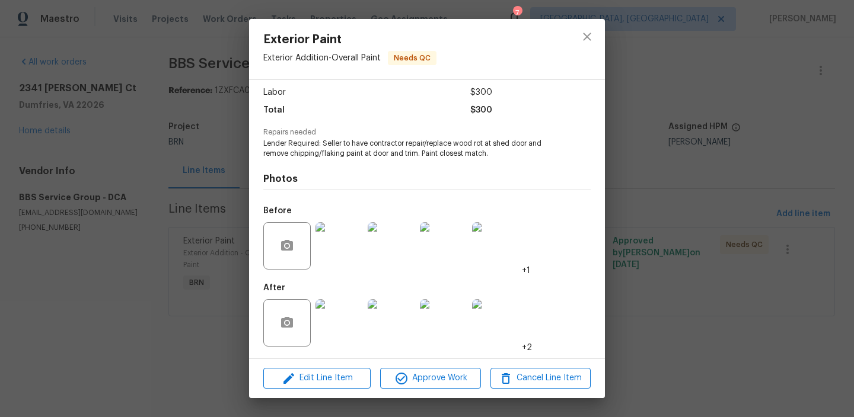
click at [346, 238] on img at bounding box center [338, 245] width 47 height 47
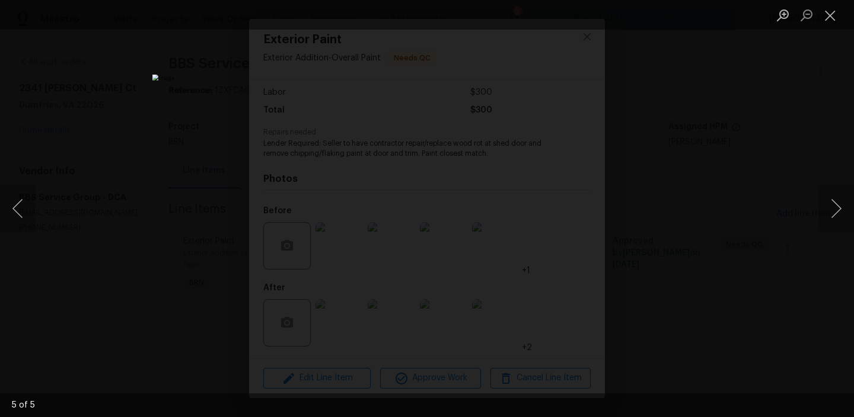
click at [338, 242] on img "Lightbox" at bounding box center [426, 209] width 549 height 268
click at [338, 242] on img "Lightbox" at bounding box center [516, 175] width 1103 height 539
click at [150, 98] on div "Lightbox" at bounding box center [427, 208] width 854 height 417
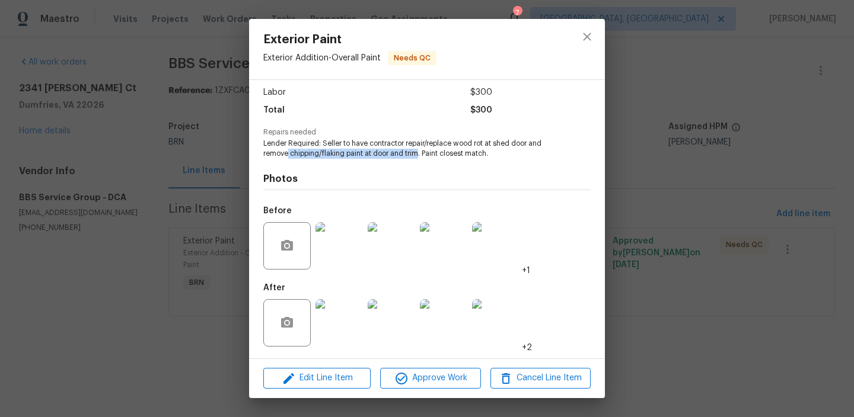
drag, startPoint x: 287, startPoint y: 151, endPoint x: 420, endPoint y: 157, distance: 132.9
click at [420, 157] on span "Lender Required: Seller to have contractor repair/replace wood rot at shed door…" at bounding box center [410, 149] width 295 height 20
click at [402, 155] on span "Lender Required: Seller to have contractor repair/replace wood rot at shed door…" at bounding box center [410, 149] width 295 height 20
click at [334, 302] on img at bounding box center [338, 322] width 47 height 47
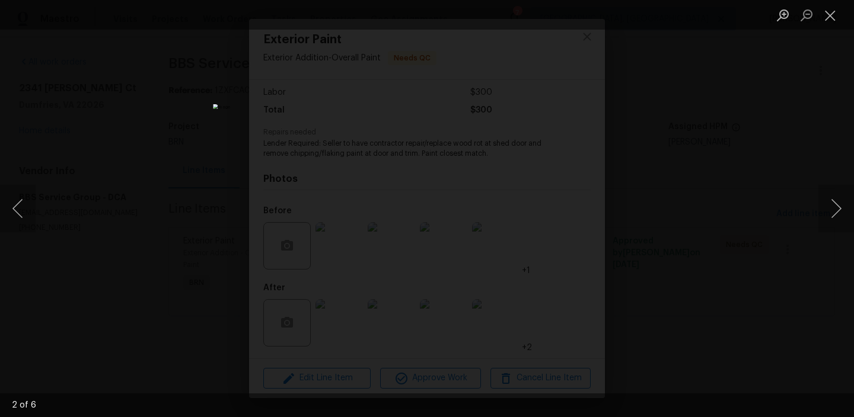
click at [107, 352] on div "Lightbox" at bounding box center [427, 208] width 854 height 417
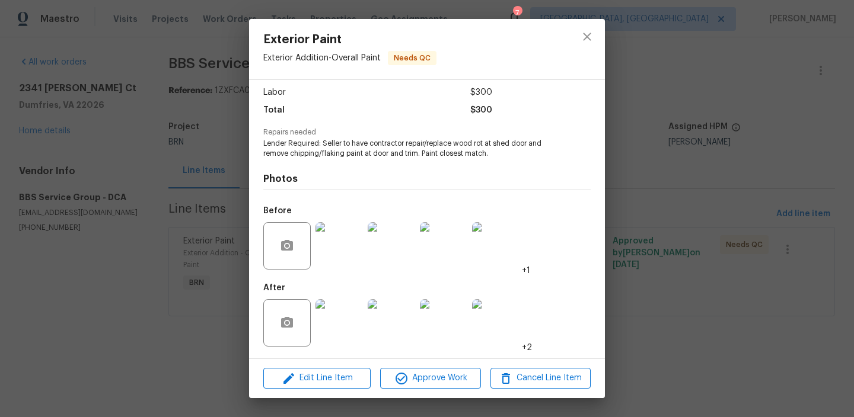
click at [122, 244] on div "Exterior Paint Exterior Addition - Overall Paint Needs QC Vendor BBS Service Gr…" at bounding box center [427, 208] width 854 height 417
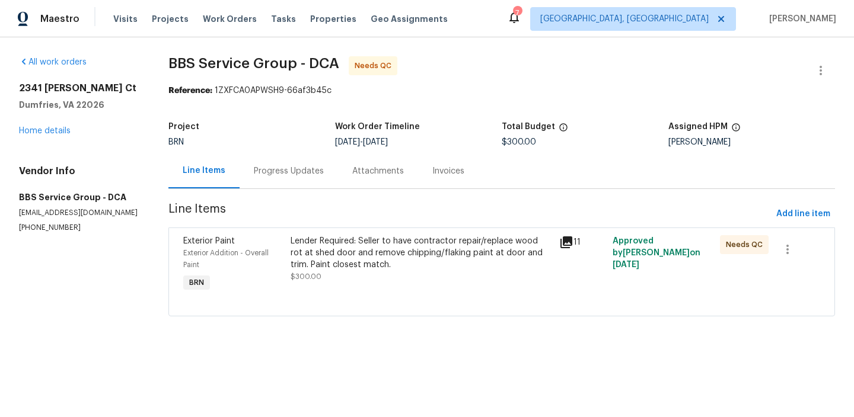
click at [279, 167] on div "Progress Updates" at bounding box center [289, 171] width 70 height 12
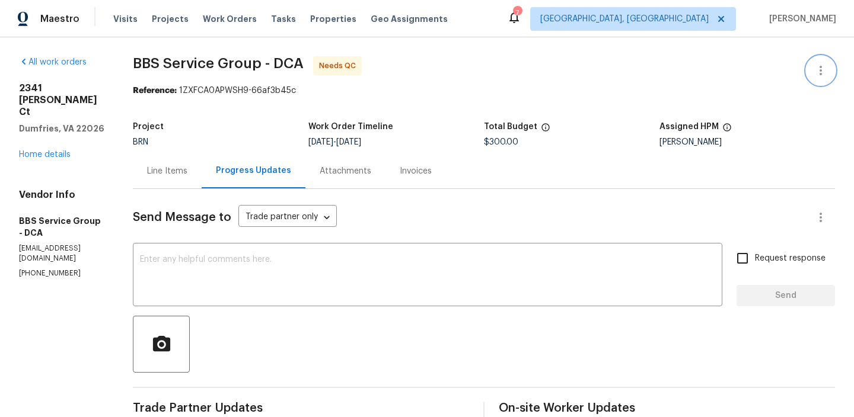
click at [820, 61] on button "button" at bounding box center [820, 70] width 28 height 28
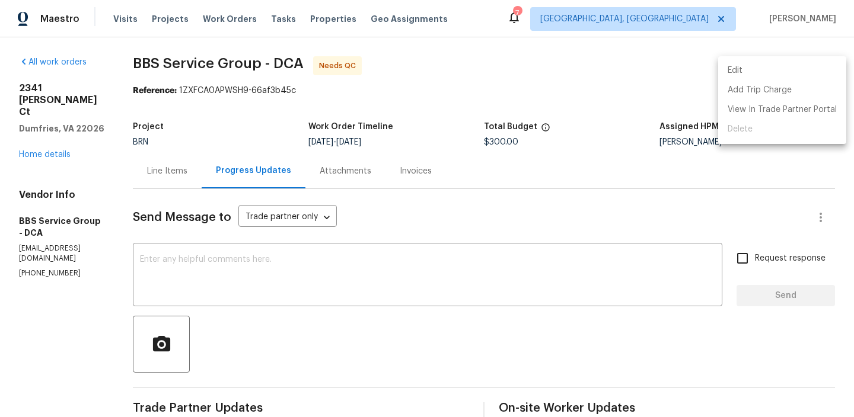
click at [765, 66] on li "Edit" at bounding box center [782, 71] width 128 height 20
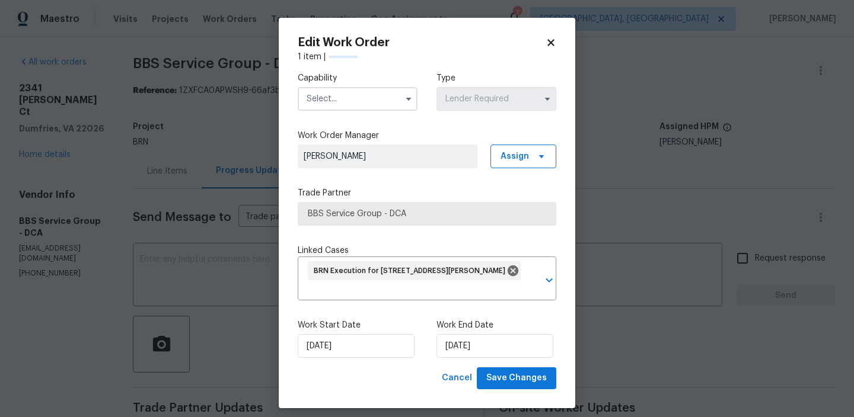
click at [367, 101] on input "text" at bounding box center [358, 99] width 120 height 24
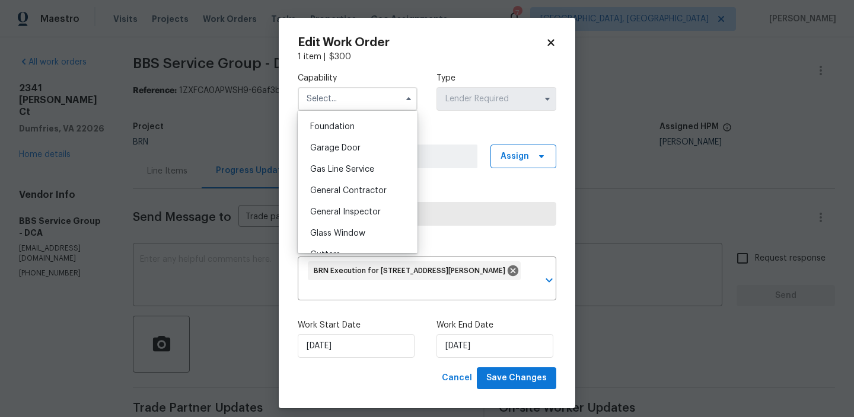
scroll to position [501, 0]
click at [355, 186] on div "General Contractor" at bounding box center [358, 190] width 114 height 21
type input "General Contractor"
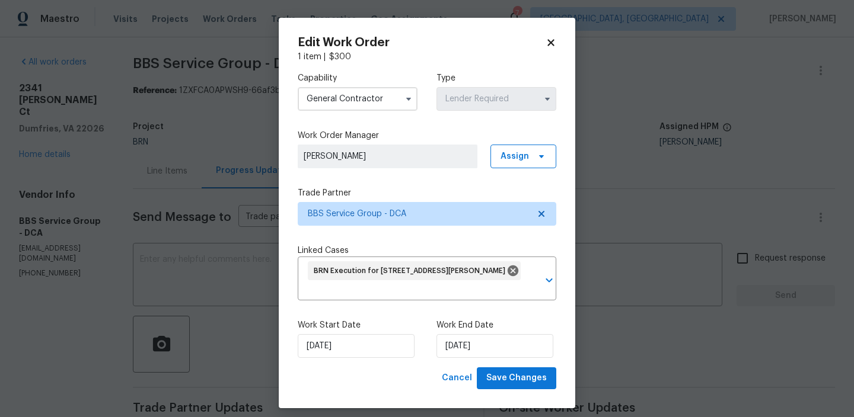
click at [335, 333] on div "Work Start Date 15/08/2025" at bounding box center [358, 338] width 120 height 39
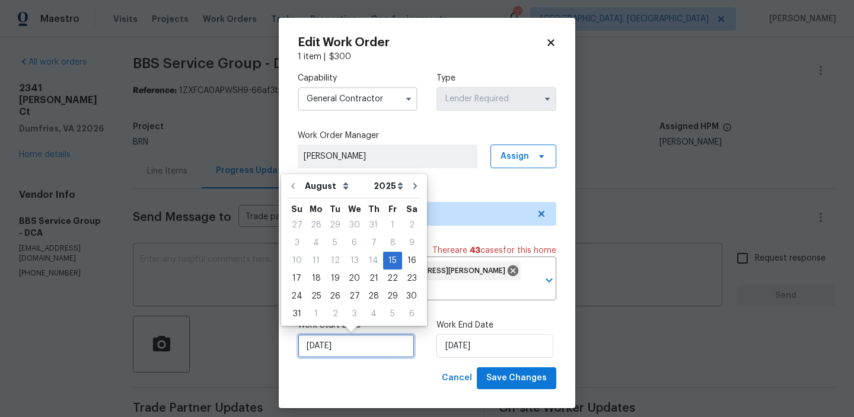
click at [333, 337] on input "15/08/2025" at bounding box center [356, 346] width 117 height 24
click at [312, 276] on div "18" at bounding box center [315, 278] width 19 height 17
type input "18/08/2025"
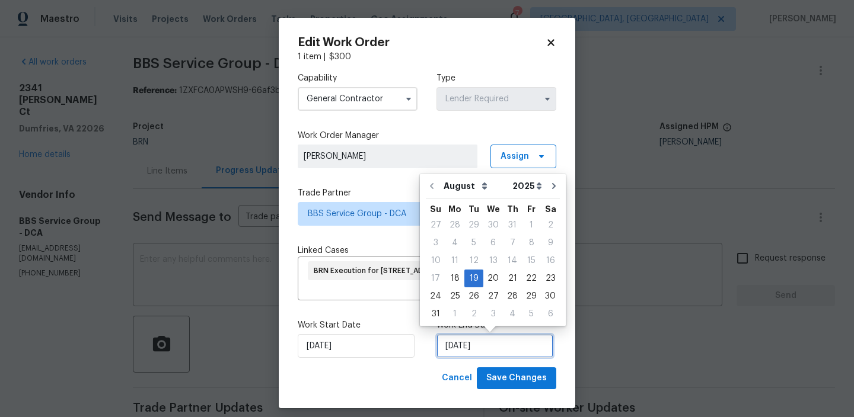
click at [490, 350] on input "19/08/2025" at bounding box center [494, 346] width 117 height 24
click at [488, 279] on div "20" at bounding box center [493, 278] width 20 height 17
type input "20/08/2025"
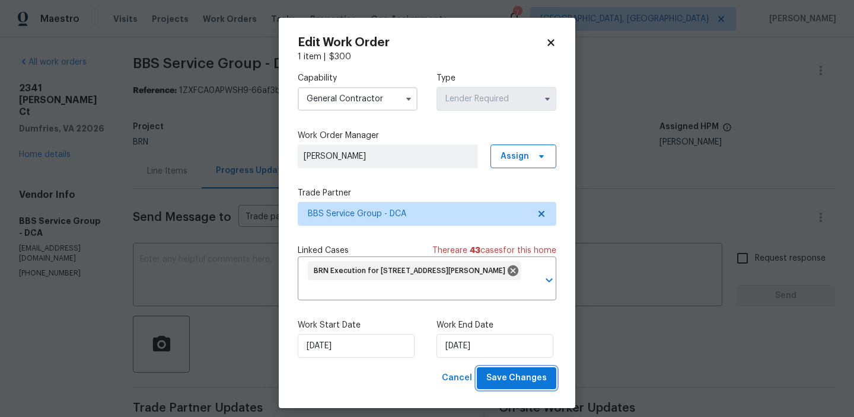
click at [516, 384] on span "Save Changes" at bounding box center [516, 378] width 60 height 15
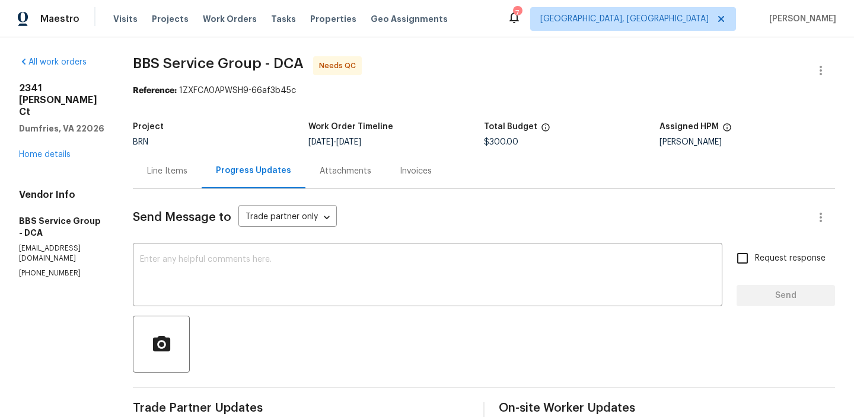
click at [173, 174] on div "Line Items" at bounding box center [167, 171] width 40 height 12
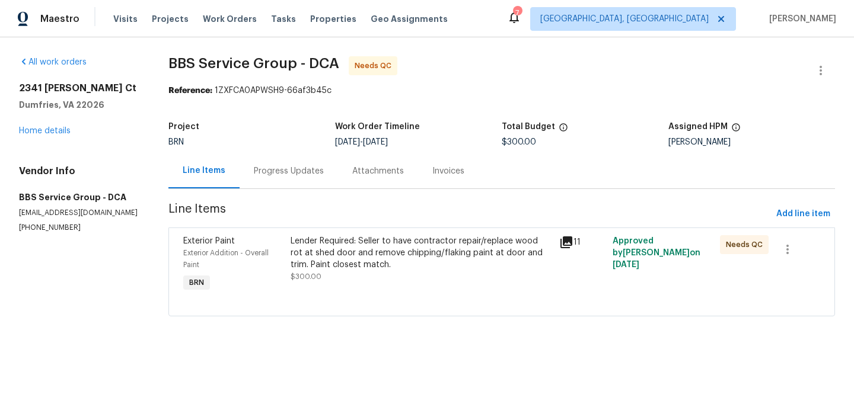
click at [374, 253] on div "Lender Required: Seller to have contractor repair/replace wood rot at shed door…" at bounding box center [420, 253] width 261 height 36
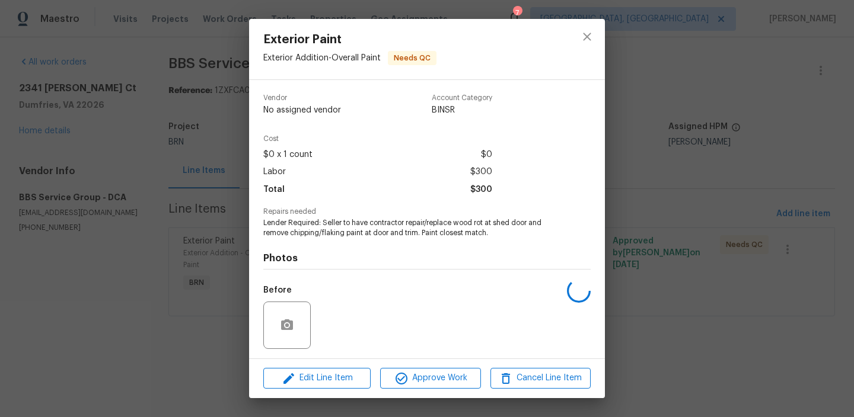
scroll to position [79, 0]
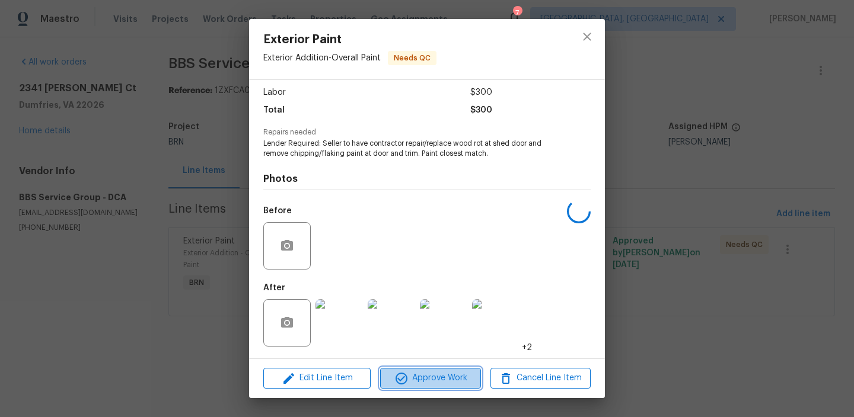
click at [402, 379] on icon "button" at bounding box center [401, 379] width 14 height 14
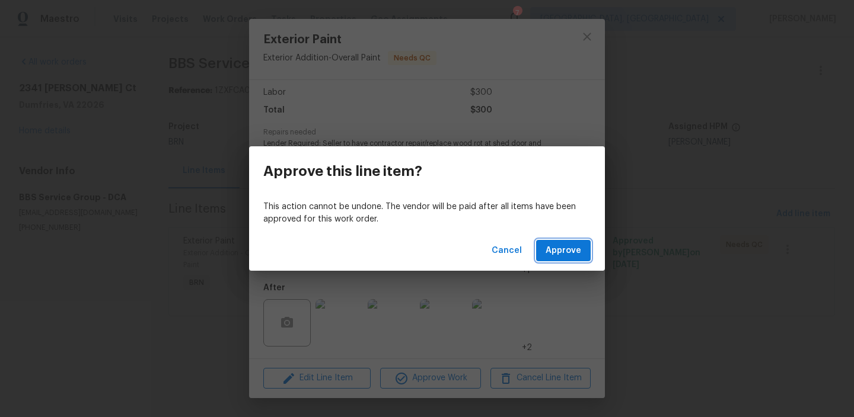
click at [550, 250] on span "Approve" at bounding box center [563, 251] width 36 height 15
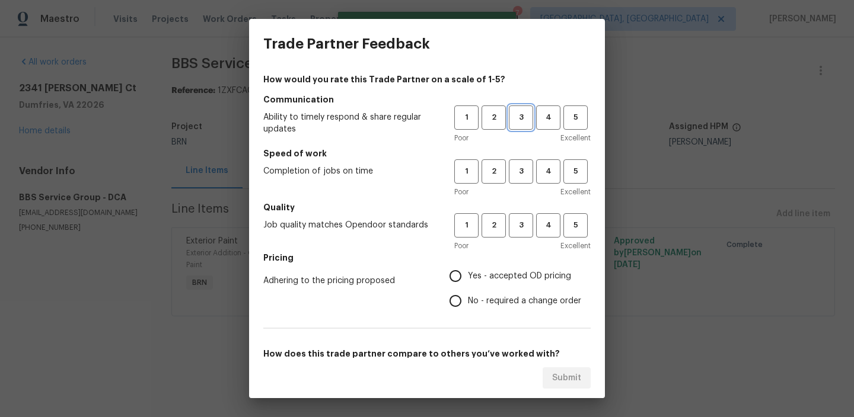
click at [518, 127] on button "3" at bounding box center [521, 118] width 24 height 24
click at [520, 172] on span "3" at bounding box center [521, 172] width 22 height 14
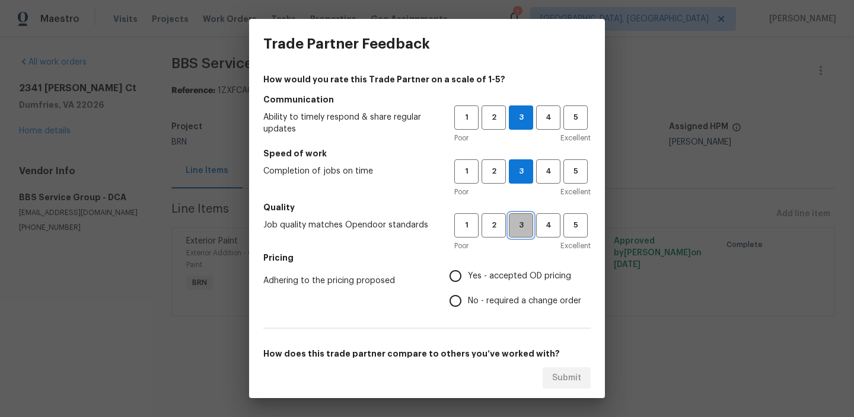
click at [520, 218] on button "3" at bounding box center [521, 225] width 24 height 24
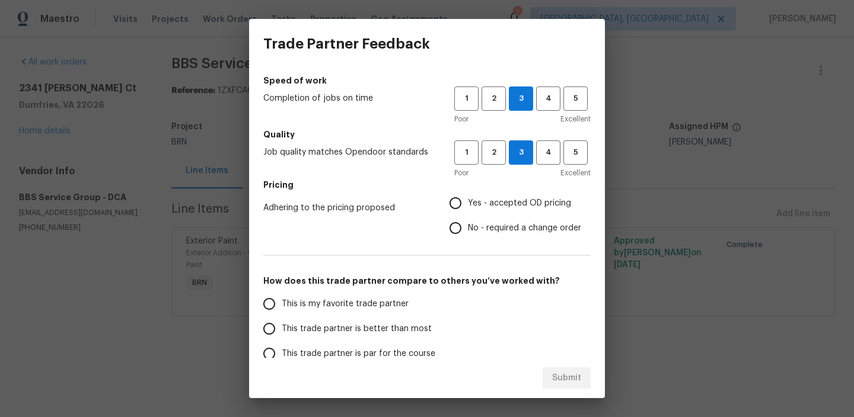
click at [472, 225] on span "No - required a change order" at bounding box center [524, 228] width 113 height 12
click at [468, 225] on input "No - required a change order" at bounding box center [455, 228] width 25 height 25
radio input "true"
click at [458, 194] on input "Yes - accepted OD pricing" at bounding box center [455, 203] width 25 height 25
radio input "true"
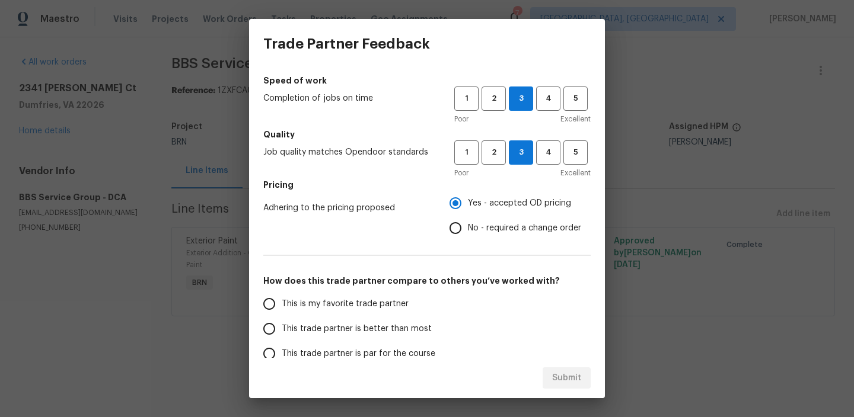
scroll to position [124, 0]
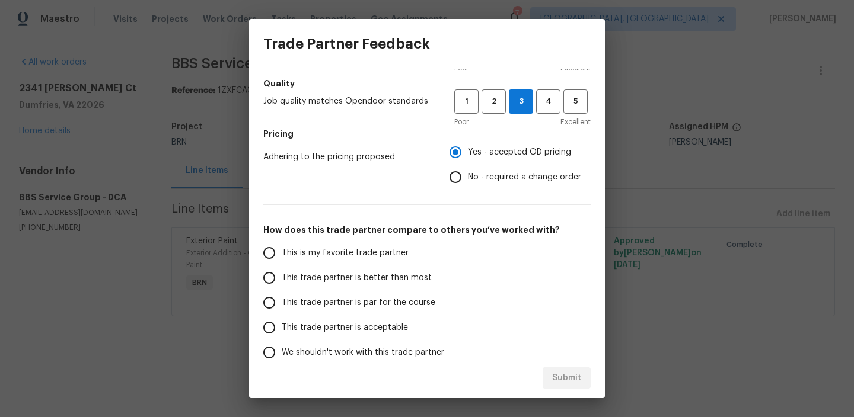
click at [296, 279] on span "This trade partner is better than most" at bounding box center [357, 278] width 150 height 12
click at [282, 279] on input "This trade partner is better than most" at bounding box center [269, 278] width 25 height 25
click at [577, 382] on span "Submit" at bounding box center [566, 378] width 29 height 15
radio input "true"
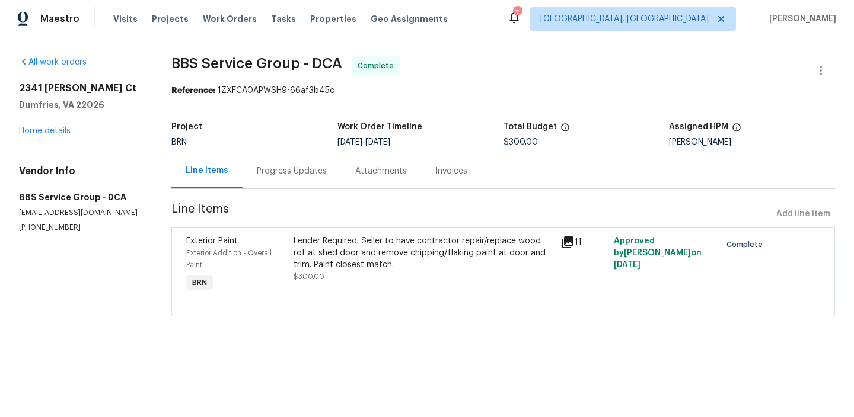
click at [305, 186] on div "Progress Updates" at bounding box center [291, 171] width 98 height 35
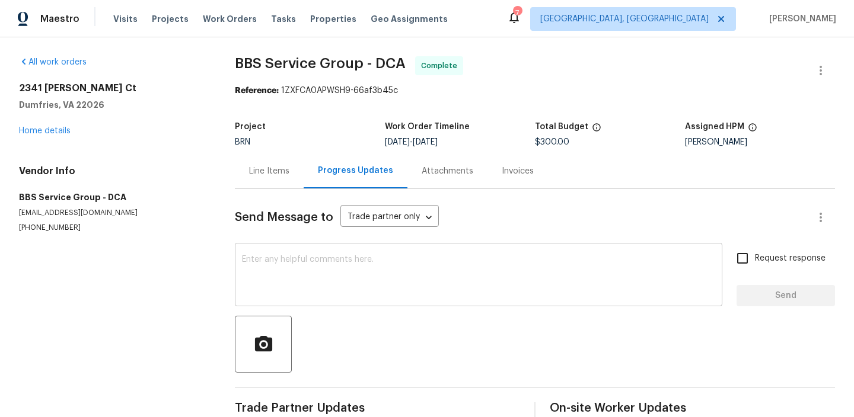
click at [319, 295] on textarea at bounding box center [478, 275] width 473 height 41
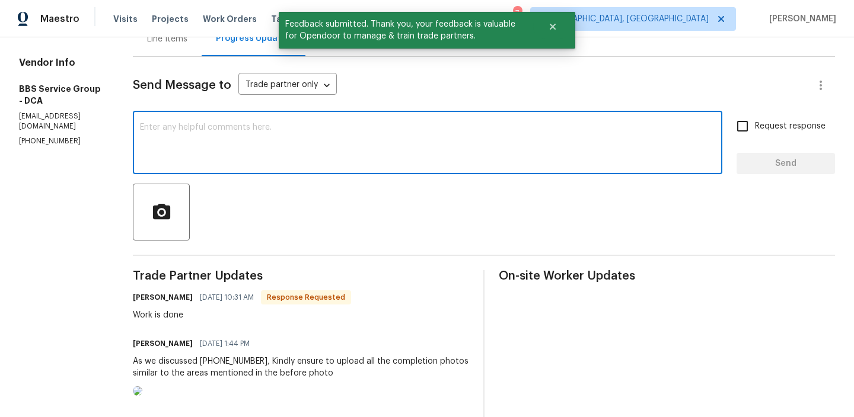
scroll to position [147, 0]
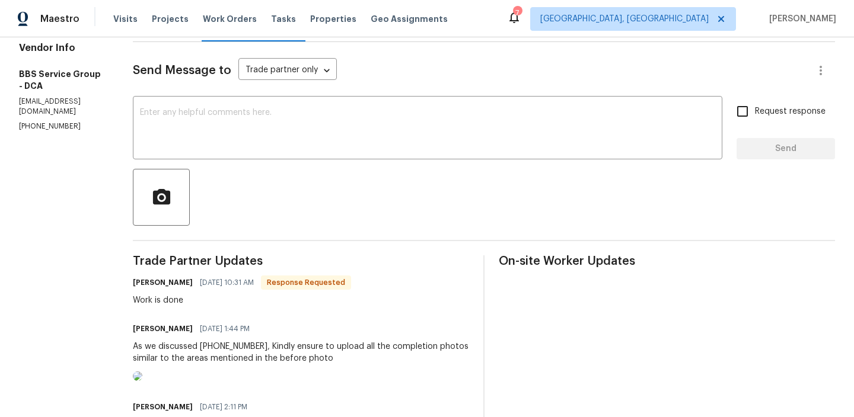
paste textarea "WO is approved, Please upload the invoice under the invoice section.Thanks"
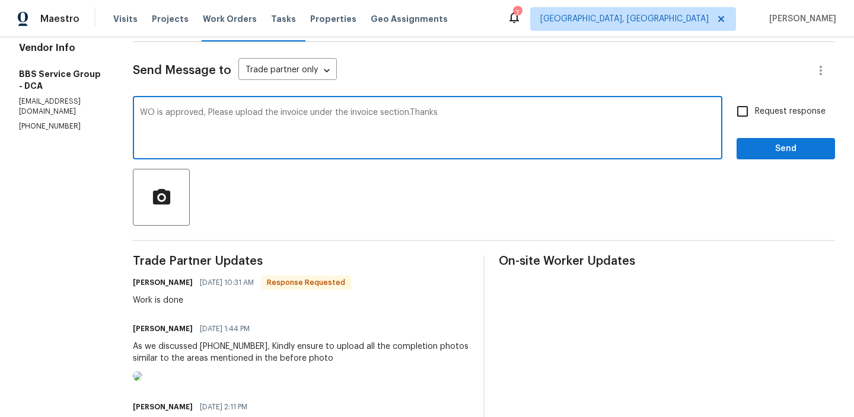
type textarea "WO is approved, Please upload the invoice under the invoice section.Thanks"
click at [725, 117] on div "WO is approved, Please upload the invoice under the invoice section.Thanks x ​ …" at bounding box center [484, 129] width 702 height 60
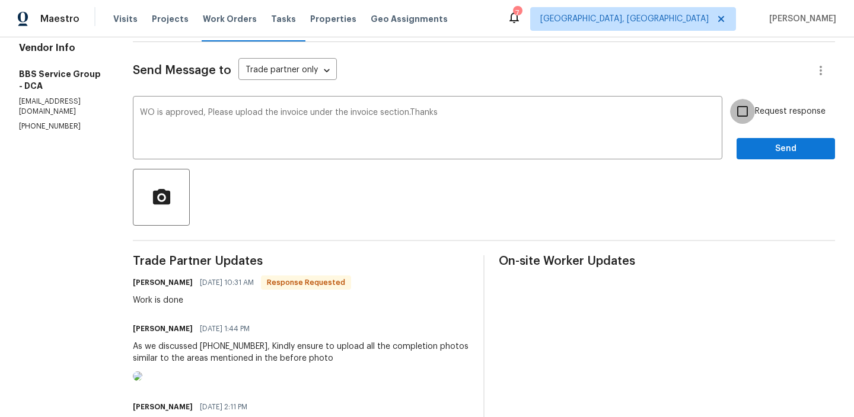
click at [745, 116] on input "Request response" at bounding box center [742, 111] width 25 height 25
checkbox input "true"
click at [746, 143] on button "Send" at bounding box center [785, 149] width 98 height 22
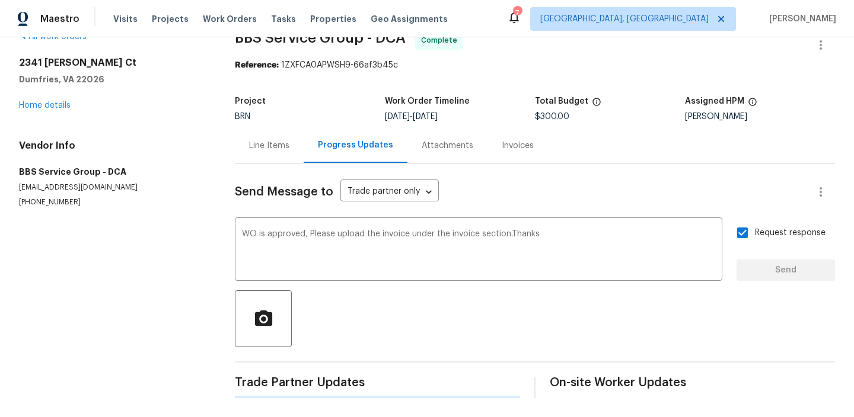
scroll to position [0, 0]
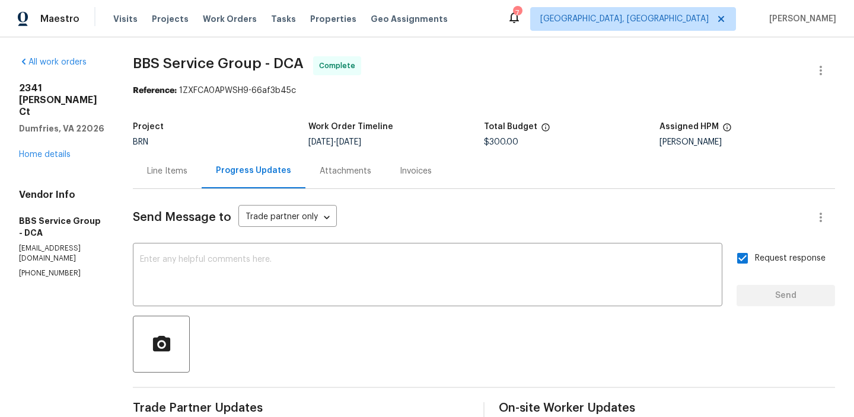
click at [188, 165] on div "Line Items" at bounding box center [167, 171] width 69 height 35
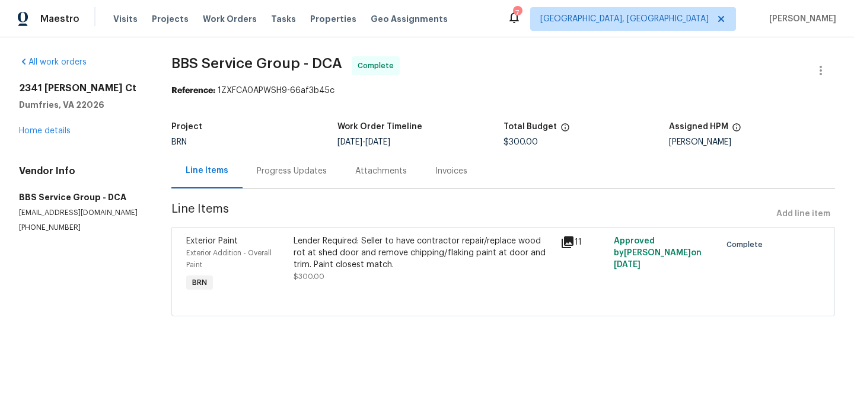
click at [340, 254] on div "Lender Required: Seller to have contractor repair/replace wood rot at shed door…" at bounding box center [423, 253] width 260 height 36
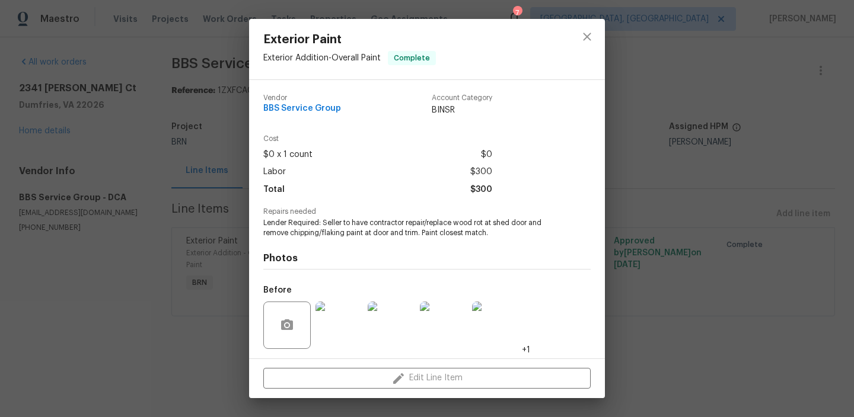
click at [313, 225] on span "Lender Required: Seller to have contractor repair/replace wood rot at shed door…" at bounding box center [410, 228] width 295 height 20
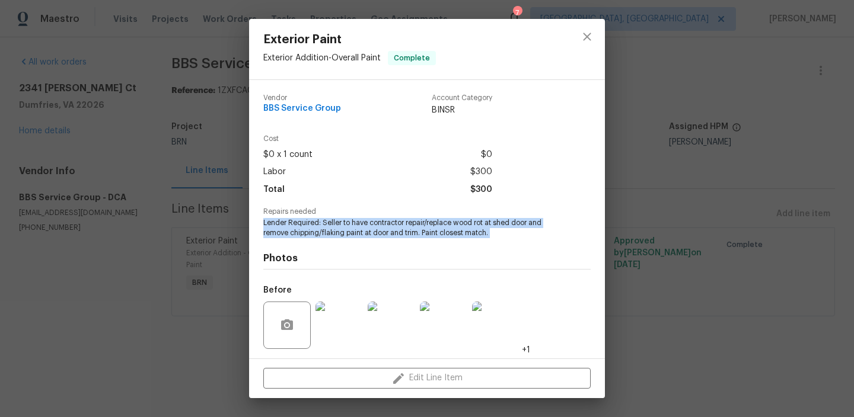
click at [313, 225] on span "Lender Required: Seller to have contractor repair/replace wood rot at shed door…" at bounding box center [410, 228] width 295 height 20
copy span "Lender Required: Seller to have contractor repair/replace wood rot at shed door…"
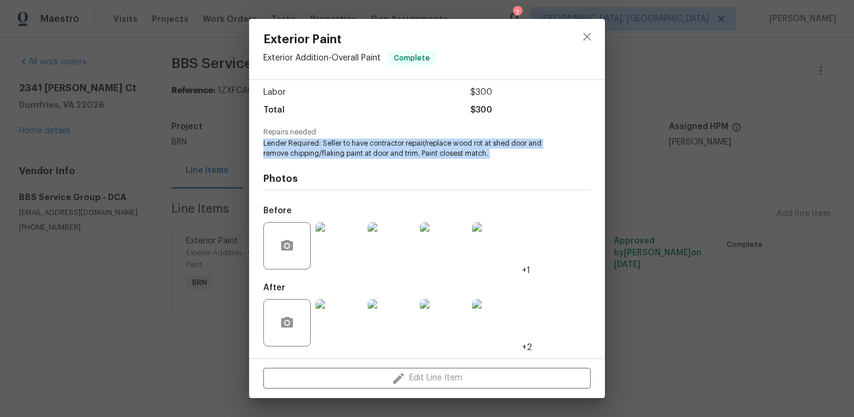
click at [331, 225] on img at bounding box center [338, 245] width 47 height 47
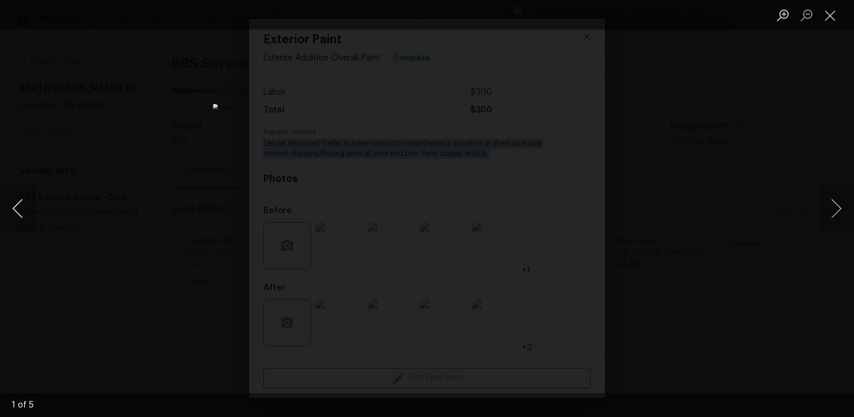
click at [16, 209] on button "Previous image" at bounding box center [18, 208] width 36 height 47
click at [84, 147] on div "Lightbox" at bounding box center [427, 208] width 854 height 417
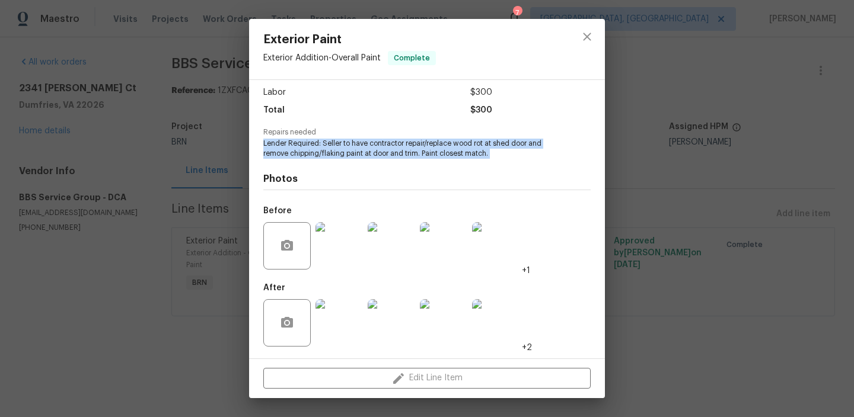
click at [344, 328] on img at bounding box center [338, 322] width 47 height 47
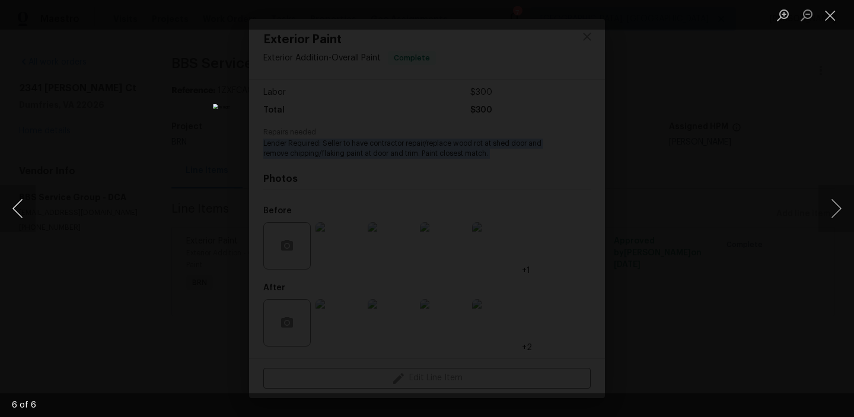
click at [23, 203] on button "Previous image" at bounding box center [18, 208] width 36 height 47
click at [141, 127] on div "Lightbox" at bounding box center [427, 208] width 854 height 417
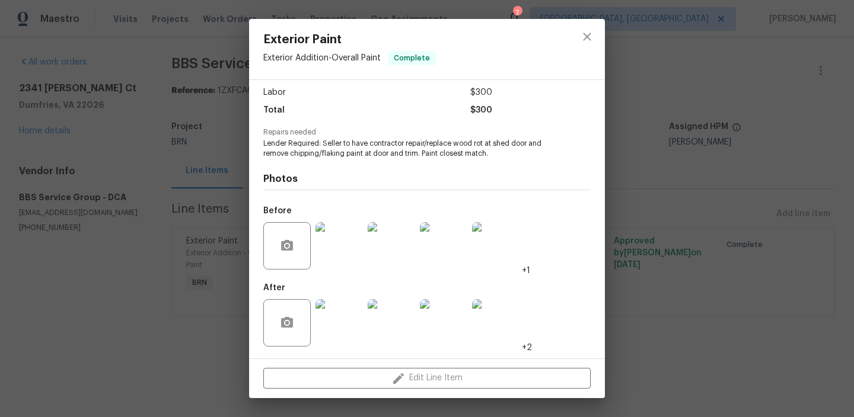
click at [175, 127] on div "Exterior Paint Exterior Addition - Overall Paint Complete Vendor BBS Service Gr…" at bounding box center [427, 208] width 854 height 417
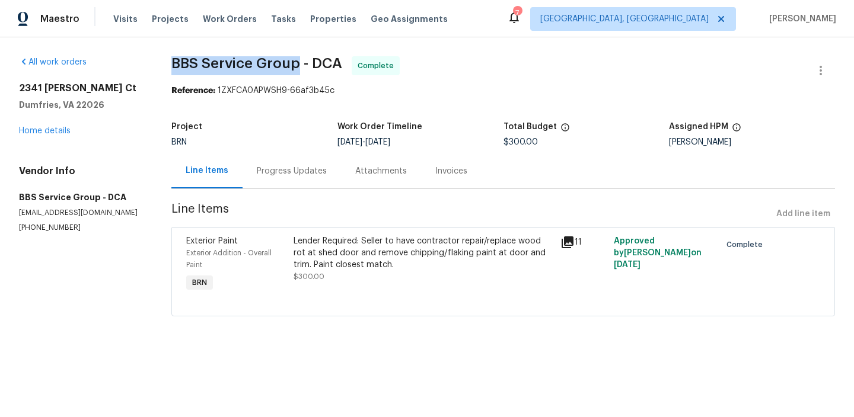
drag, startPoint x: 171, startPoint y: 60, endPoint x: 296, endPoint y: 61, distance: 125.7
click at [296, 62] on span "BBS Service Group - DCA" at bounding box center [256, 63] width 171 height 14
copy span "BBS Service Group"
click at [451, 167] on div "Invoices" at bounding box center [451, 171] width 32 height 12
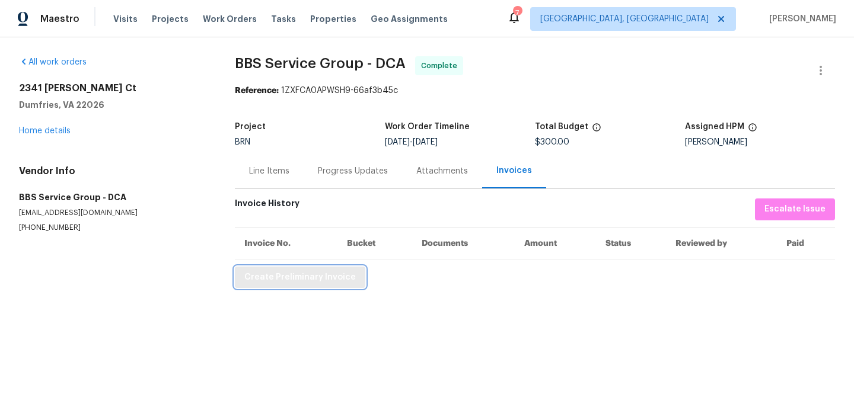
click at [276, 279] on span "Create Preliminary Invoice" at bounding box center [299, 277] width 111 height 15
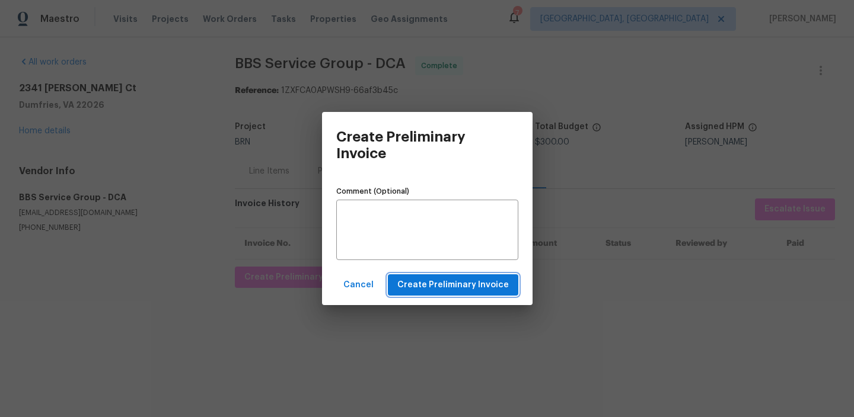
click at [415, 285] on span "Create Preliminary Invoice" at bounding box center [452, 285] width 111 height 15
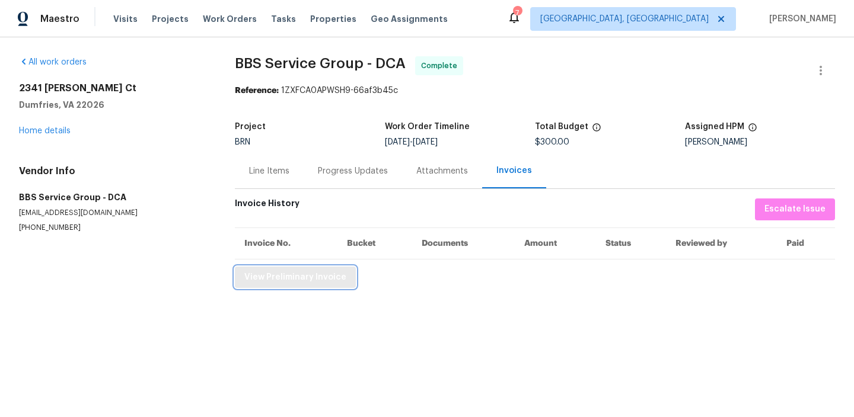
click at [277, 276] on span "View Preliminary Invoice" at bounding box center [295, 277] width 102 height 15
click at [325, 179] on div "Progress Updates" at bounding box center [352, 171] width 98 height 35
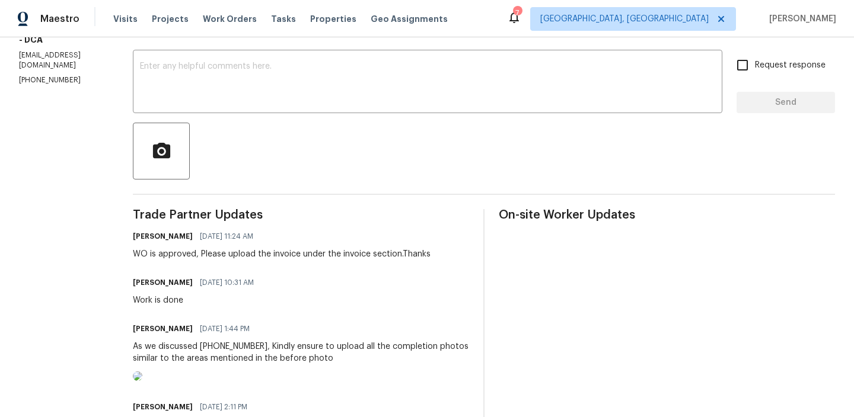
scroll to position [203, 0]
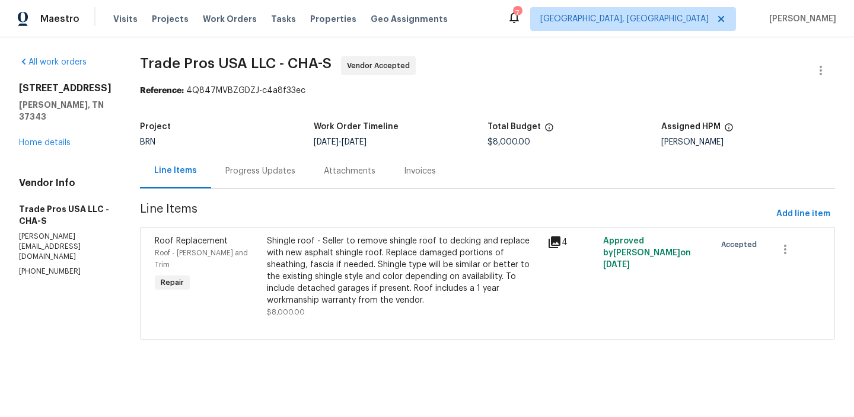
click at [255, 173] on div "Progress Updates" at bounding box center [260, 171] width 70 height 12
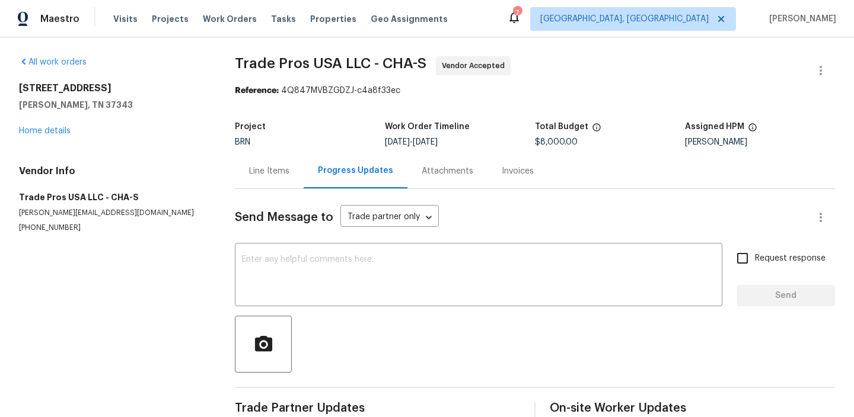
scroll to position [25, 0]
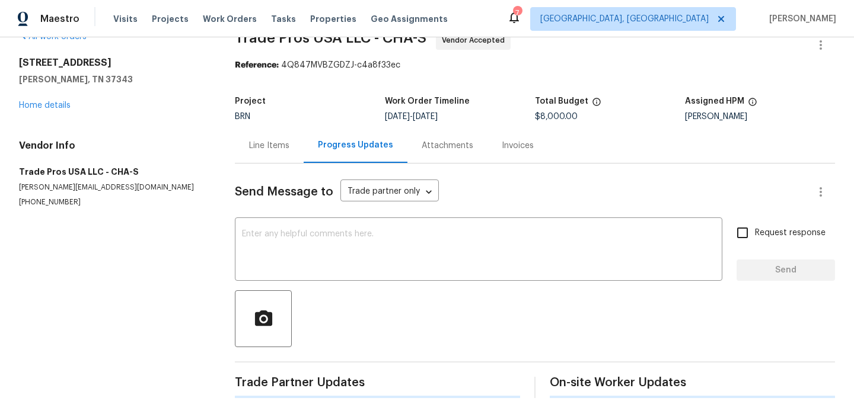
click at [234, 252] on div "All work orders [STREET_ADDRESS][PERSON_NAME] Home details Vendor Info Trade Pr…" at bounding box center [427, 214] width 854 height 405
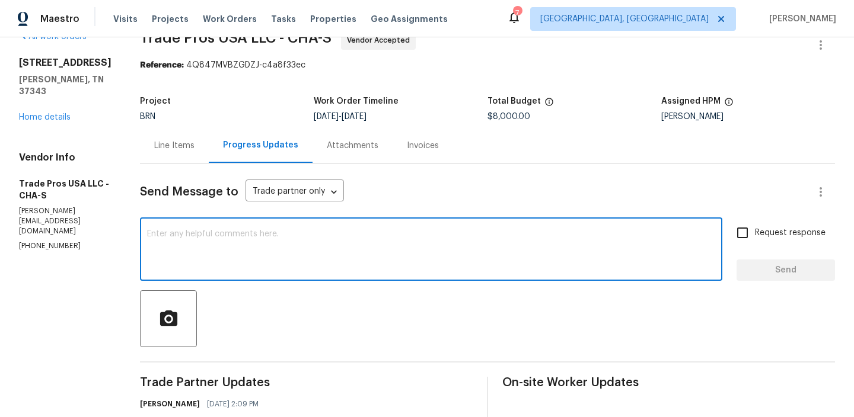
click at [280, 238] on textarea at bounding box center [431, 250] width 568 height 41
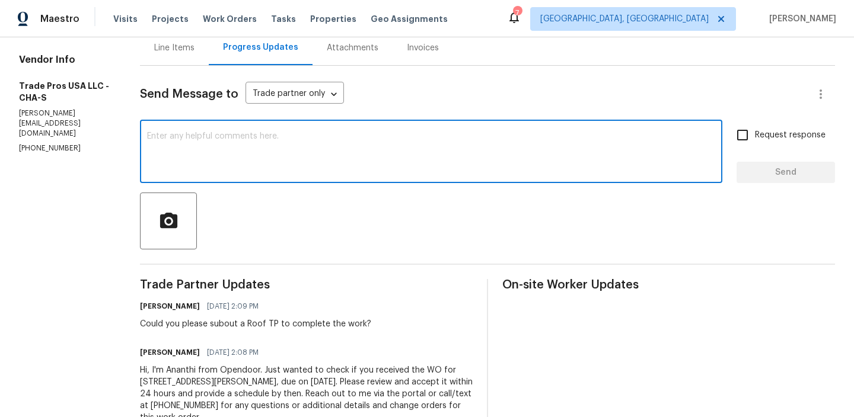
scroll to position [127, 0]
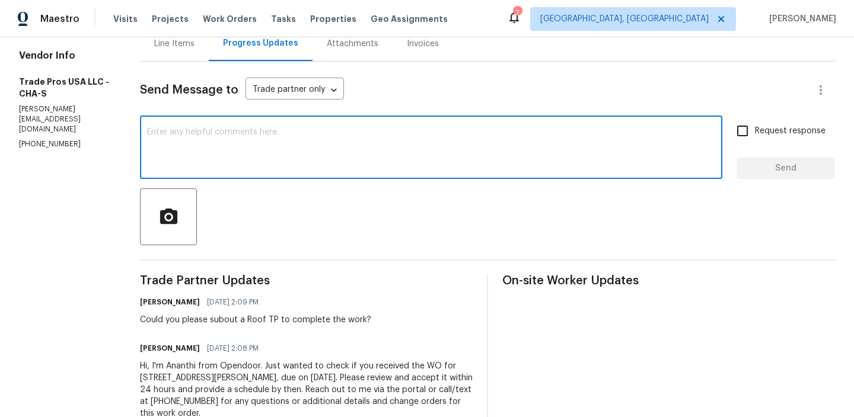
paste textarea "Could you please provide us with the scheduled date?"
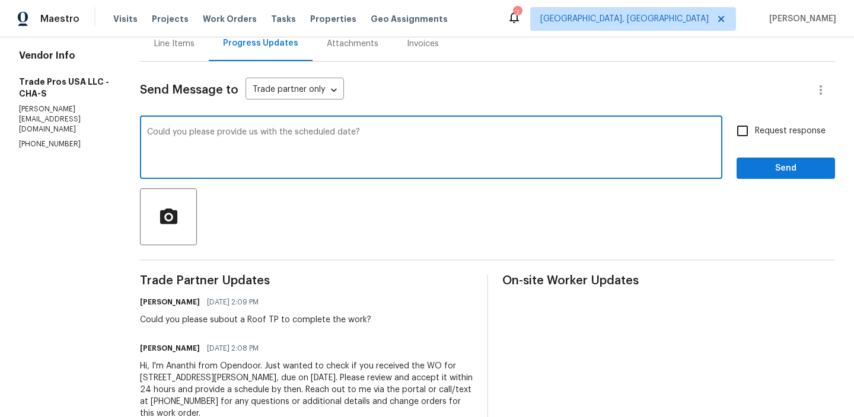
type textarea "Could you please provide us with the scheduled date?"
click at [730, 134] on div "Could you please provide us with the scheduled date? x ​ Request response Send" at bounding box center [487, 149] width 695 height 60
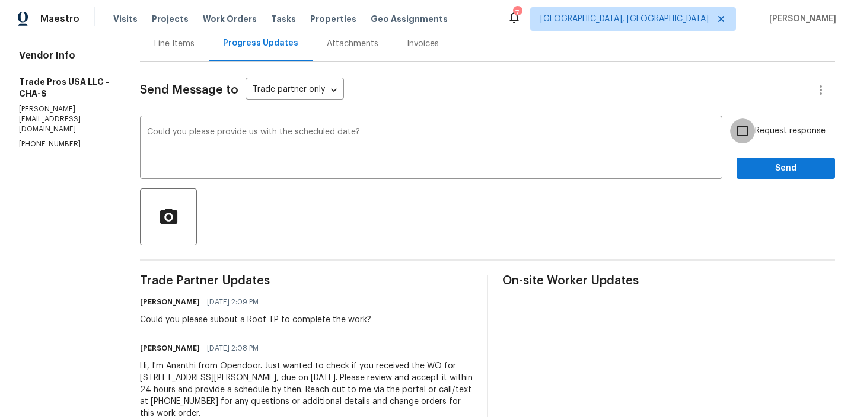
click at [737, 137] on input "Request response" at bounding box center [742, 131] width 25 height 25
checkbox input "true"
click at [743, 162] on button "Send" at bounding box center [785, 169] width 98 height 22
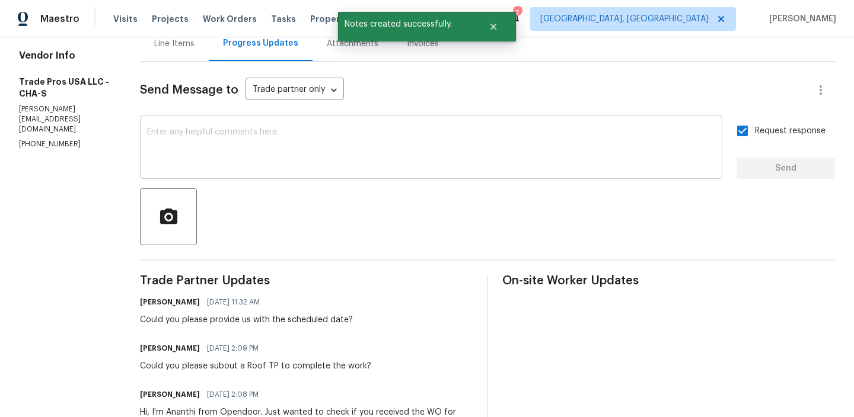
scroll to position [0, 0]
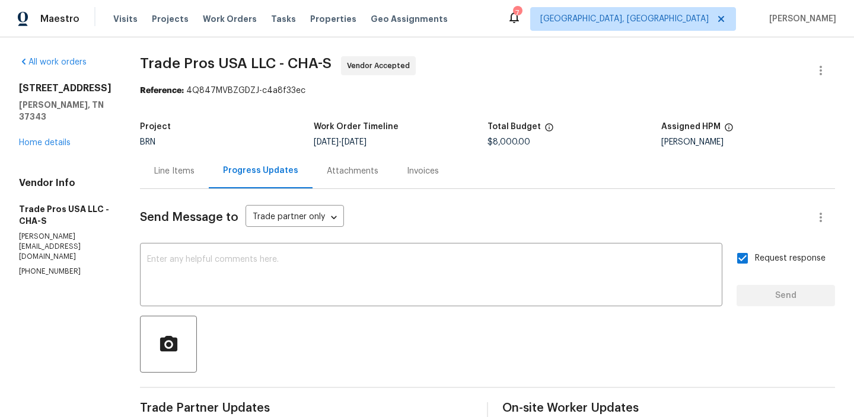
click at [66, 267] on p "[PHONE_NUMBER]" at bounding box center [65, 272] width 92 height 10
copy p "[PHONE_NUMBER]"
click at [81, 234] on p "[PERSON_NAME][EMAIL_ADDRESS][DOMAIN_NAME]" at bounding box center [65, 247] width 92 height 30
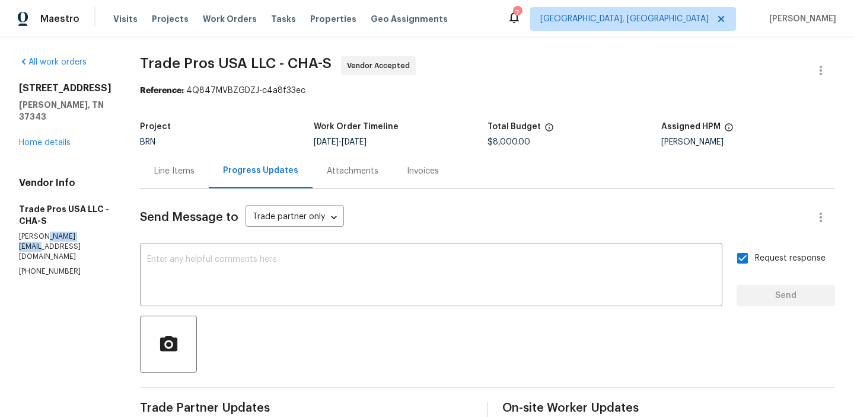
click at [81, 234] on p "[PERSON_NAME][EMAIL_ADDRESS][DOMAIN_NAME]" at bounding box center [65, 247] width 92 height 30
copy p "tradeprosusa"
click at [81, 234] on p "[PERSON_NAME][EMAIL_ADDRESS][DOMAIN_NAME]" at bounding box center [65, 247] width 92 height 30
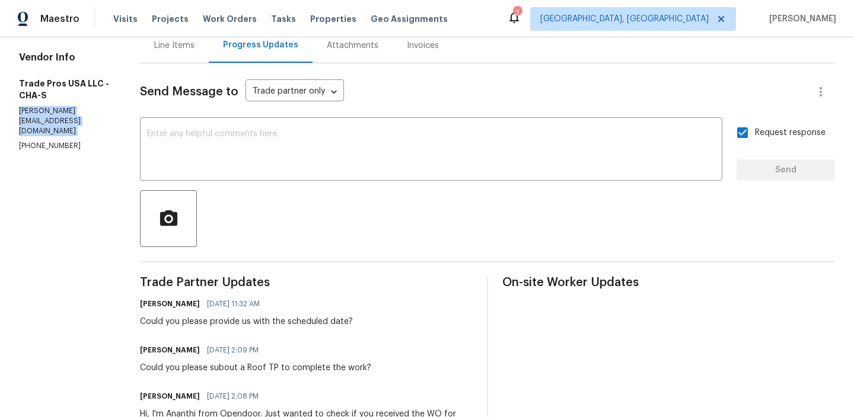
scroll to position [209, 0]
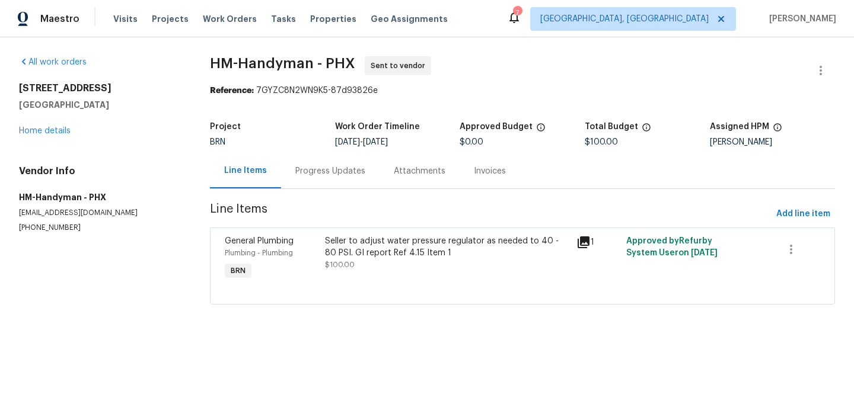
click at [299, 151] on div "Project BRN Work Order Timeline [DATE] - [DATE] Approved Budget $0.00 Total Bud…" at bounding box center [522, 135] width 625 height 38
click at [299, 171] on div "Progress Updates" at bounding box center [330, 171] width 70 height 12
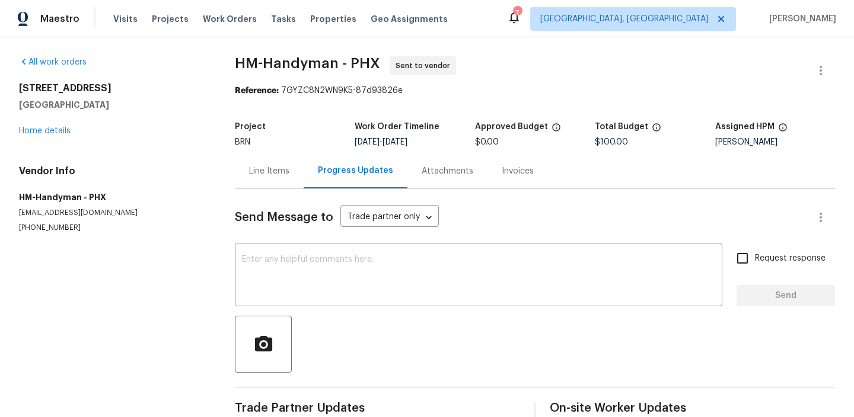
scroll to position [25, 0]
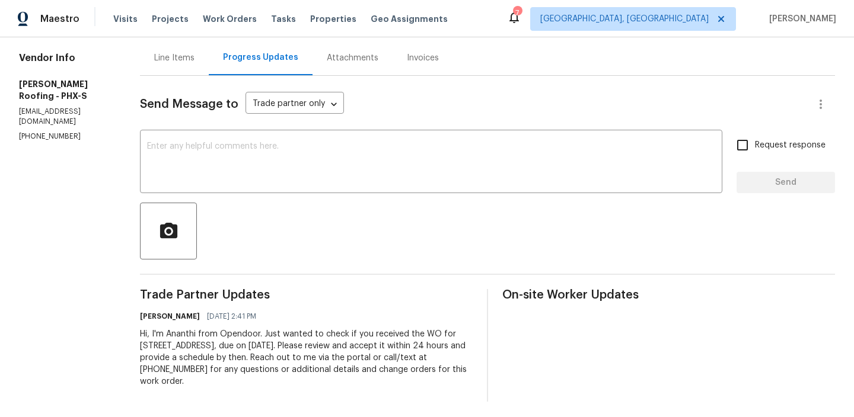
scroll to position [117, 0]
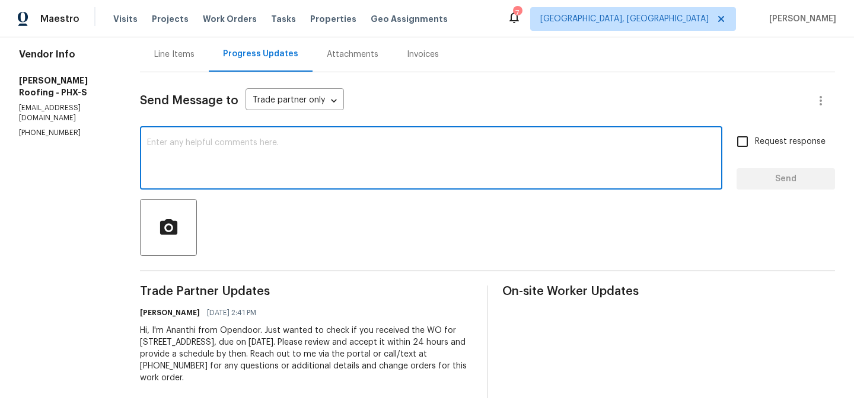
click at [195, 171] on textarea at bounding box center [431, 159] width 568 height 41
paste textarea "Could you please provide us with the scheduled date?"
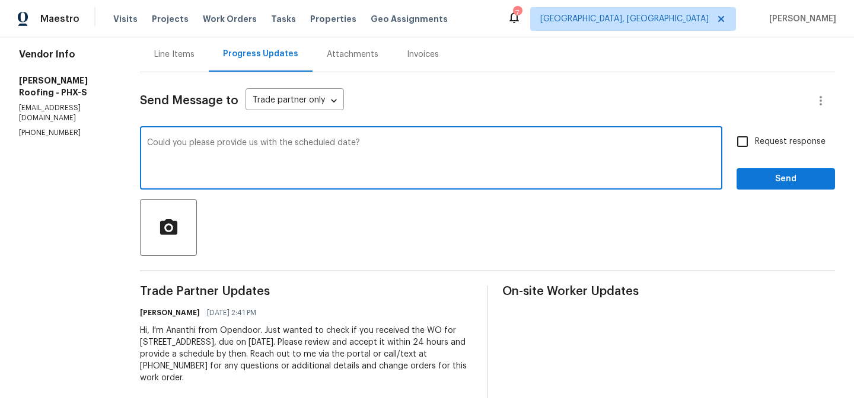
type textarea "Could you please provide us with the scheduled date?"
click at [743, 138] on input "Request response" at bounding box center [742, 141] width 25 height 25
checkbox input "true"
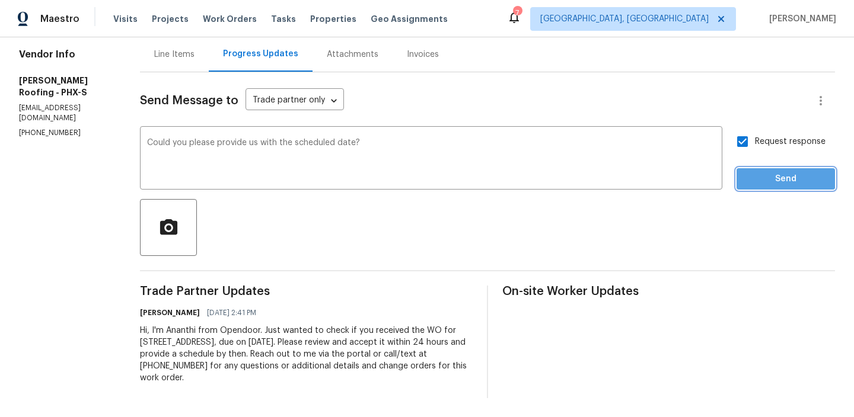
click at [753, 170] on button "Send" at bounding box center [785, 179] width 98 height 22
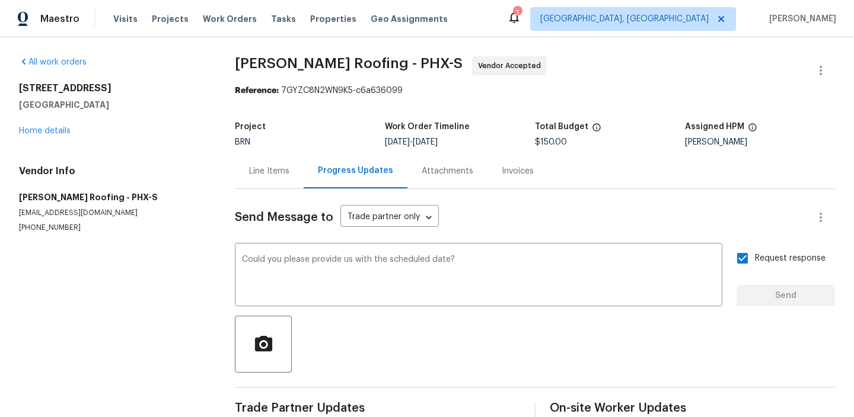
scroll to position [25, 0]
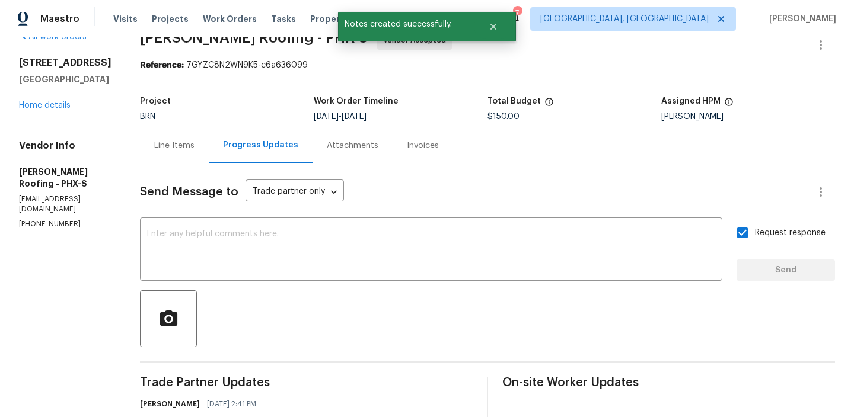
click at [55, 219] on p "[PHONE_NUMBER]" at bounding box center [65, 224] width 92 height 10
copy p "[PHONE_NUMBER]"
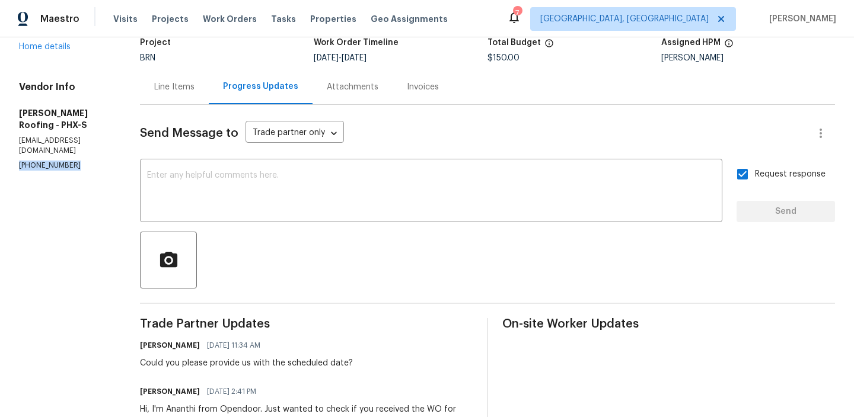
scroll to position [131, 0]
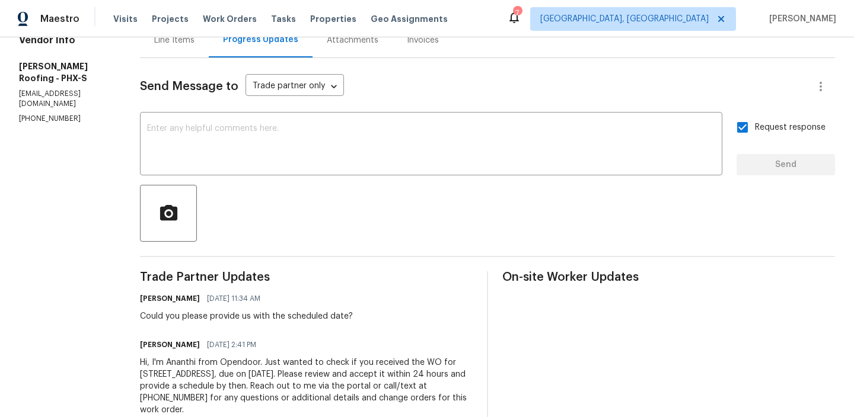
click at [244, 314] on div "Could you please provide us with the scheduled date?" at bounding box center [246, 317] width 213 height 12
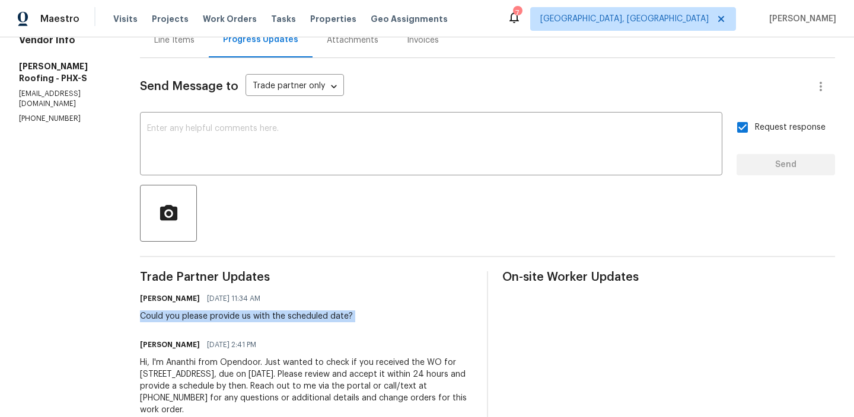
click at [244, 314] on div "Could you please provide us with the scheduled date?" at bounding box center [246, 317] width 213 height 12
copy div "Could you please provide us with the scheduled date?"
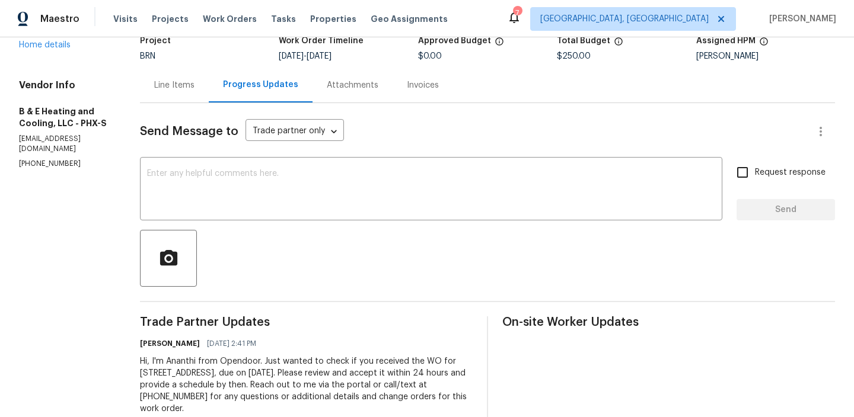
scroll to position [117, 0]
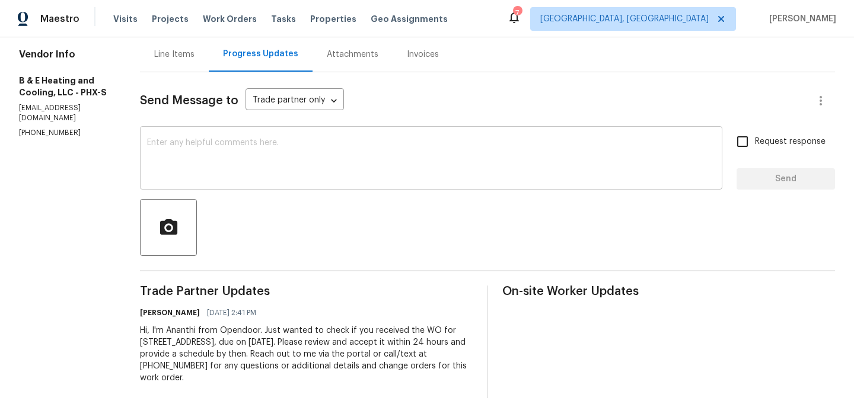
click at [196, 165] on textarea at bounding box center [431, 159] width 568 height 41
click at [62, 139] on section "All work orders [STREET_ADDRESS] Home details Vendor Info B & E Heating and Coo…" at bounding box center [65, 169] width 92 height 459
copy p "[PHONE_NUMBER]"
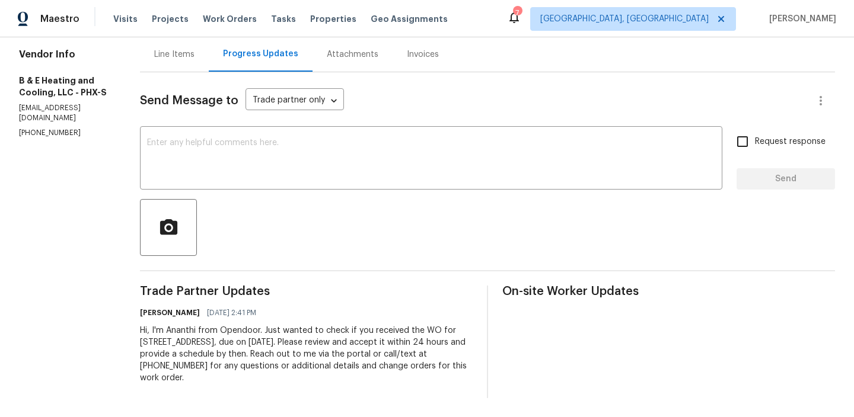
click at [88, 107] on p "[EMAIL_ADDRESS][DOMAIN_NAME]" at bounding box center [65, 113] width 92 height 20
copy p "[EMAIL_ADDRESS][DOMAIN_NAME]"
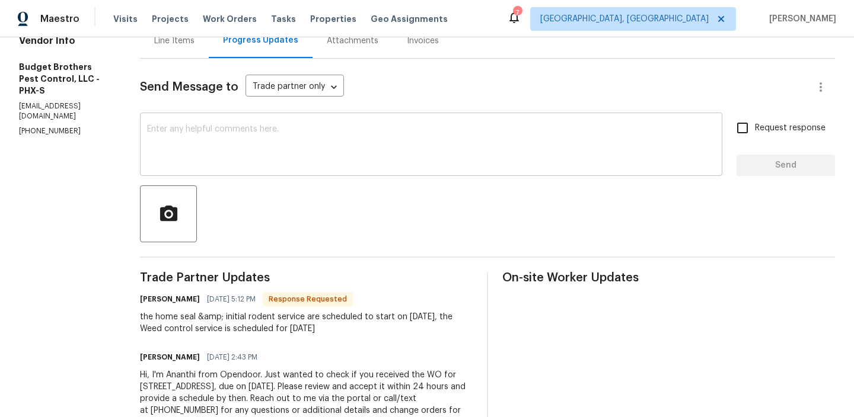
scroll to position [139, 0]
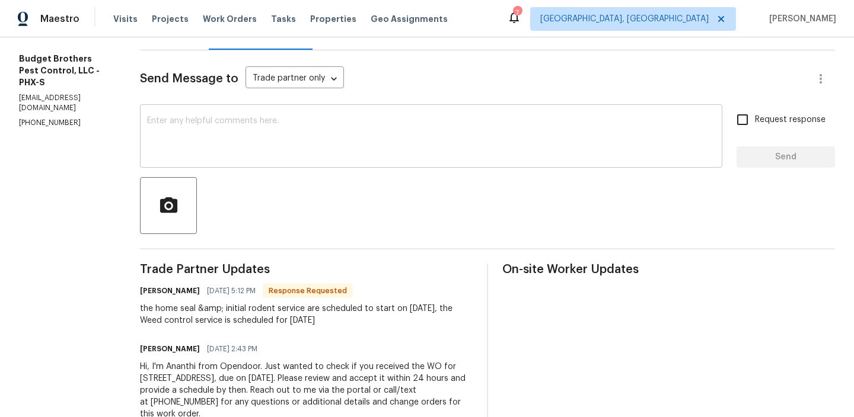
click at [207, 165] on div "x ​" at bounding box center [431, 137] width 582 height 60
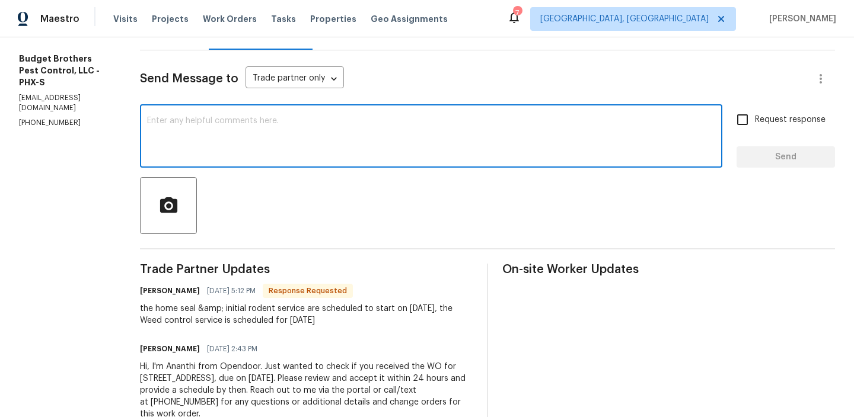
scroll to position [0, 0]
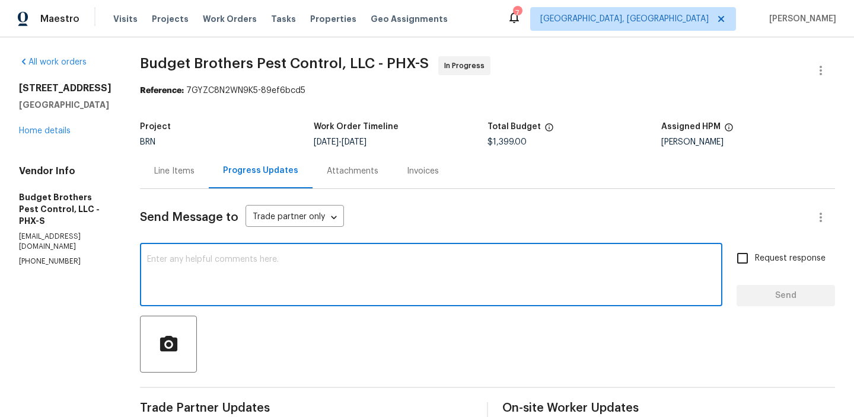
click at [171, 130] on h5 "Project" at bounding box center [155, 127] width 31 height 8
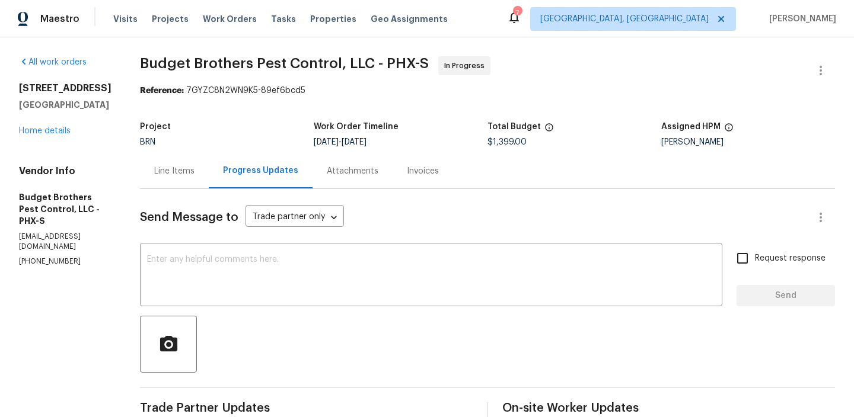
click at [185, 167] on div "Line Items" at bounding box center [174, 171] width 40 height 12
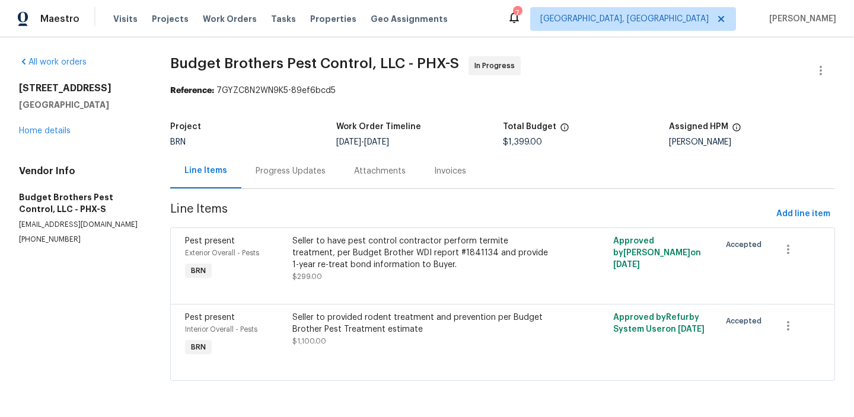
click at [308, 186] on div "Progress Updates" at bounding box center [290, 171] width 98 height 35
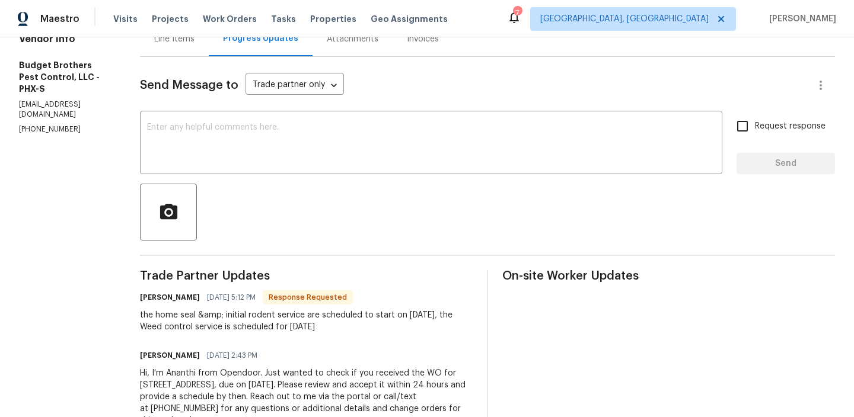
scroll to position [153, 0]
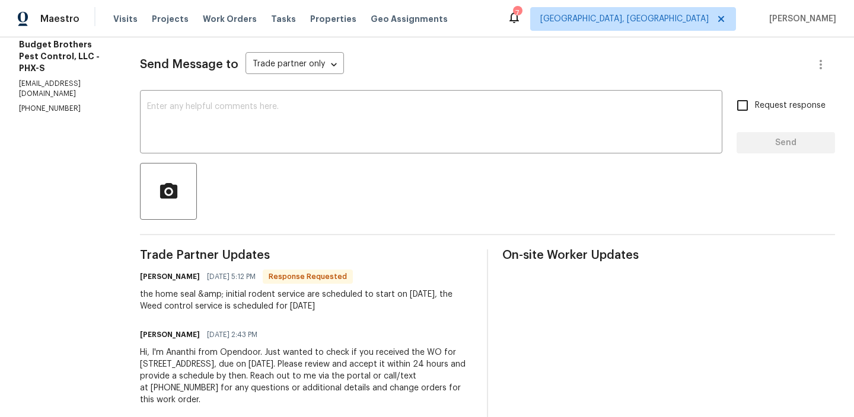
click at [172, 308] on div "the home seal &amp; initial rodent service are scheduled to start on [DATE], th…" at bounding box center [306, 301] width 333 height 24
copy div "Weed"
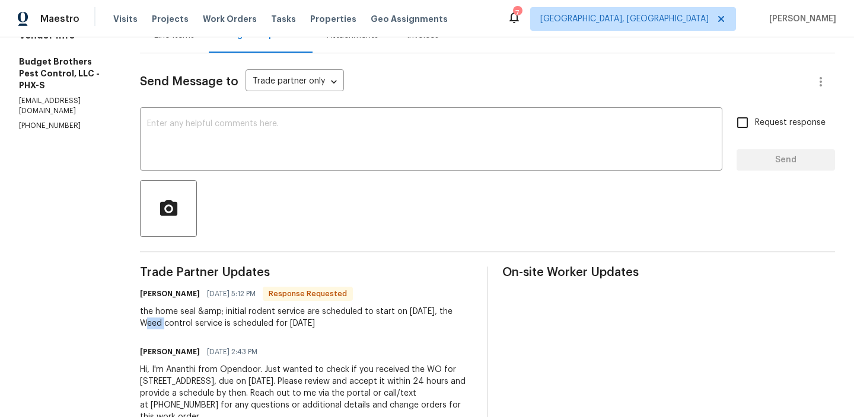
scroll to position [129, 0]
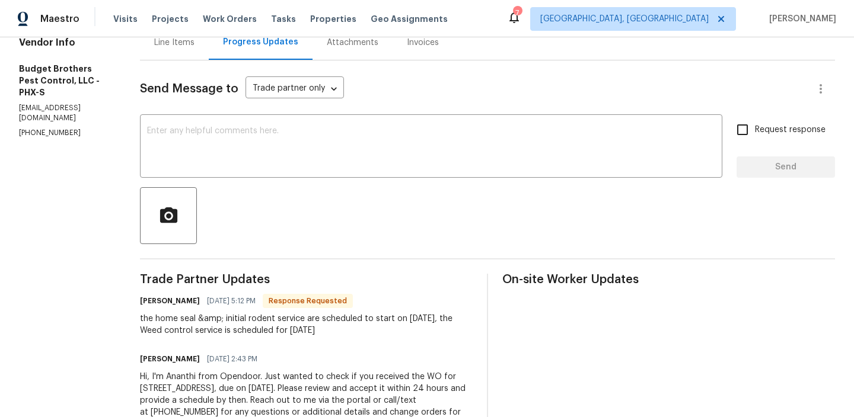
click at [187, 49] on div "Line Items" at bounding box center [174, 42] width 69 height 35
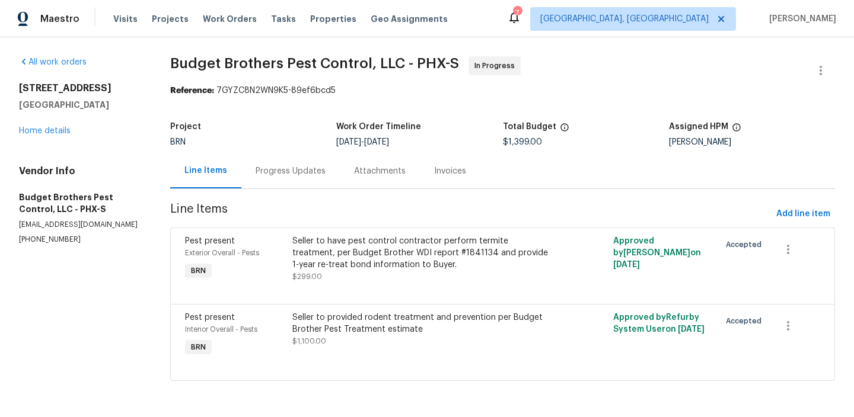
click at [284, 170] on div "Progress Updates" at bounding box center [290, 171] width 70 height 12
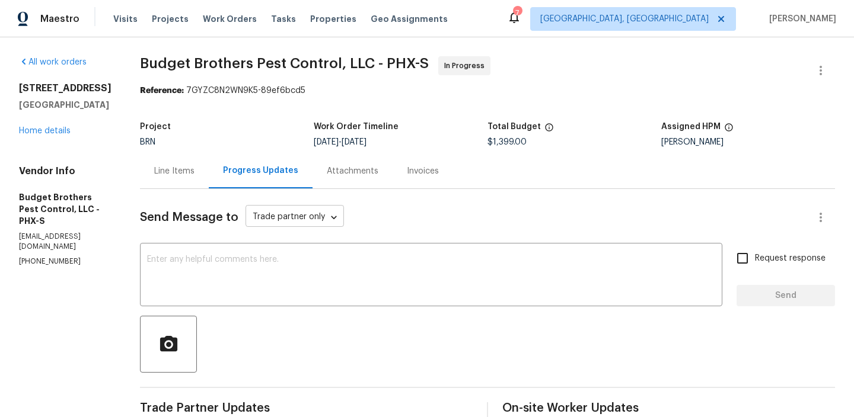
scroll to position [63, 0]
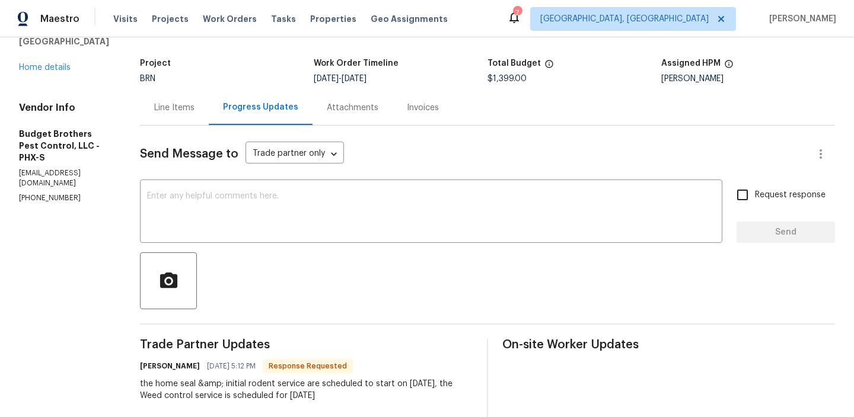
click at [184, 110] on div "Line Items" at bounding box center [174, 108] width 40 height 12
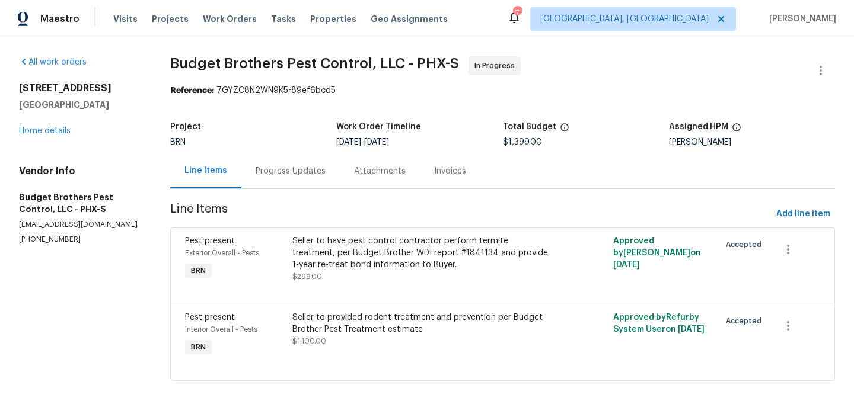
click at [282, 164] on div "Progress Updates" at bounding box center [290, 171] width 98 height 35
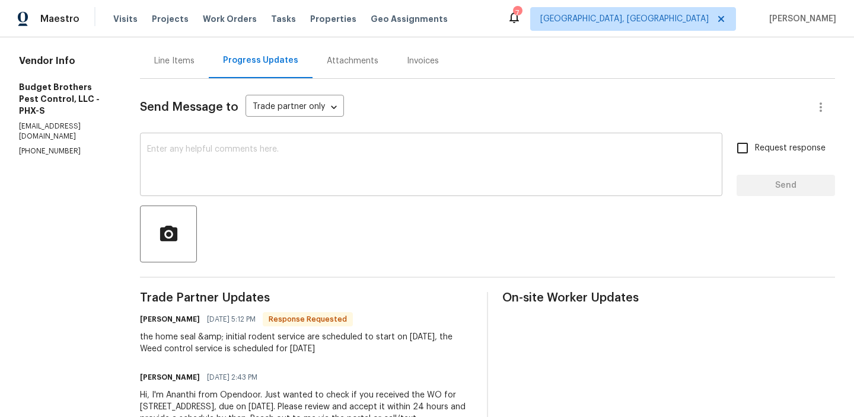
scroll to position [175, 0]
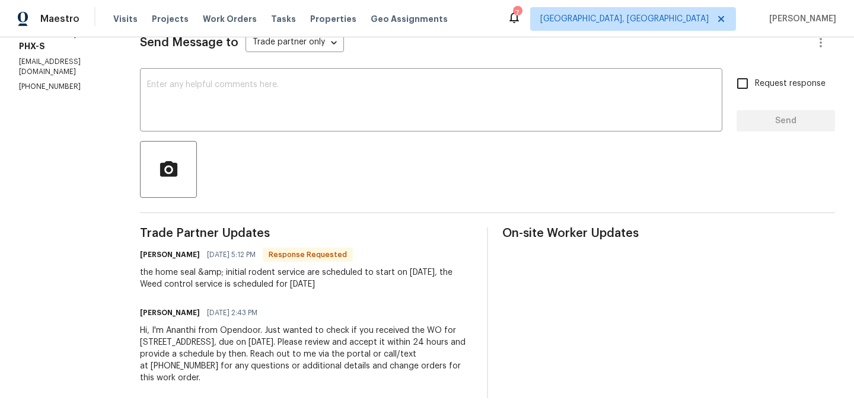
drag, startPoint x: 210, startPoint y: 285, endPoint x: 380, endPoint y: 284, distance: 170.1
click at [381, 284] on div "the home seal &amp; initial rodent service are scheduled to start on [DATE], th…" at bounding box center [306, 279] width 333 height 24
click at [227, 281] on div "the home seal &amp; initial rodent service are scheduled to start on [DATE], th…" at bounding box center [306, 279] width 333 height 24
drag, startPoint x: 165, startPoint y: 286, endPoint x: 331, endPoint y: 284, distance: 166.6
click at [331, 285] on div "All work orders [STREET_ADDRESS] Home details Vendor Info Budget Brothers Pest …" at bounding box center [427, 139] width 854 height 555
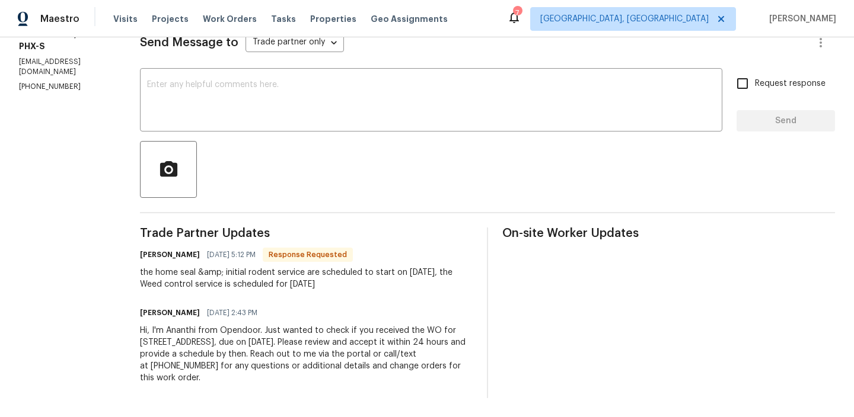
click at [196, 284] on div "the home seal &amp; initial rodent service are scheduled to start on [DATE], th…" at bounding box center [306, 279] width 333 height 24
drag, startPoint x: 146, startPoint y: 290, endPoint x: 347, endPoint y: 288, distance: 200.3
click at [347, 289] on div "All work orders [STREET_ADDRESS] Home details Vendor Info Budget Brothers Pest …" at bounding box center [427, 139] width 854 height 555
click at [280, 288] on div "the home seal &amp; initial rodent service are scheduled to start on [DATE], th…" at bounding box center [306, 279] width 333 height 24
click at [234, 112] on textarea at bounding box center [431, 101] width 568 height 41
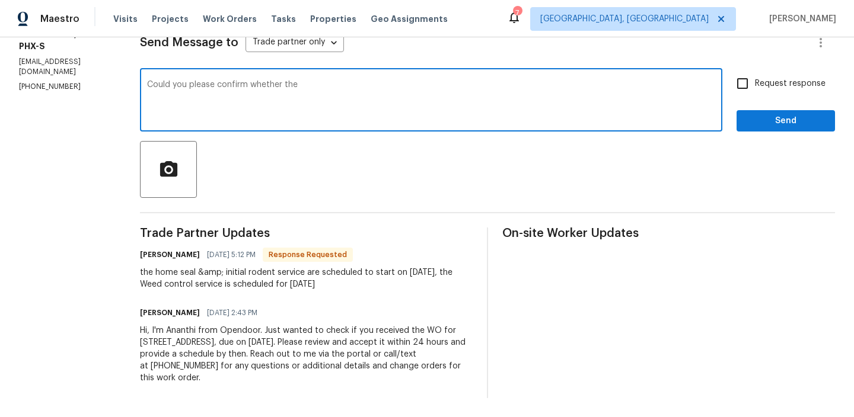
paste textarea "termite treatment,"
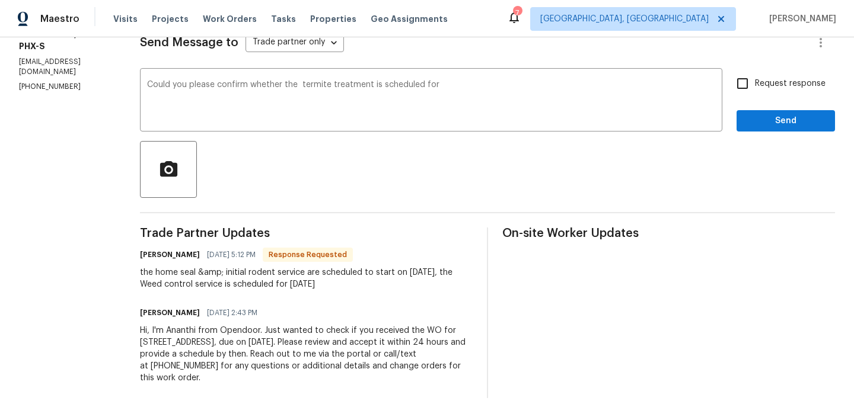
drag, startPoint x: 317, startPoint y: 282, endPoint x: 382, endPoint y: 282, distance: 65.2
click at [382, 282] on div "the home seal &amp; initial rodent service are scheduled to start on [DATE], th…" at bounding box center [306, 279] width 333 height 24
copy div "-27-25"
click at [473, 89] on textarea "Could you please confirm whether the termite treatment is scheduled for" at bounding box center [431, 101] width 568 height 41
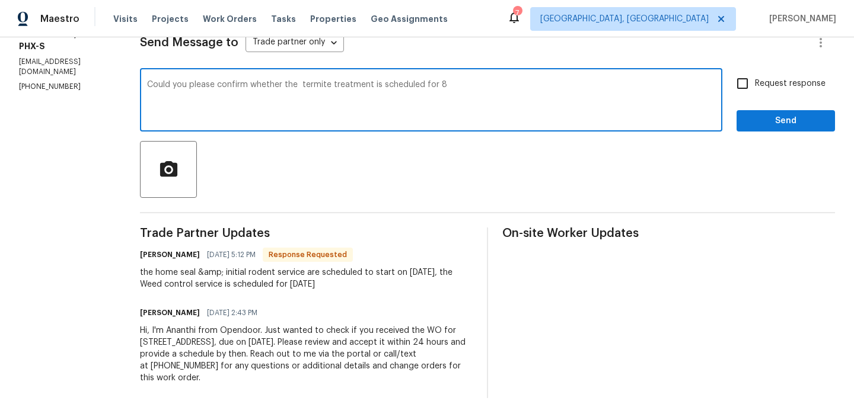
paste textarea "-27-25"
click at [324, 88] on textarea "Could you please confirm whether the termite treatment is scheduled for [DATE]?" at bounding box center [431, 101] width 568 height 41
type textarea "Could you please confirm whether the termite treatment is scheduled for [DATE]?"
click at [763, 90] on label "Request response" at bounding box center [777, 83] width 95 height 25
click at [755, 90] on input "Request response" at bounding box center [742, 83] width 25 height 25
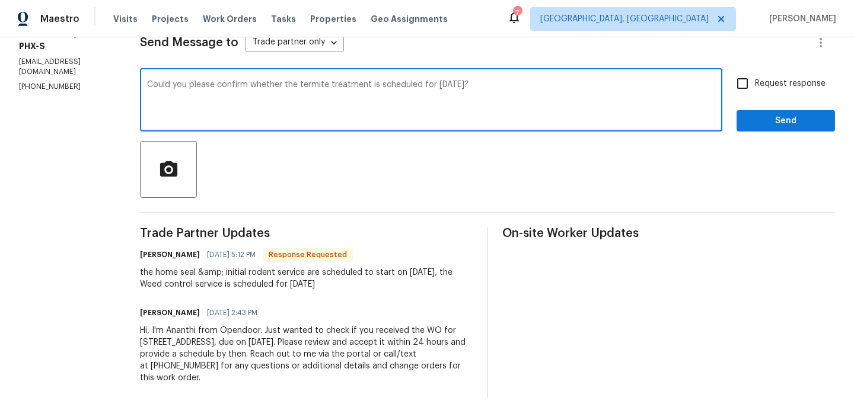
checkbox input "true"
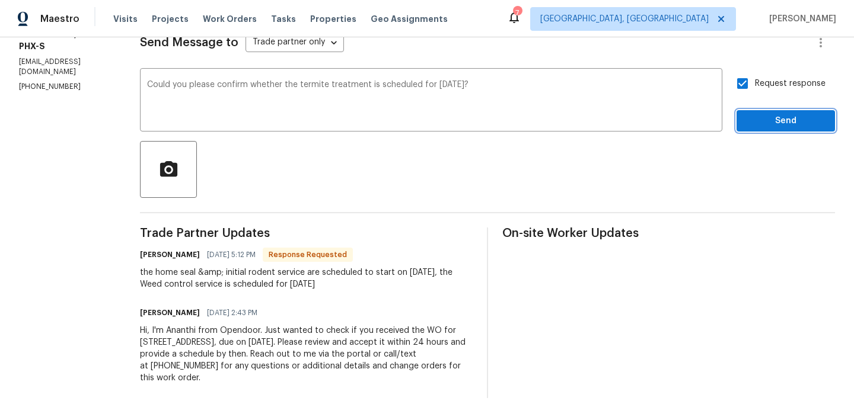
click at [759, 117] on span "Send" at bounding box center [785, 121] width 79 height 15
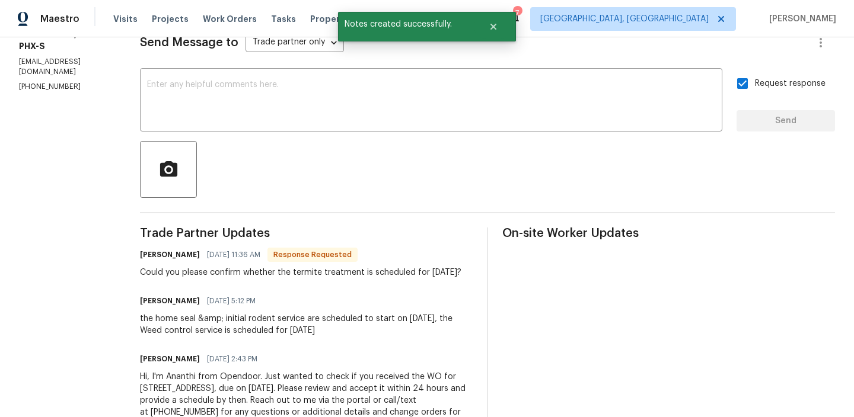
scroll to position [221, 0]
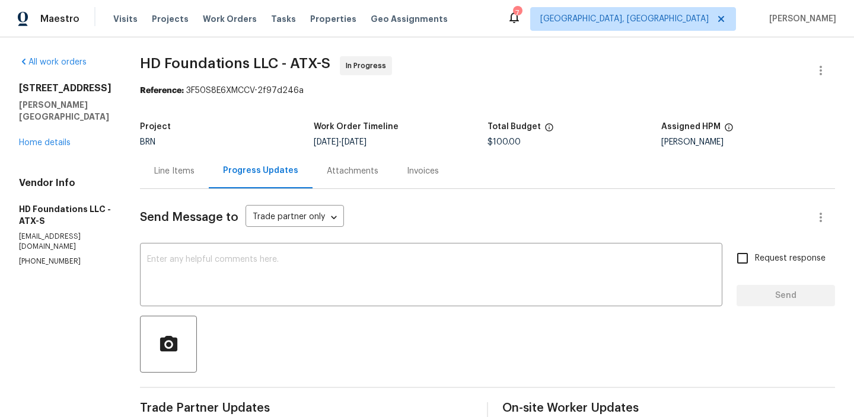
click at [194, 171] on div "Line Items" at bounding box center [174, 171] width 40 height 12
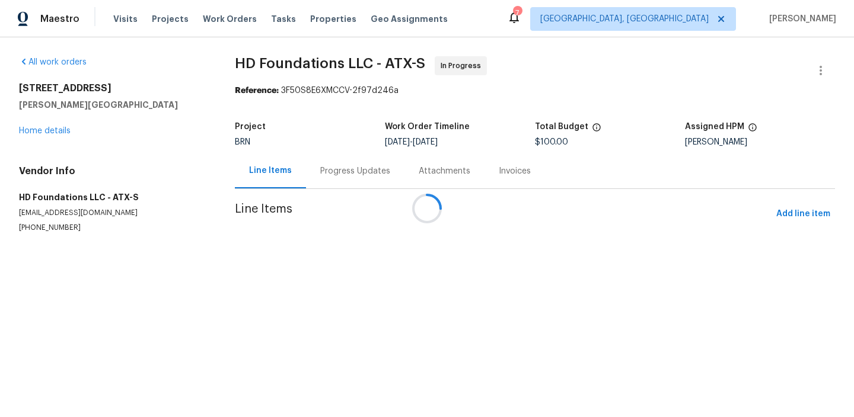
click at [41, 229] on div at bounding box center [427, 208] width 854 height 417
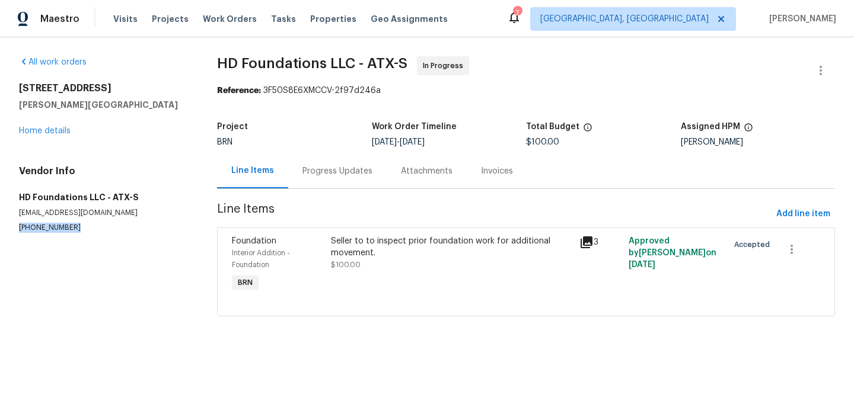
click at [41, 229] on p "[PHONE_NUMBER]" at bounding box center [104, 228] width 170 height 10
copy p "[PHONE_NUMBER]"
click at [360, 232] on div "Seller to to inspect prior foundation work for additional movement. $100.00" at bounding box center [451, 265] width 248 height 66
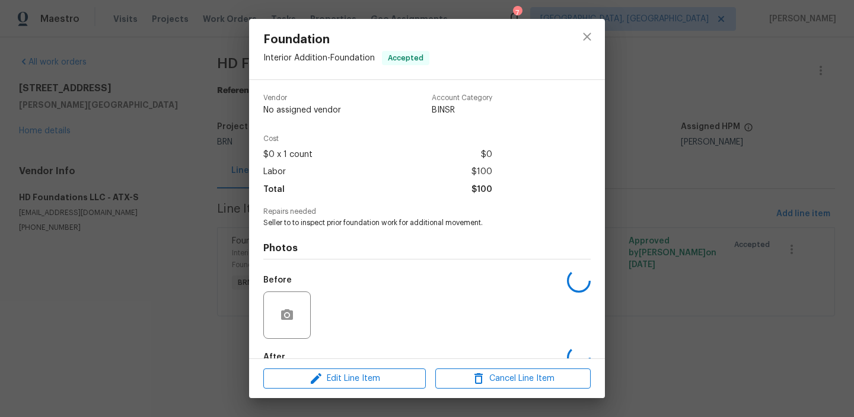
scroll to position [69, 0]
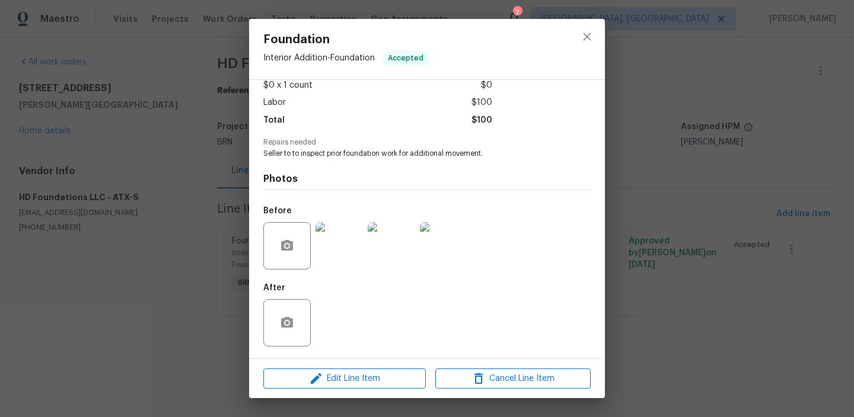
click at [171, 174] on div "Foundation Interior Addition - Foundation Accepted Vendor HD Foundations LLC Ac…" at bounding box center [427, 208] width 854 height 417
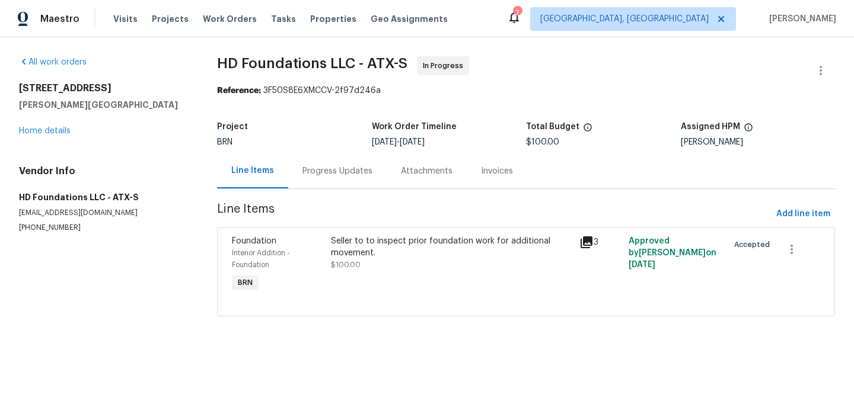
click at [40, 228] on p "(817) 226-7221" at bounding box center [104, 228] width 170 height 10
copy p "(817) 226-7221"
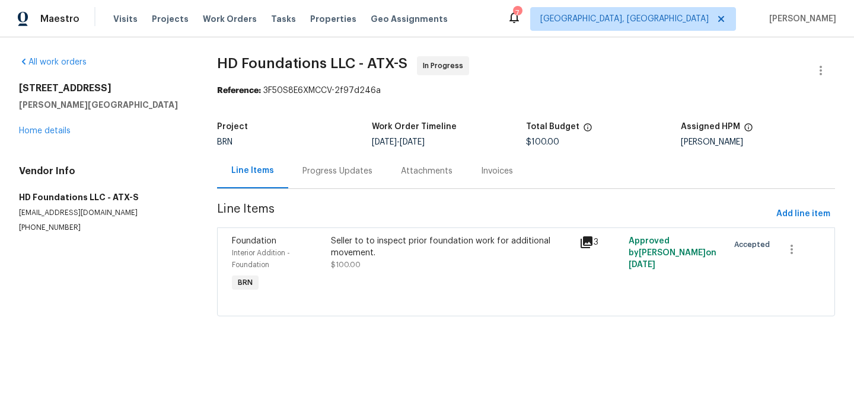
click at [105, 218] on p "hunter@hdfoundationrepair.com" at bounding box center [104, 213] width 170 height 10
copy p "hunter@hdfoundationrepair.com"
click at [49, 226] on p "(817) 226-7221" at bounding box center [104, 228] width 170 height 10
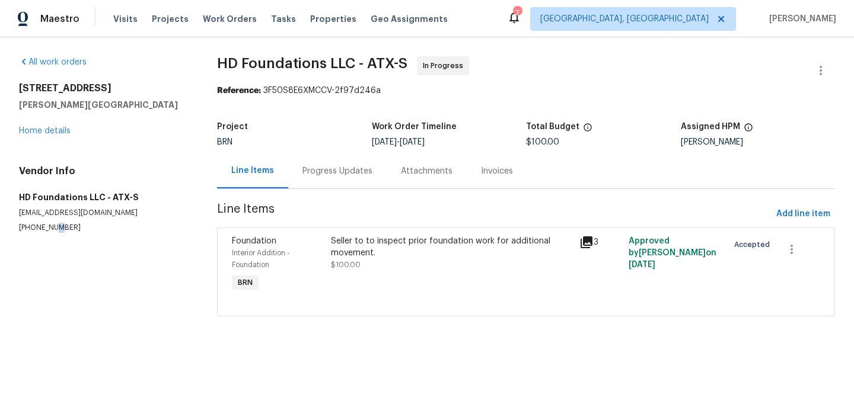
click at [49, 226] on p "(817) 226-7221" at bounding box center [104, 228] width 170 height 10
copy p "(817) 226-7221"
click at [290, 158] on div "Progress Updates" at bounding box center [337, 171] width 98 height 35
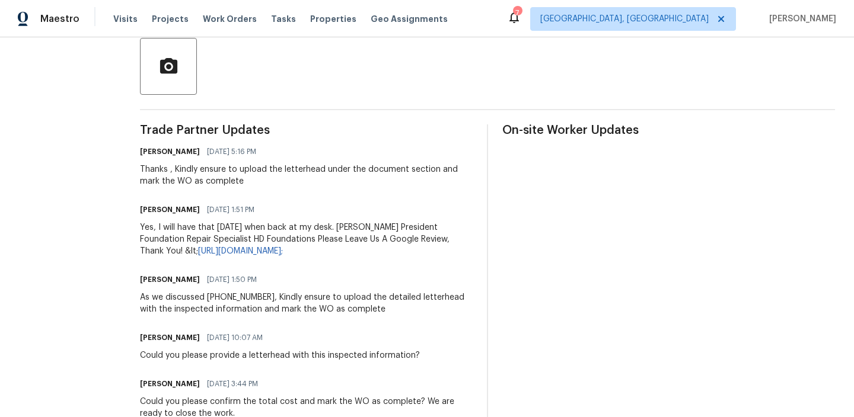
scroll to position [283, 0]
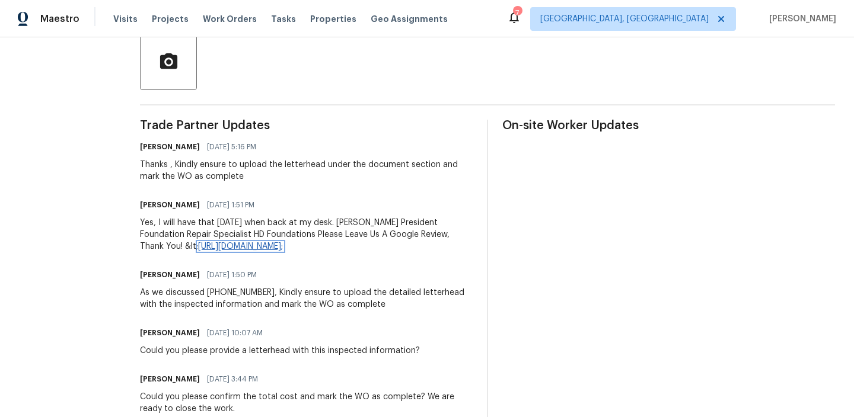
click at [256, 242] on link "https://www.google.com/maps/place/HD+Foundations,+Inc./@32.704003,-97.116982,17…" at bounding box center [240, 246] width 85 height 8
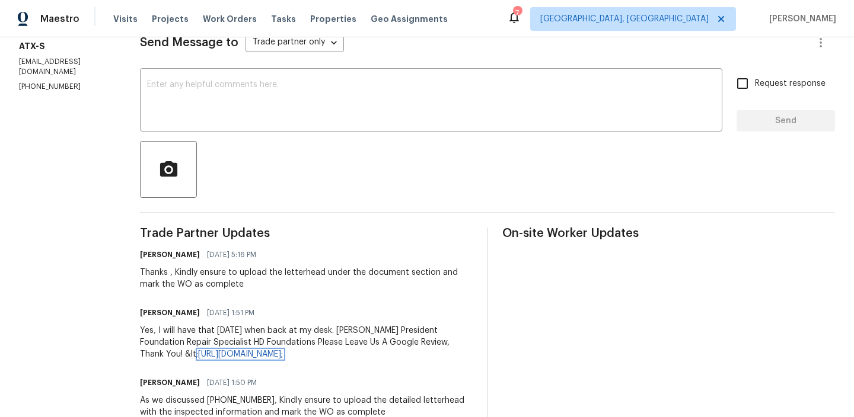
scroll to position [232, 0]
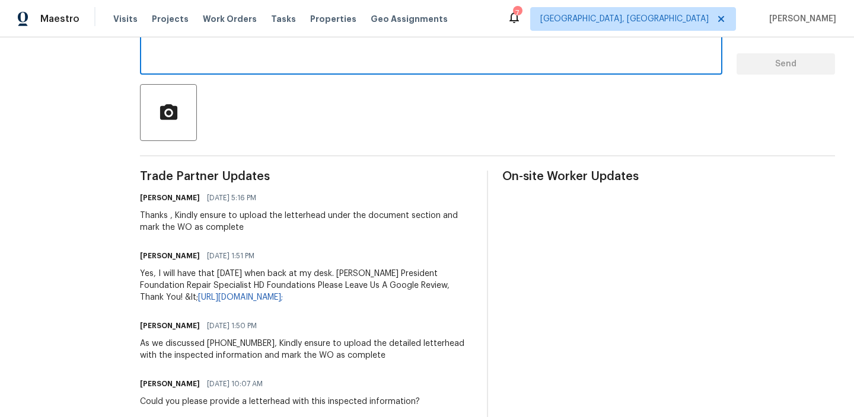
click at [215, 53] on textarea at bounding box center [431, 44] width 568 height 41
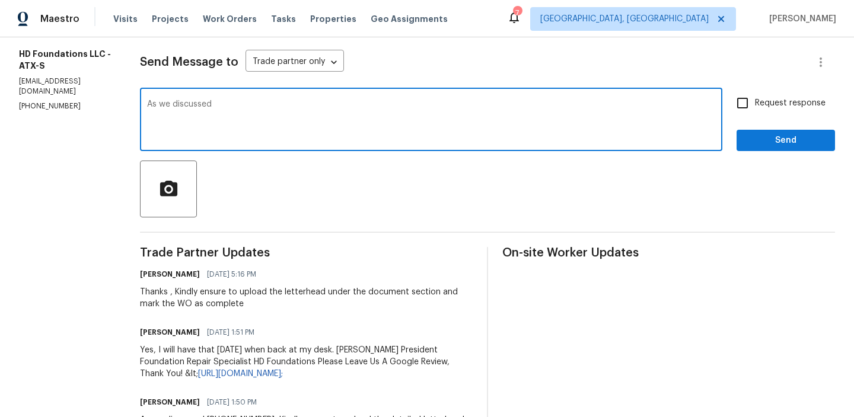
scroll to position [139, 0]
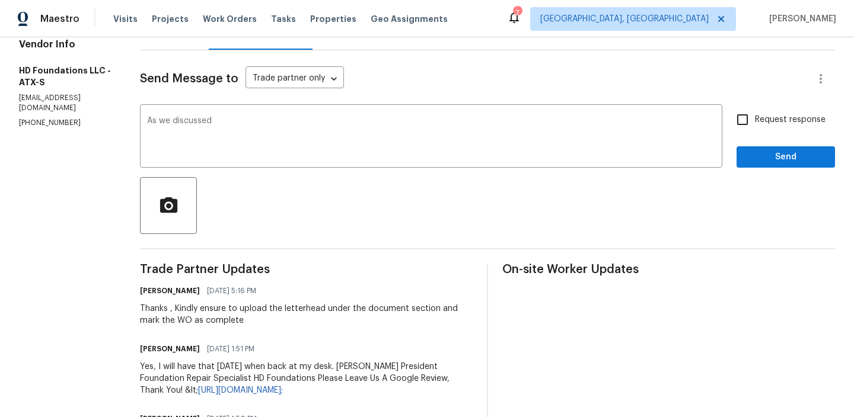
click at [39, 118] on p "(817) 226-7221" at bounding box center [65, 123] width 92 height 10
copy p "(817) 226-7221"
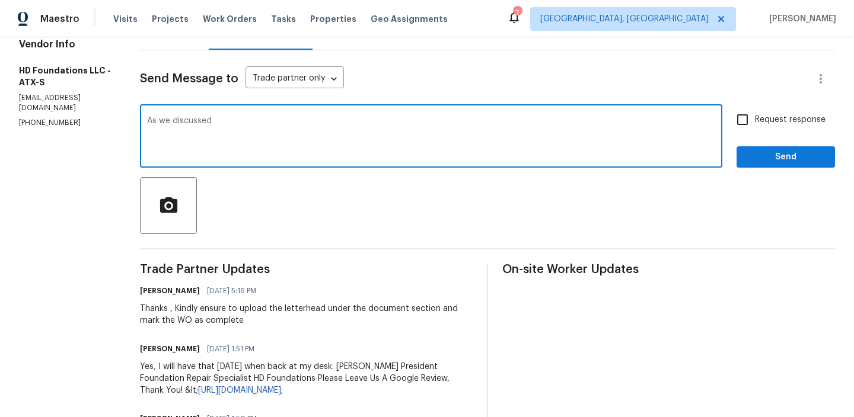
click at [286, 133] on textarea "As we discussed" at bounding box center [431, 137] width 568 height 41
paste textarea "(817) 226-7221"
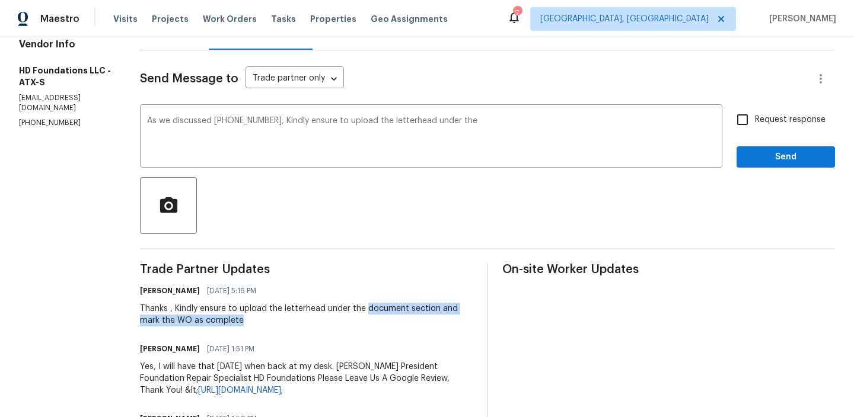
drag, startPoint x: 394, startPoint y: 309, endPoint x: 668, endPoint y: 309, distance: 273.8
click at [472, 309] on div "Ananthi Mahendran 08/19/2025 5:16 PM Thanks , Kindly ensure to upload the lette…" at bounding box center [306, 305] width 333 height 44
copy div "document section and mark the WO as complete"
click at [505, 132] on textarea "As we discussed (817) 226-7221, Kindly ensure to upload the letterhead under the" at bounding box center [431, 137] width 568 height 41
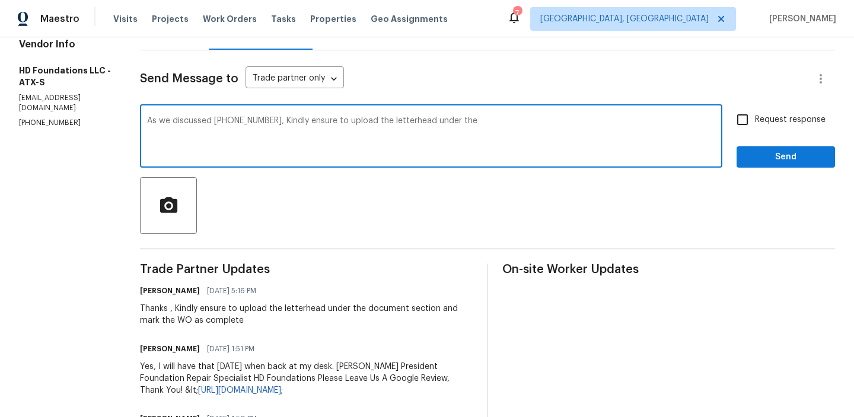
paste textarea "document section and mark the WO as complete"
type textarea "As we discussed (817) 226-7221, Kindly ensure to upload the letterhead under th…"
click at [746, 122] on input "Request response" at bounding box center [742, 119] width 25 height 25
checkbox input "true"
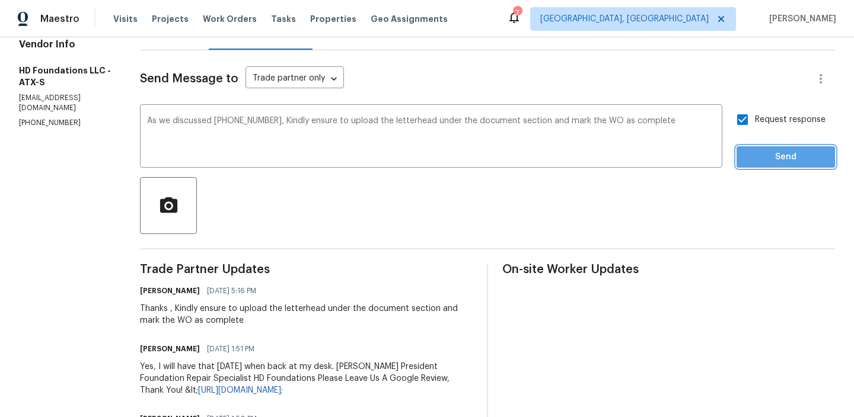
click at [746, 151] on button "Send" at bounding box center [785, 157] width 98 height 22
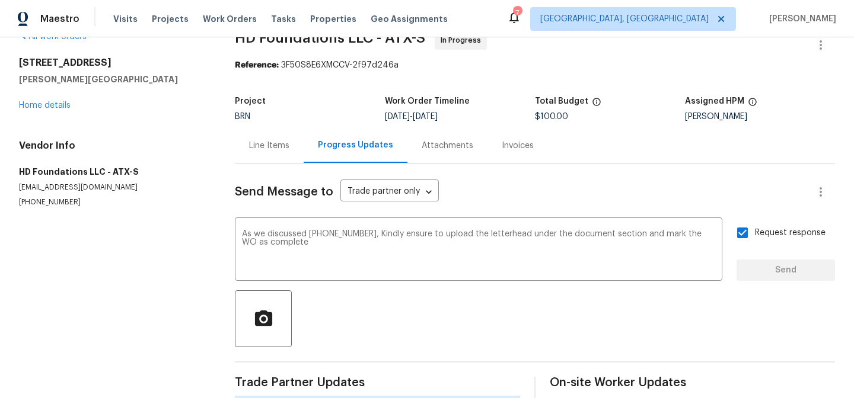
scroll to position [0, 0]
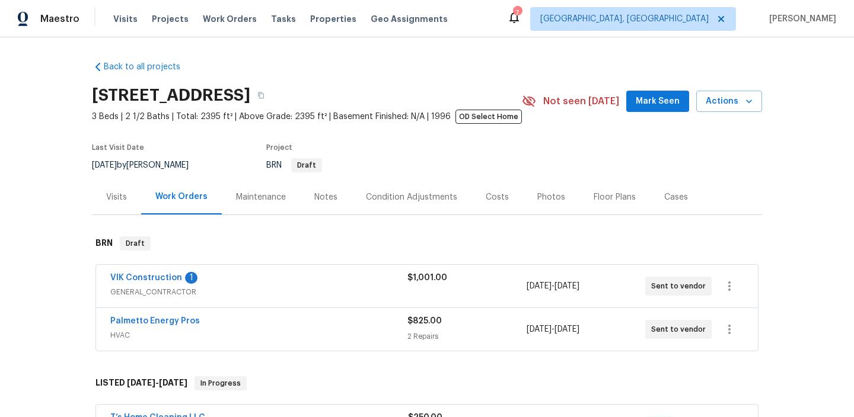
scroll to position [50, 0]
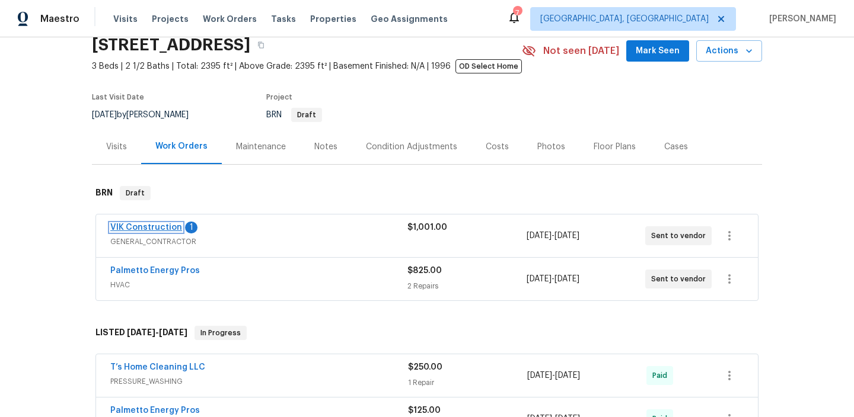
click at [148, 230] on link "VIK Construction" at bounding box center [146, 227] width 72 height 8
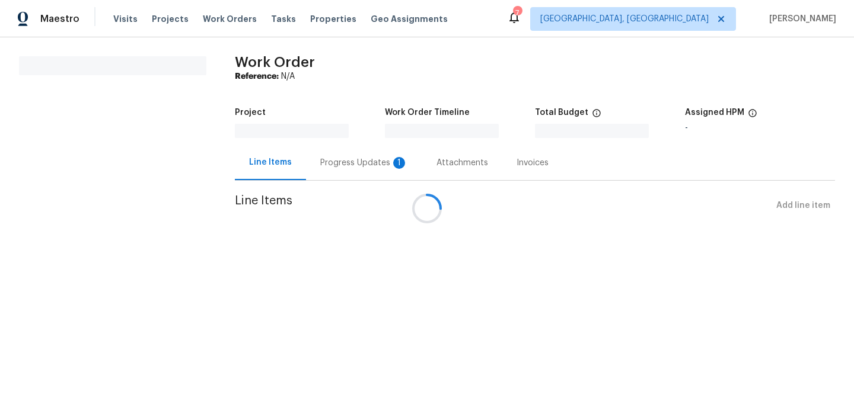
click at [318, 168] on div at bounding box center [427, 208] width 854 height 417
click at [312, 158] on div at bounding box center [427, 208] width 854 height 417
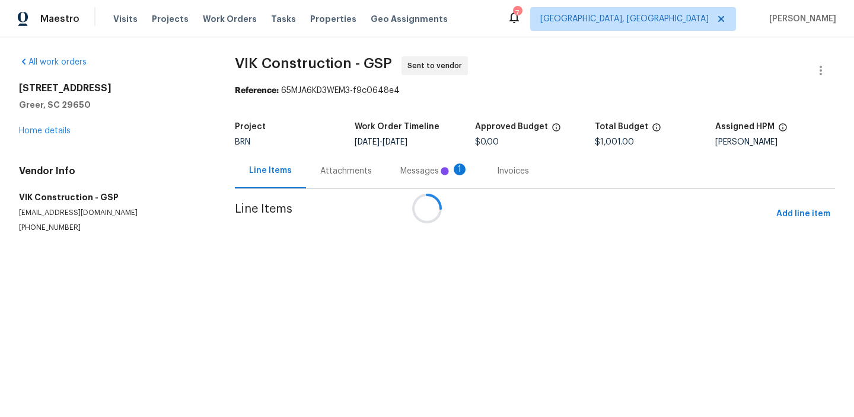
click at [317, 166] on div at bounding box center [427, 208] width 854 height 417
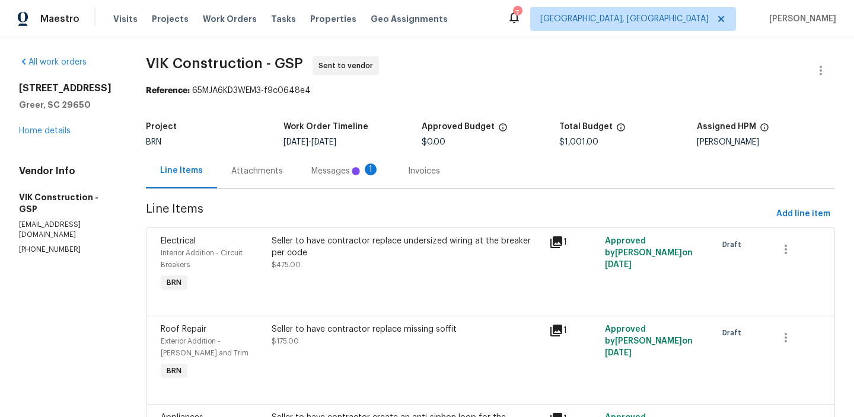
click at [325, 167] on div "Messages 1" at bounding box center [345, 171] width 68 height 12
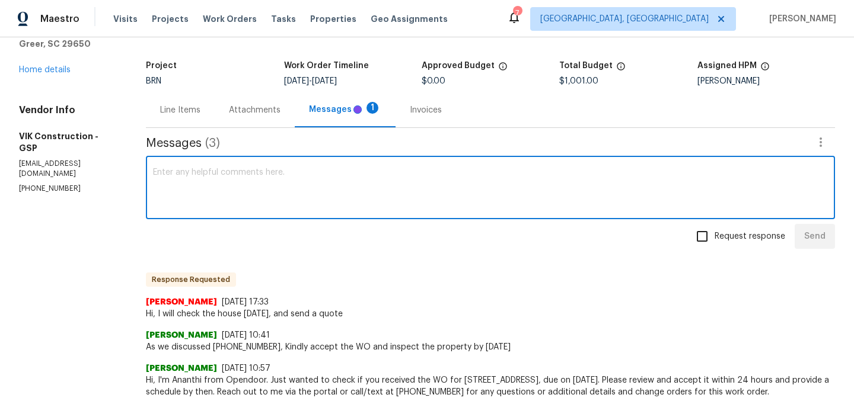
click at [255, 193] on textarea at bounding box center [490, 188] width 675 height 41
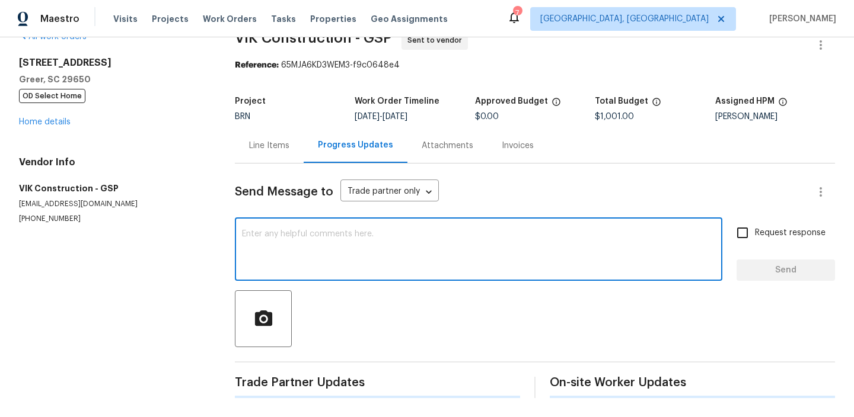
click at [255, 251] on textarea at bounding box center [478, 250] width 473 height 41
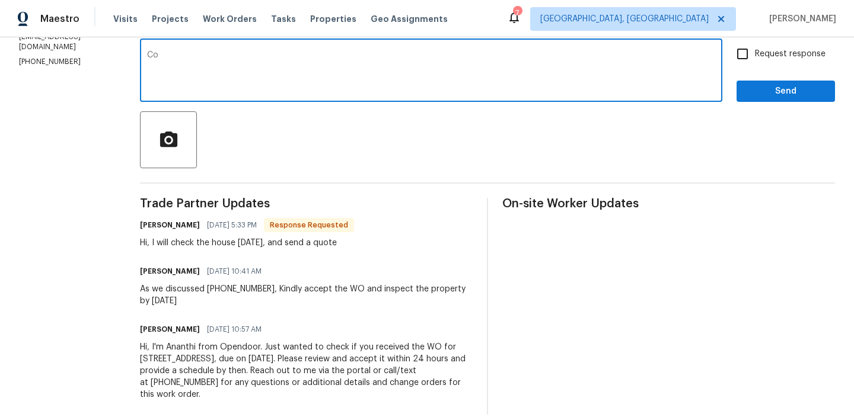
scroll to position [206, 0]
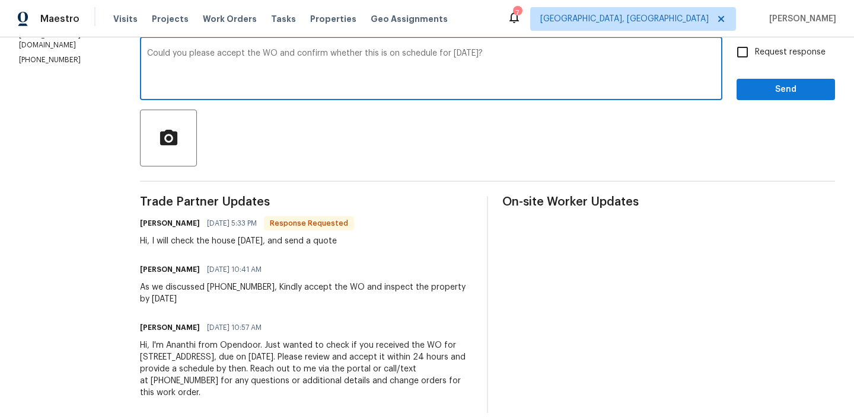
type textarea "Could you please accept the WO and confirm whether this is on schedule for [DAT…"
click at [751, 59] on input "Request response" at bounding box center [742, 52] width 25 height 25
checkbox input "true"
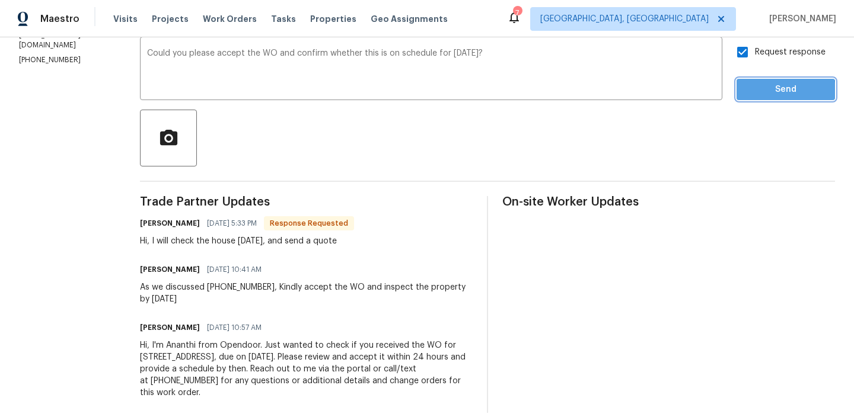
click at [751, 94] on span "Send" at bounding box center [785, 89] width 79 height 15
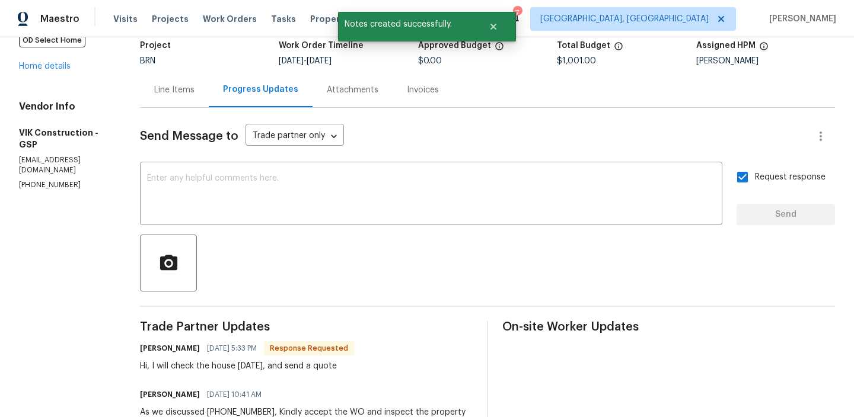
scroll to position [106, 0]
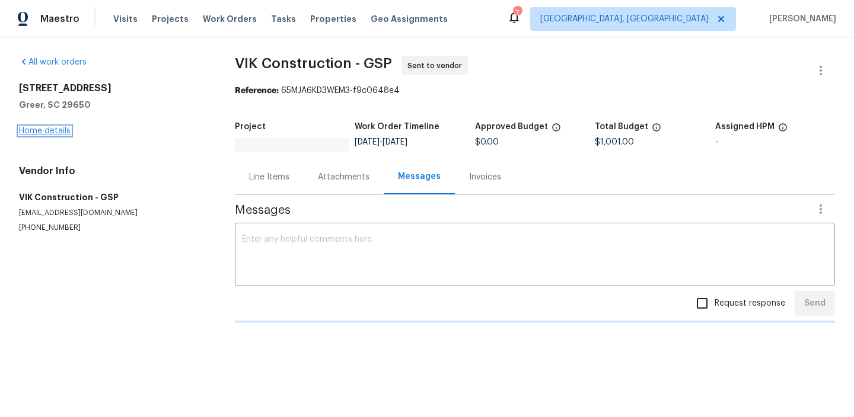
click at [46, 133] on link "Home details" at bounding box center [45, 131] width 52 height 8
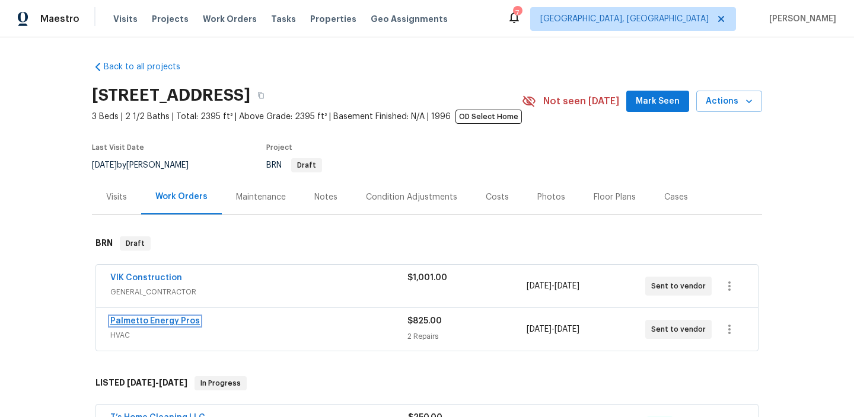
click at [138, 320] on link "Palmetto Energy Pros" at bounding box center [154, 321] width 89 height 8
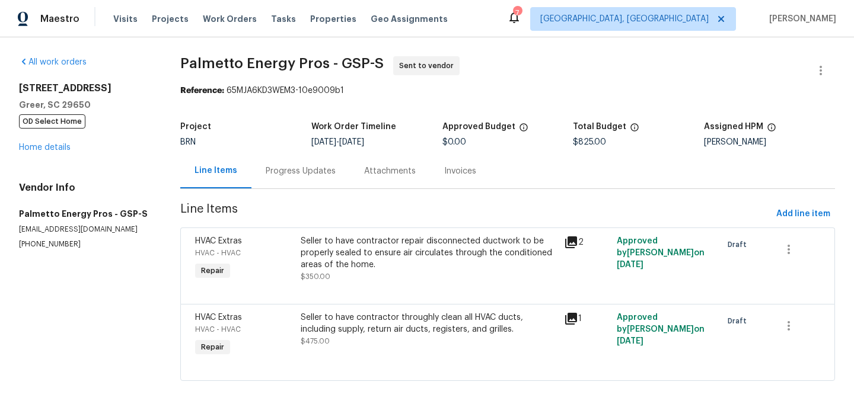
click at [290, 170] on div "Progress Updates" at bounding box center [301, 171] width 70 height 12
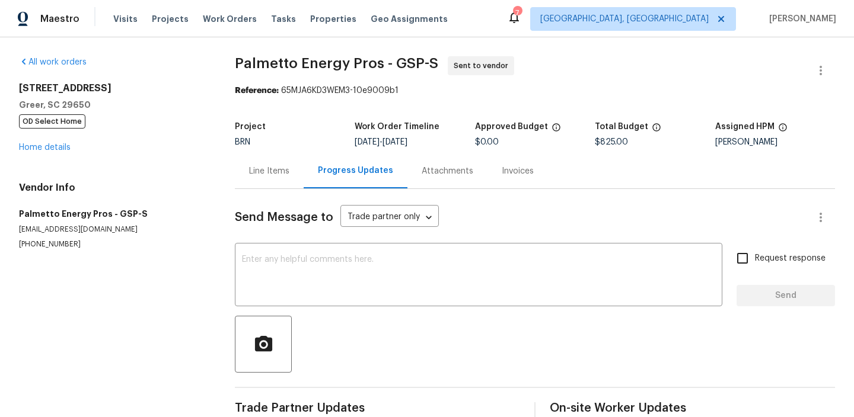
scroll to position [25, 0]
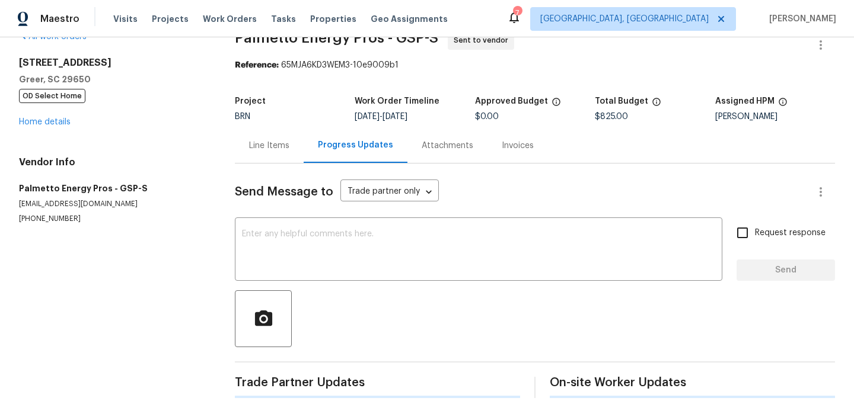
click at [25, 216] on p "[PHONE_NUMBER]" at bounding box center [112, 219] width 187 height 10
copy p "[PHONE_NUMBER]"
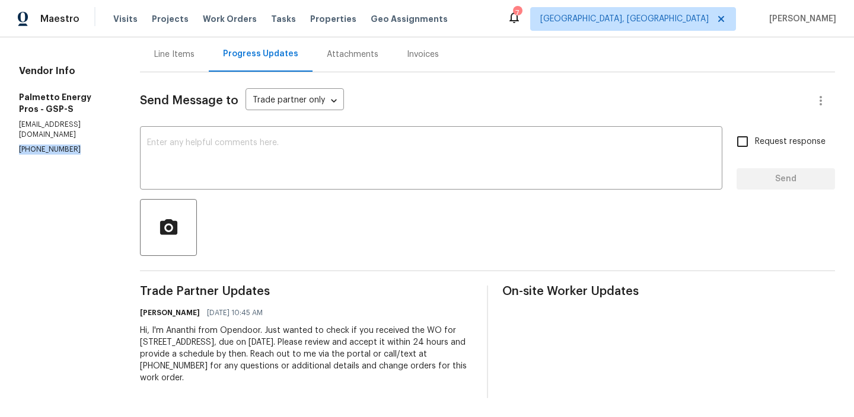
scroll to position [0, 0]
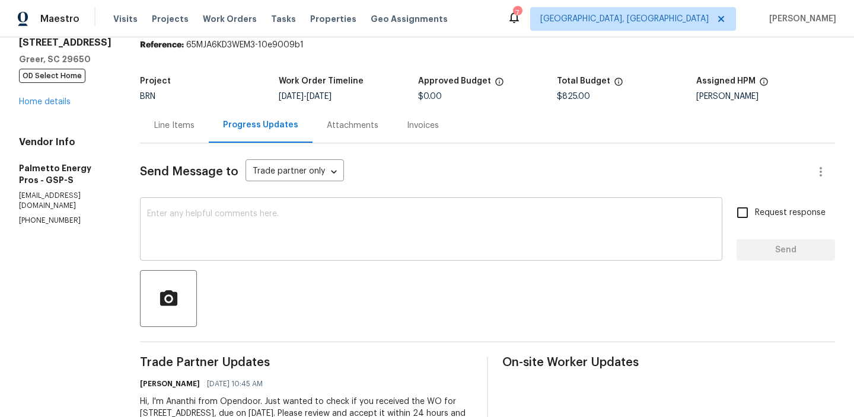
scroll to position [56, 0]
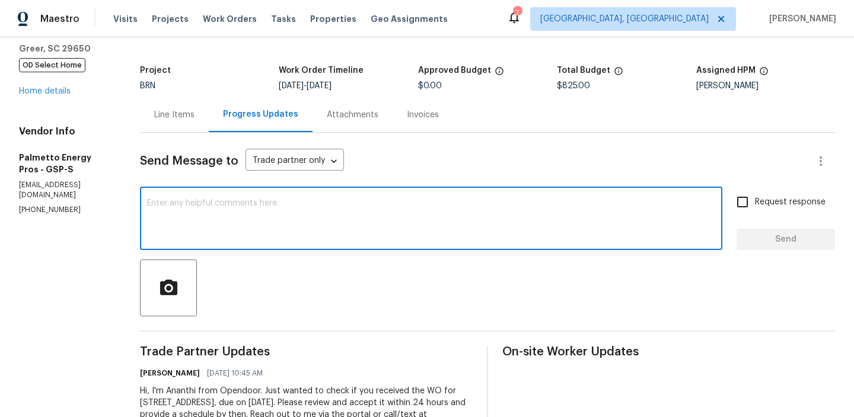
click at [174, 210] on textarea at bounding box center [431, 219] width 568 height 41
click at [28, 205] on p "[PHONE_NUMBER]" at bounding box center [65, 210] width 92 height 10
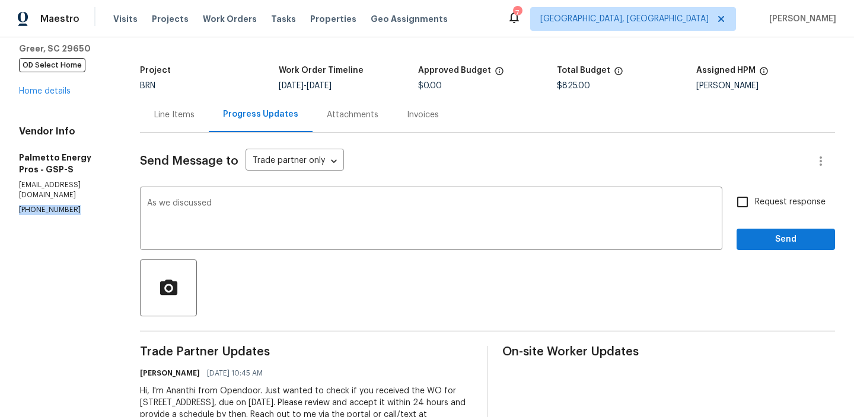
click at [28, 205] on p "[PHONE_NUMBER]" at bounding box center [65, 210] width 92 height 10
copy p "[PHONE_NUMBER]"
click at [267, 213] on textarea "As we discussed" at bounding box center [431, 219] width 568 height 41
paste textarea "[PHONE_NUMBER]"
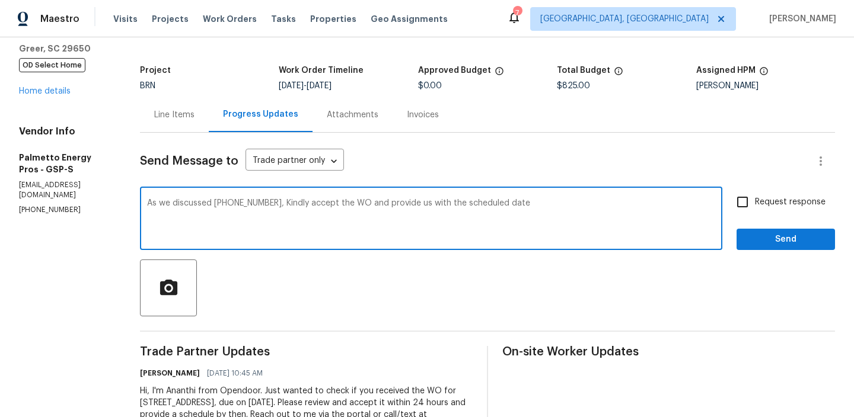
type textarea "As we discussed [PHONE_NUMBER], Kindly accept the WO and provide us with the sc…"
click at [751, 209] on input "Request response" at bounding box center [742, 202] width 25 height 25
checkbox input "true"
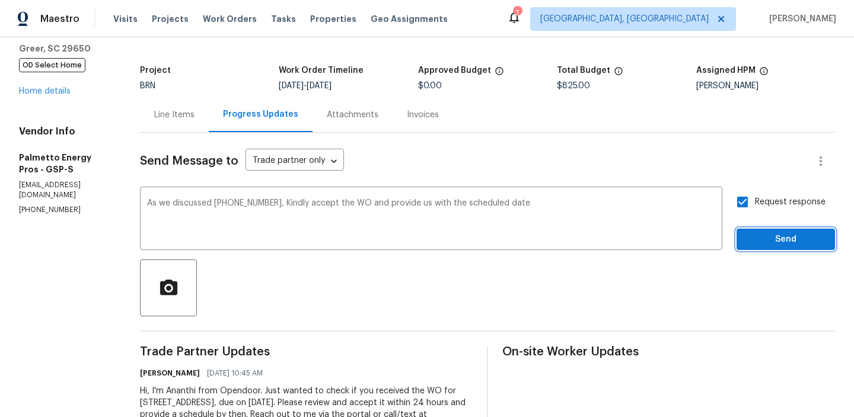
click at [753, 250] on button "Send" at bounding box center [785, 240] width 98 height 22
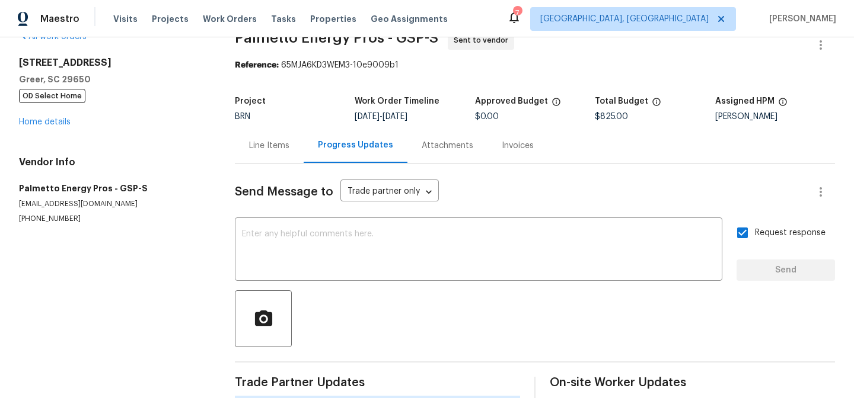
scroll to position [0, 0]
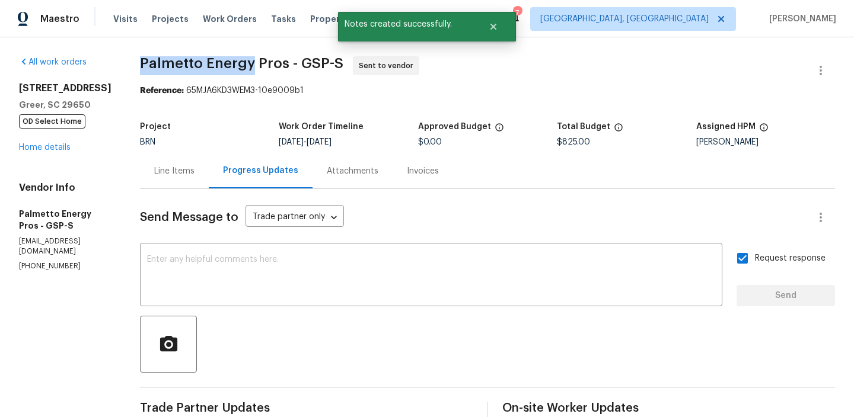
drag, startPoint x: 144, startPoint y: 66, endPoint x: 257, endPoint y: 65, distance: 113.2
click at [257, 65] on div "All work orders [STREET_ADDRESS] OD Select Home Home details Vendor Info Palmet…" at bounding box center [427, 314] width 854 height 555
copy span "Palmetto Energy"
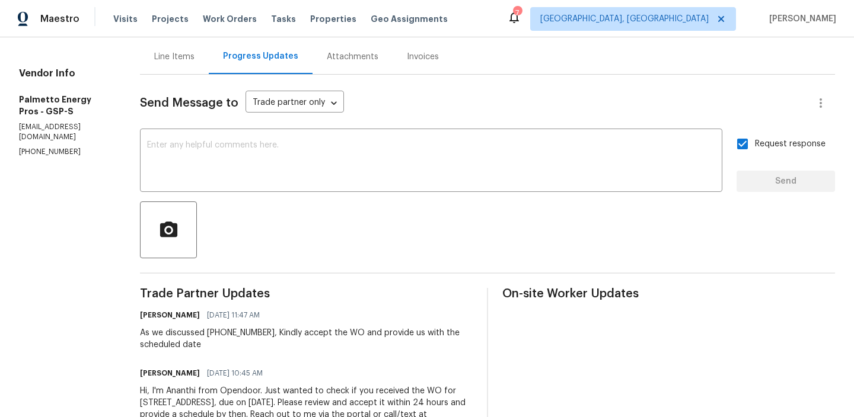
scroll to position [175, 0]
